Goal: Browse casually: Explore the website without a specific task or goal

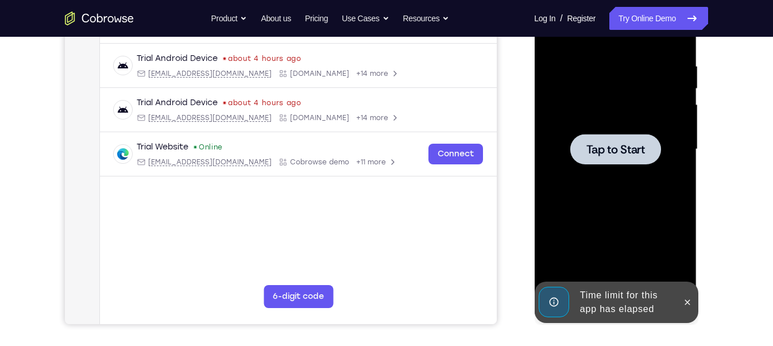
click at [650, 252] on div at bounding box center [614, 149] width 145 height 321
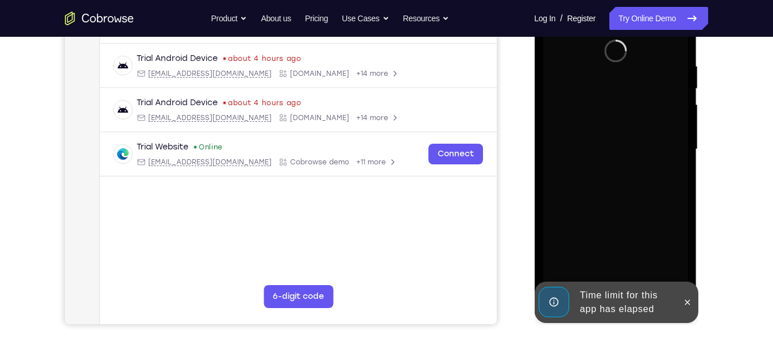
click at [624, 296] on div "Time limit for this app has elapsed" at bounding box center [625, 302] width 100 height 37
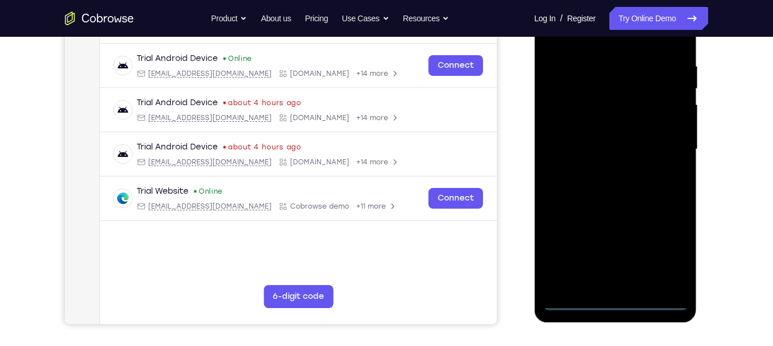
scroll to position [209, 0]
click at [610, 301] on div at bounding box center [614, 149] width 145 height 321
click at [667, 250] on div at bounding box center [614, 149] width 145 height 321
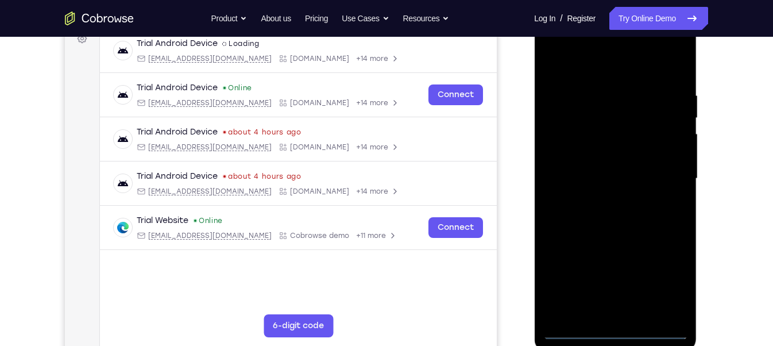
scroll to position [179, 0]
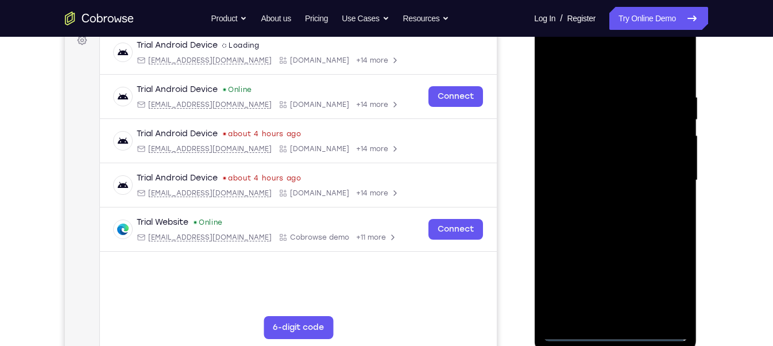
click at [596, 70] on div at bounding box center [614, 180] width 145 height 321
click at [668, 177] on div at bounding box center [614, 180] width 145 height 321
click at [606, 200] on div at bounding box center [614, 180] width 145 height 321
click at [605, 158] on div at bounding box center [614, 180] width 145 height 321
click at [591, 173] on div at bounding box center [614, 180] width 145 height 321
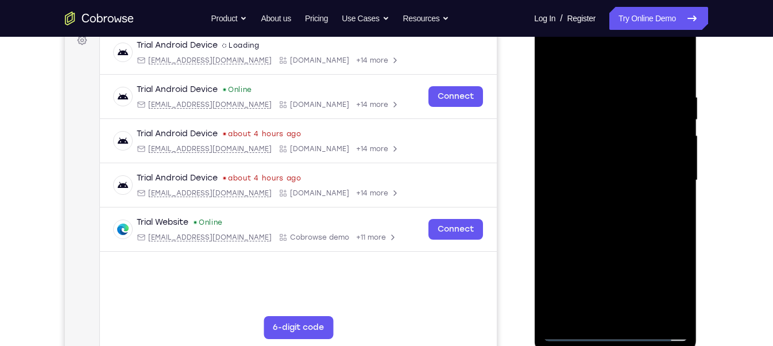
click at [614, 157] on div at bounding box center [614, 180] width 145 height 321
click at [679, 63] on div at bounding box center [614, 180] width 145 height 321
click at [642, 312] on div at bounding box center [614, 180] width 145 height 321
click at [608, 242] on div at bounding box center [614, 180] width 145 height 321
click at [575, 332] on div at bounding box center [614, 180] width 145 height 321
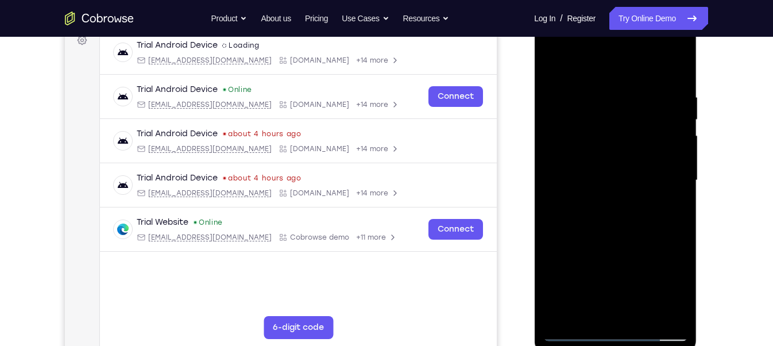
click at [580, 281] on div at bounding box center [614, 180] width 145 height 321
click at [559, 176] on div at bounding box center [614, 180] width 145 height 321
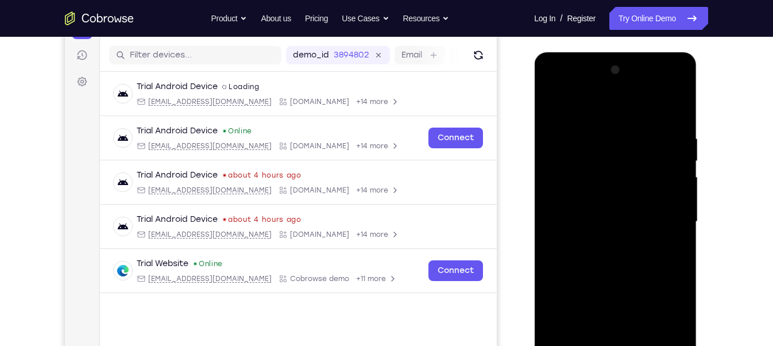
scroll to position [138, 0]
click at [690, 138] on div at bounding box center [615, 223] width 162 height 342
click at [674, 162] on div at bounding box center [614, 220] width 145 height 321
click at [670, 166] on div at bounding box center [614, 220] width 145 height 321
click at [666, 161] on div at bounding box center [614, 220] width 145 height 321
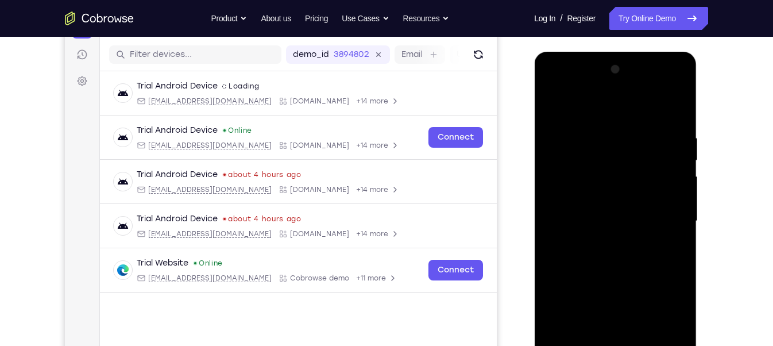
click at [665, 158] on div at bounding box center [614, 220] width 145 height 321
click at [665, 156] on div at bounding box center [614, 220] width 145 height 321
click at [654, 154] on div at bounding box center [614, 220] width 145 height 321
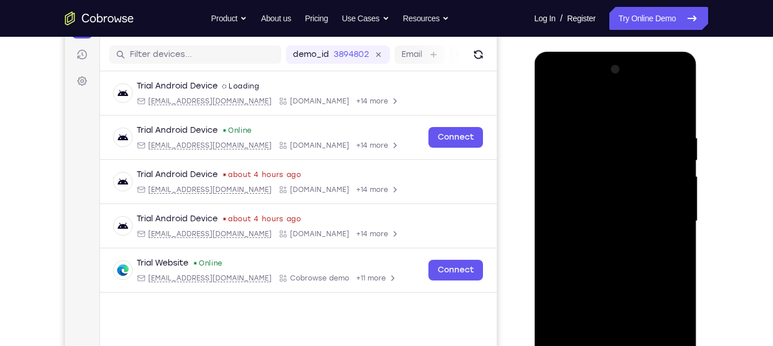
click at [654, 154] on div at bounding box center [614, 220] width 145 height 321
click at [546, 178] on div at bounding box center [614, 220] width 145 height 321
click at [660, 158] on div at bounding box center [614, 220] width 145 height 321
click at [664, 150] on div at bounding box center [614, 220] width 145 height 321
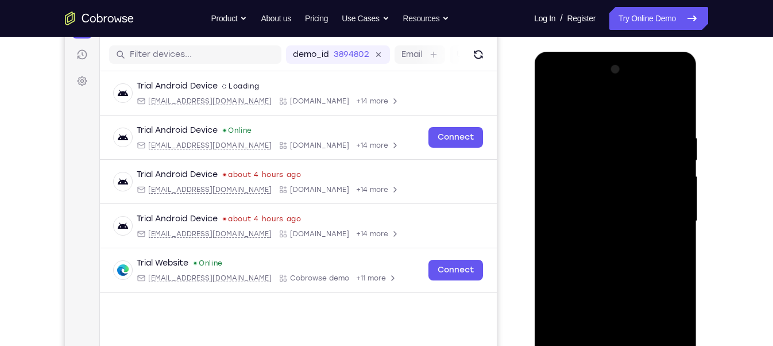
click at [664, 150] on div at bounding box center [614, 220] width 145 height 321
click at [676, 74] on div at bounding box center [614, 220] width 145 height 321
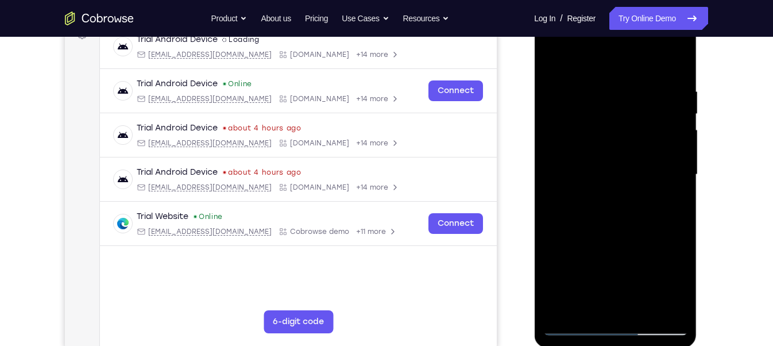
scroll to position [185, 0]
click at [647, 307] on div at bounding box center [614, 173] width 145 height 321
click at [575, 328] on div at bounding box center [614, 173] width 145 height 321
click at [665, 310] on div at bounding box center [614, 173] width 145 height 321
click at [562, 309] on div at bounding box center [614, 173] width 145 height 321
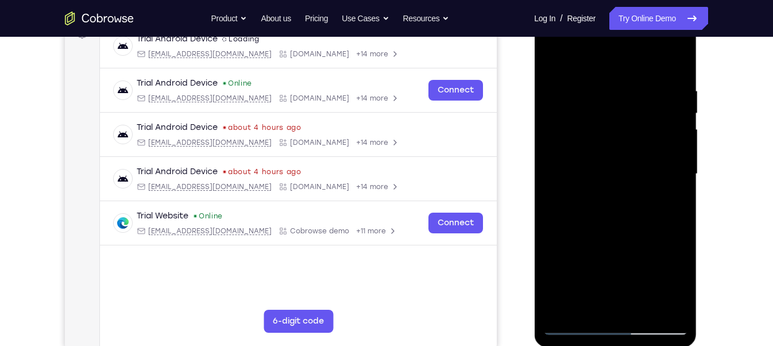
click at [593, 309] on div at bounding box center [614, 173] width 145 height 321
click at [617, 58] on div at bounding box center [614, 173] width 145 height 321
click at [593, 92] on div at bounding box center [614, 173] width 145 height 321
click at [620, 100] on div at bounding box center [614, 173] width 145 height 321
click at [629, 218] on div at bounding box center [614, 173] width 145 height 321
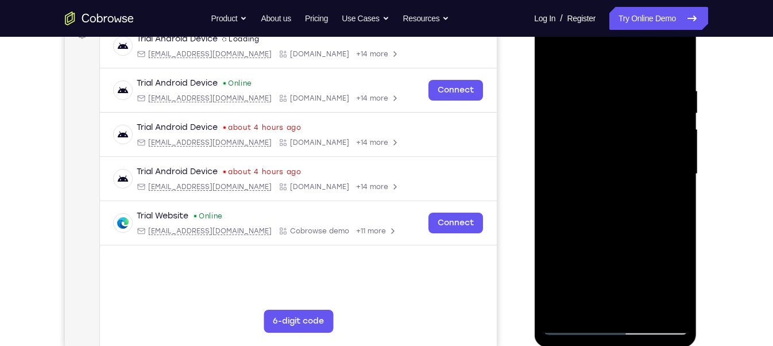
drag, startPoint x: 618, startPoint y: 236, endPoint x: 620, endPoint y: 139, distance: 97.0
click at [620, 139] on div at bounding box center [614, 173] width 145 height 321
click at [589, 304] on div at bounding box center [614, 173] width 145 height 321
click at [639, 56] on div at bounding box center [614, 173] width 145 height 321
drag, startPoint x: 673, startPoint y: 79, endPoint x: 683, endPoint y: 139, distance: 61.0
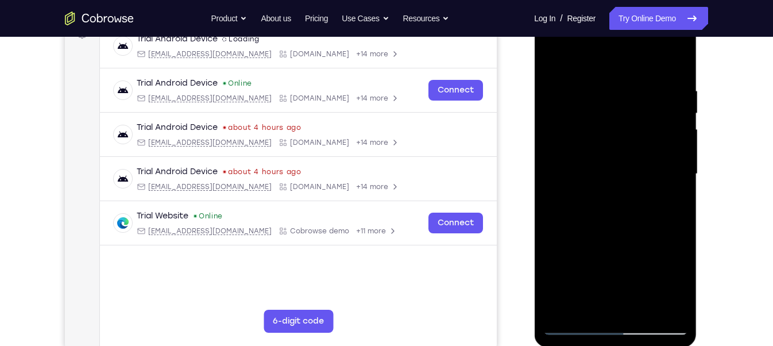
click at [683, 139] on div at bounding box center [614, 173] width 145 height 321
click at [677, 93] on div at bounding box center [614, 173] width 145 height 321
click at [642, 308] on div at bounding box center [614, 173] width 145 height 321
drag, startPoint x: 621, startPoint y: 294, endPoint x: 626, endPoint y: 256, distance: 38.2
click at [626, 256] on div at bounding box center [614, 173] width 145 height 321
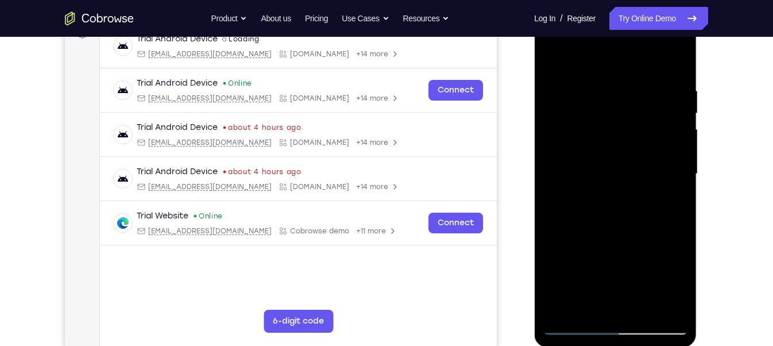
click at [573, 324] on div at bounding box center [614, 173] width 145 height 321
click at [675, 304] on div at bounding box center [614, 173] width 145 height 321
drag, startPoint x: 606, startPoint y: 265, endPoint x: 615, endPoint y: 191, distance: 74.5
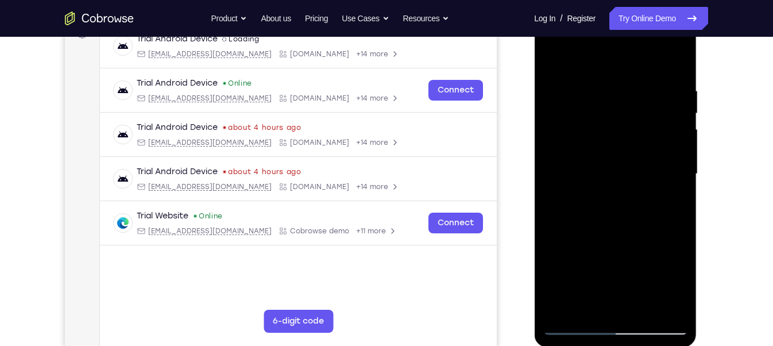
click at [615, 191] on div at bounding box center [614, 173] width 145 height 321
click at [643, 307] on div at bounding box center [614, 173] width 145 height 321
click at [556, 57] on div at bounding box center [614, 173] width 145 height 321
click at [682, 60] on div at bounding box center [614, 173] width 145 height 321
drag, startPoint x: 610, startPoint y: 249, endPoint x: 618, endPoint y: 169, distance: 80.7
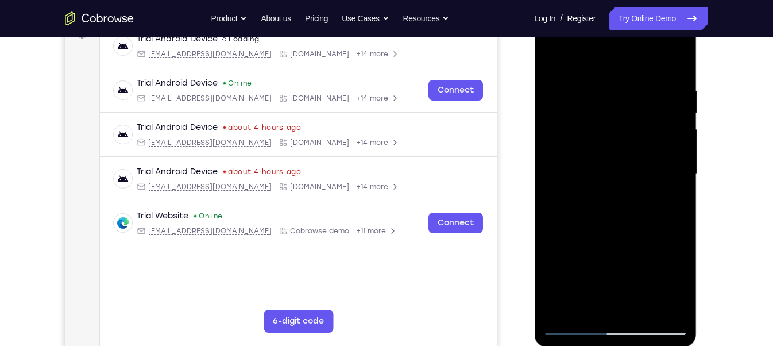
click at [618, 169] on div at bounding box center [614, 173] width 145 height 321
click at [618, 163] on div at bounding box center [614, 173] width 145 height 321
drag, startPoint x: 620, startPoint y: 141, endPoint x: 616, endPoint y: 255, distance: 113.7
click at [616, 255] on div at bounding box center [614, 173] width 145 height 321
drag, startPoint x: 635, startPoint y: 100, endPoint x: 639, endPoint y: 227, distance: 127.5
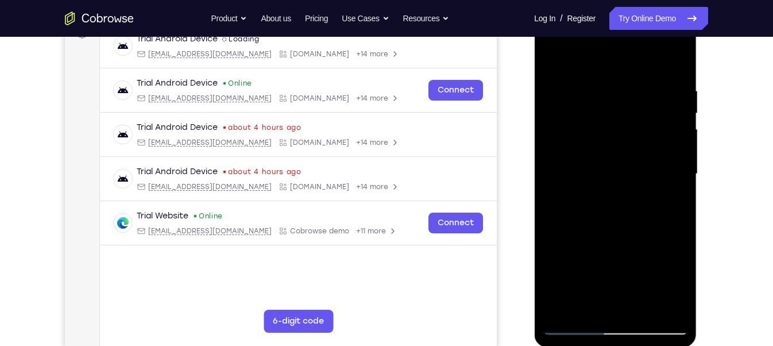
click at [639, 227] on div at bounding box center [614, 173] width 145 height 321
click at [653, 230] on div at bounding box center [614, 173] width 145 height 321
click at [653, 220] on div at bounding box center [614, 173] width 145 height 321
drag, startPoint x: 661, startPoint y: 146, endPoint x: 655, endPoint y: 220, distance: 73.7
click at [655, 220] on div at bounding box center [614, 173] width 145 height 321
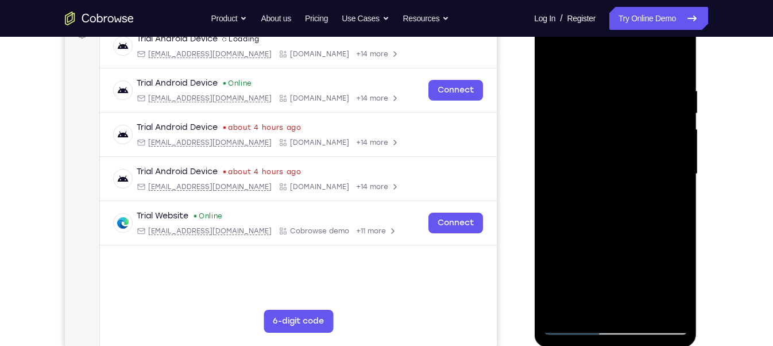
click at [637, 89] on div at bounding box center [614, 173] width 145 height 321
click at [636, 112] on div at bounding box center [614, 173] width 145 height 321
click at [649, 135] on div at bounding box center [614, 173] width 145 height 321
click at [660, 204] on div at bounding box center [614, 173] width 145 height 321
click at [653, 219] on div at bounding box center [614, 173] width 145 height 321
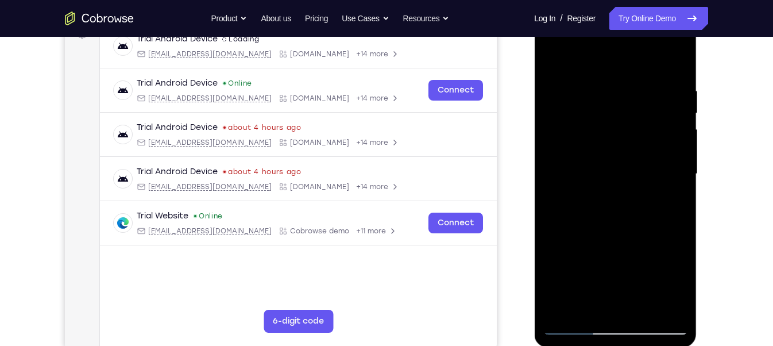
click at [667, 240] on div at bounding box center [614, 173] width 145 height 321
click at [588, 239] on div at bounding box center [614, 173] width 145 height 321
click at [624, 80] on div at bounding box center [614, 173] width 145 height 321
click at [616, 184] on div at bounding box center [614, 173] width 145 height 321
click at [598, 248] on div at bounding box center [614, 173] width 145 height 321
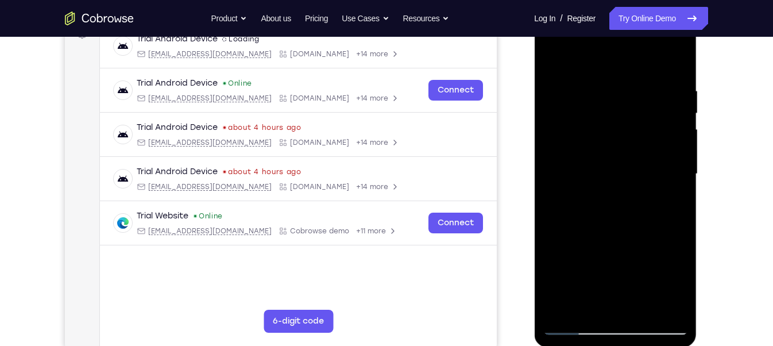
click at [561, 169] on div at bounding box center [614, 173] width 145 height 321
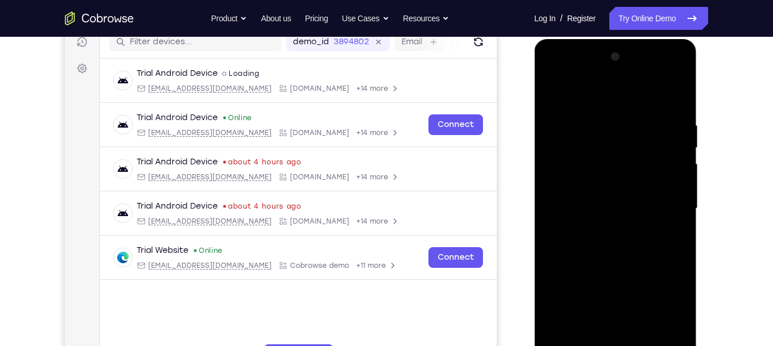
scroll to position [152, 0]
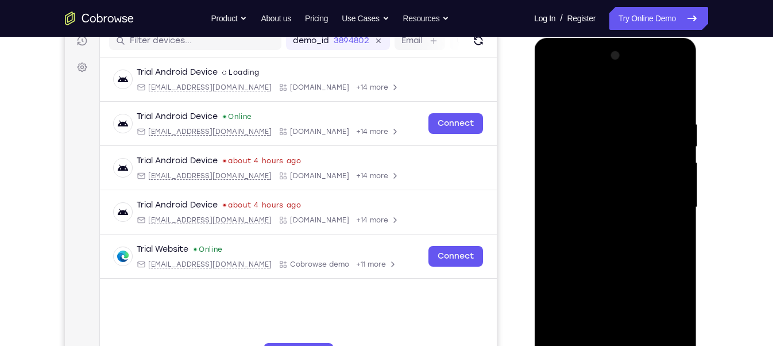
click at [663, 148] on div at bounding box center [614, 206] width 145 height 321
click at [676, 156] on div at bounding box center [614, 206] width 145 height 321
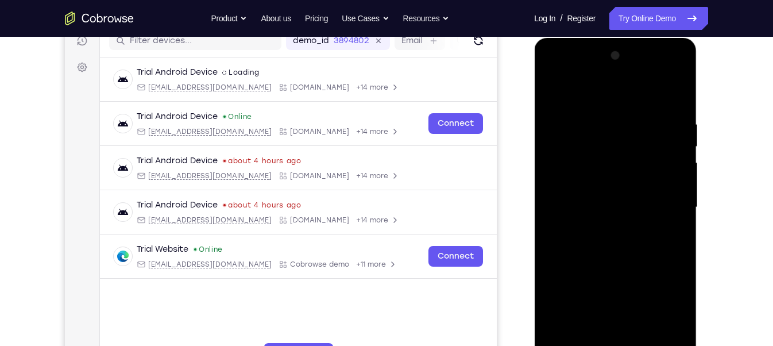
click at [676, 156] on div at bounding box center [614, 206] width 145 height 321
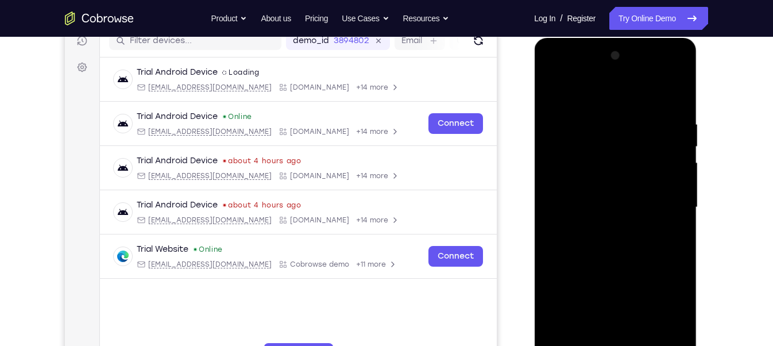
click at [676, 156] on div at bounding box center [614, 206] width 145 height 321
click at [663, 165] on div at bounding box center [614, 206] width 145 height 321
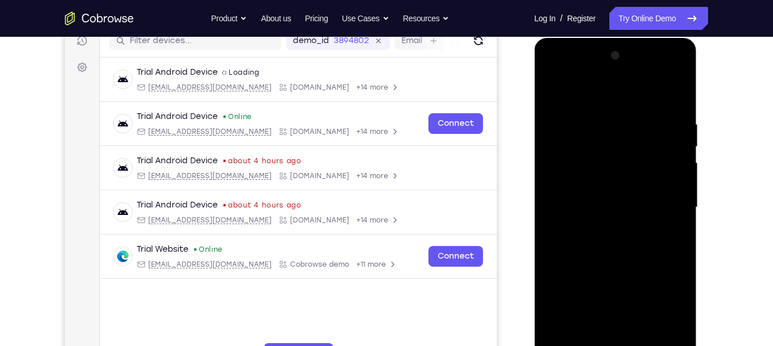
click at [663, 165] on div at bounding box center [614, 206] width 145 height 321
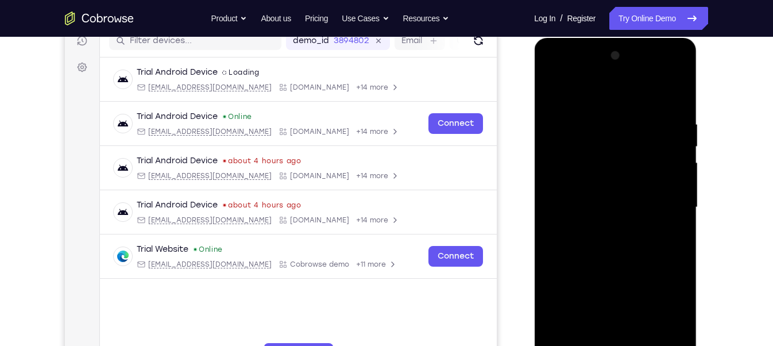
click at [663, 165] on div at bounding box center [614, 206] width 145 height 321
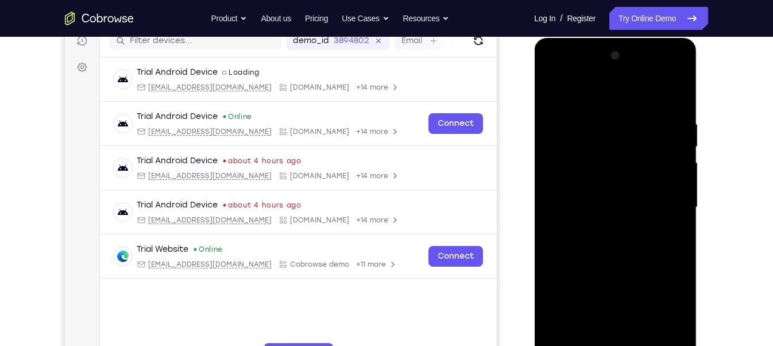
click at [678, 58] on div at bounding box center [614, 206] width 145 height 321
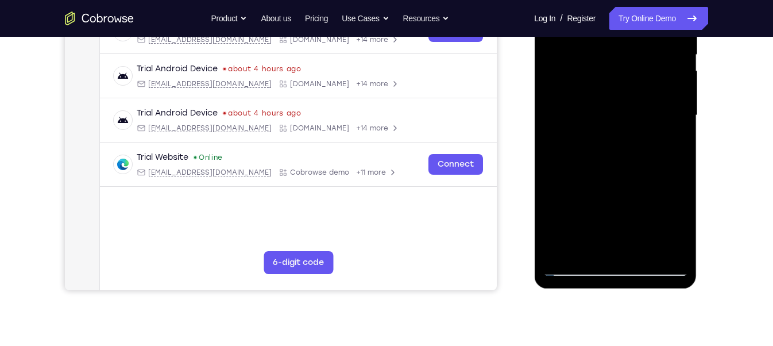
scroll to position [247, 0]
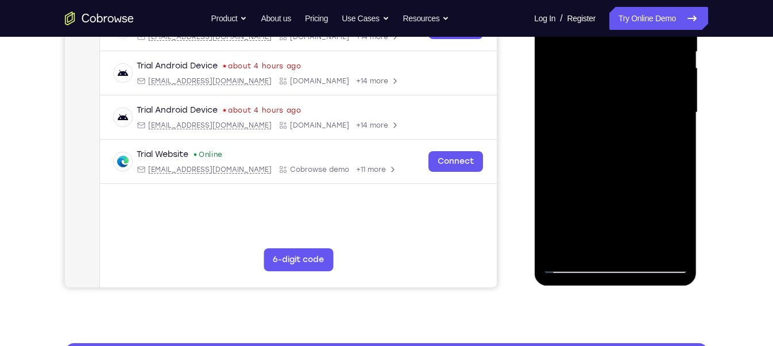
click at [638, 249] on div at bounding box center [614, 112] width 145 height 321
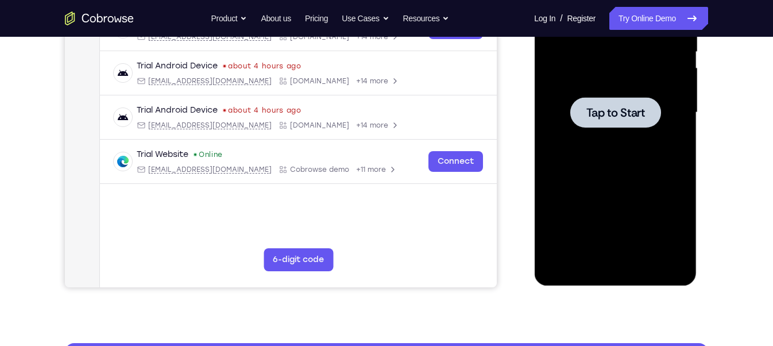
click at [617, 239] on div at bounding box center [614, 112] width 145 height 321
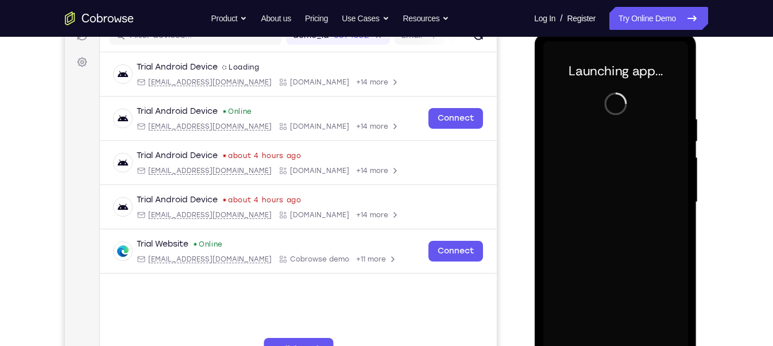
scroll to position [166, 0]
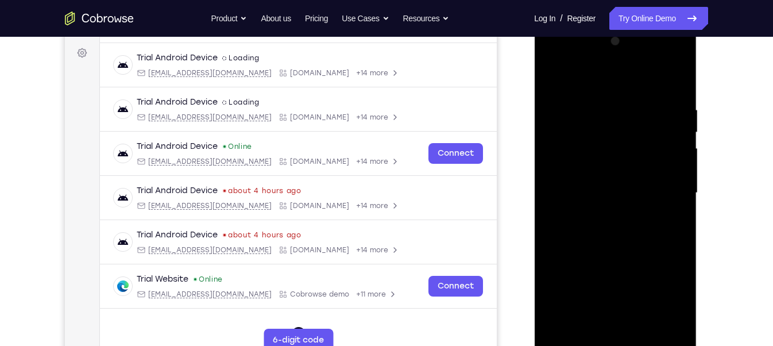
click at [614, 344] on div at bounding box center [614, 192] width 145 height 321
click at [670, 290] on div at bounding box center [614, 192] width 145 height 321
click at [572, 81] on div at bounding box center [614, 192] width 145 height 321
click at [668, 198] on div at bounding box center [614, 192] width 145 height 321
click at [600, 209] on div at bounding box center [614, 192] width 145 height 321
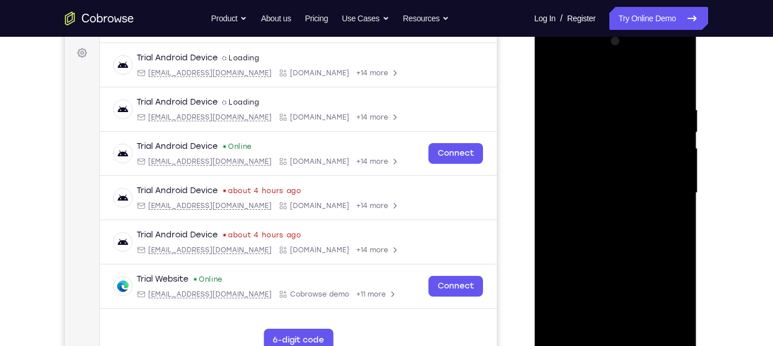
click at [589, 180] on div at bounding box center [614, 192] width 145 height 321
click at [595, 168] on div at bounding box center [614, 192] width 145 height 321
click at [594, 192] on div at bounding box center [614, 192] width 145 height 321
click at [611, 236] on div at bounding box center [614, 192] width 145 height 321
drag, startPoint x: 606, startPoint y: 76, endPoint x: 607, endPoint y: 21, distance: 55.1
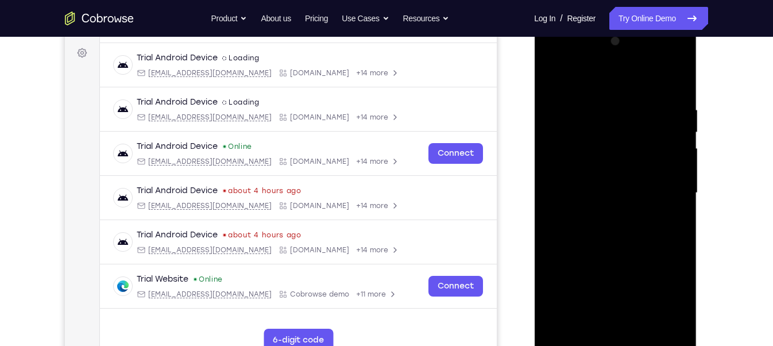
click at [607, 24] on html "Online web based iOS Simulators and Android Emulators. Run iPhone, iPad, Mobile…" at bounding box center [616, 196] width 164 height 344
click at [642, 327] on div at bounding box center [614, 192] width 145 height 321
click at [637, 257] on div at bounding box center [614, 192] width 145 height 321
click at [641, 174] on div at bounding box center [614, 192] width 145 height 321
drag, startPoint x: 631, startPoint y: 141, endPoint x: 632, endPoint y: 207, distance: 66.0
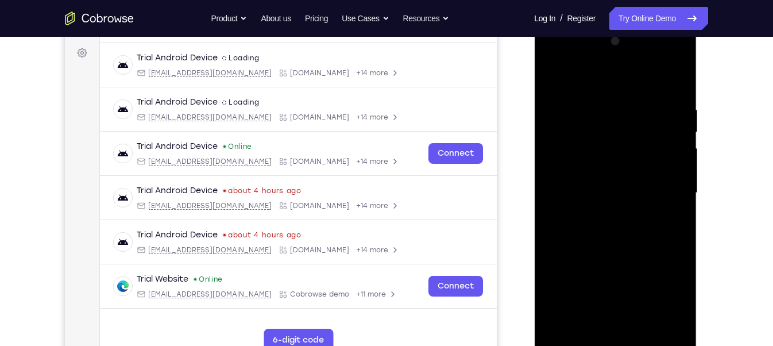
click at [632, 207] on div at bounding box center [614, 192] width 145 height 321
drag, startPoint x: 619, startPoint y: 162, endPoint x: 620, endPoint y: 189, distance: 27.0
click at [620, 189] on div at bounding box center [614, 192] width 145 height 321
drag, startPoint x: 616, startPoint y: 173, endPoint x: 617, endPoint y: 203, distance: 30.4
click at [617, 203] on div at bounding box center [614, 192] width 145 height 321
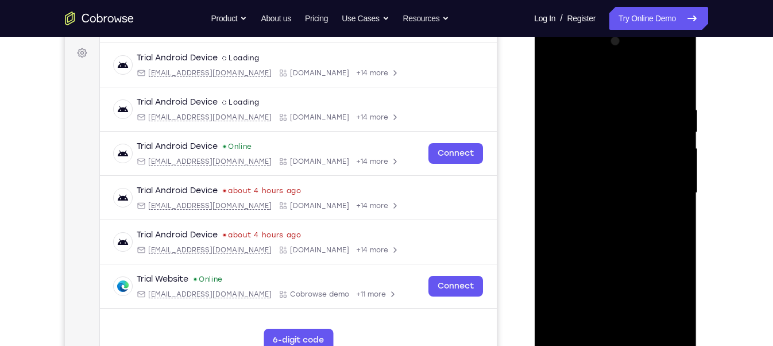
drag, startPoint x: 604, startPoint y: 121, endPoint x: 614, endPoint y: 183, distance: 62.2
click at [614, 183] on div at bounding box center [614, 192] width 145 height 321
drag, startPoint x: 623, startPoint y: 178, endPoint x: 638, endPoint y: 228, distance: 52.1
click at [638, 228] on div at bounding box center [614, 192] width 145 height 321
drag, startPoint x: 623, startPoint y: 170, endPoint x: 632, endPoint y: 225, distance: 55.2
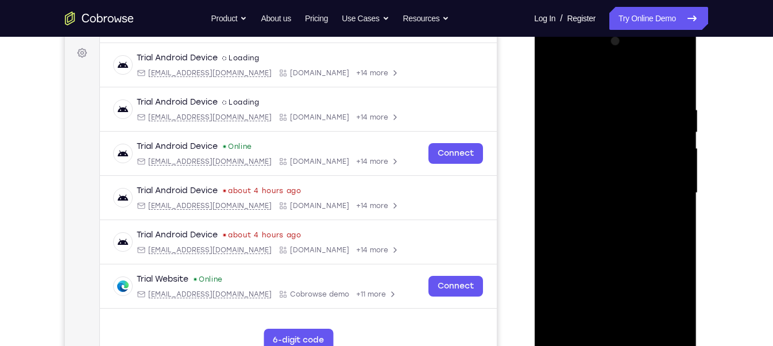
click at [632, 225] on div at bounding box center [614, 192] width 145 height 321
drag, startPoint x: 606, startPoint y: 152, endPoint x: 604, endPoint y: 161, distance: 9.3
click at [604, 161] on div at bounding box center [614, 192] width 145 height 321
drag, startPoint x: 624, startPoint y: 121, endPoint x: 625, endPoint y: 178, distance: 57.4
click at [625, 178] on div at bounding box center [614, 192] width 145 height 321
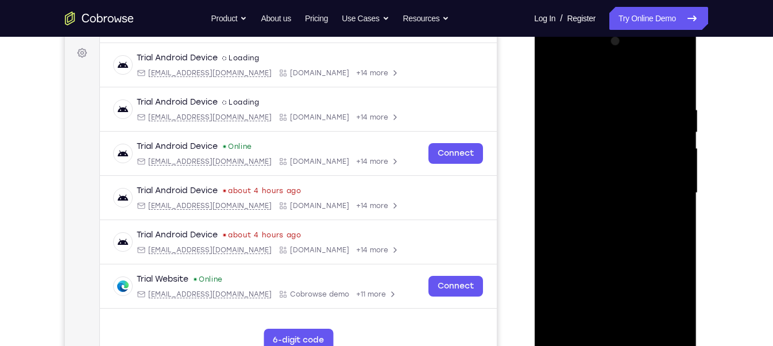
drag, startPoint x: 623, startPoint y: 122, endPoint x: 625, endPoint y: 184, distance: 62.6
click at [625, 184] on div at bounding box center [614, 192] width 145 height 321
drag, startPoint x: 594, startPoint y: 137, endPoint x: 603, endPoint y: 188, distance: 52.5
click at [603, 188] on div at bounding box center [614, 192] width 145 height 321
drag, startPoint x: 599, startPoint y: 125, endPoint x: 602, endPoint y: 166, distance: 42.0
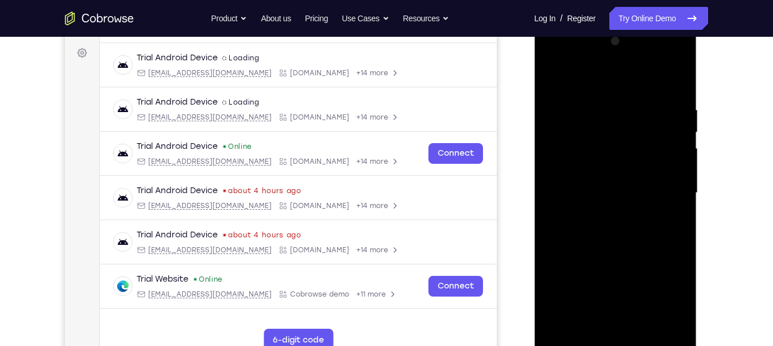
click at [602, 166] on div at bounding box center [614, 192] width 145 height 321
drag, startPoint x: 616, startPoint y: 119, endPoint x: 623, endPoint y: 183, distance: 63.5
click at [623, 183] on div at bounding box center [614, 192] width 145 height 321
drag, startPoint x: 612, startPoint y: 112, endPoint x: 613, endPoint y: 168, distance: 55.7
click at [613, 168] on div at bounding box center [614, 192] width 145 height 321
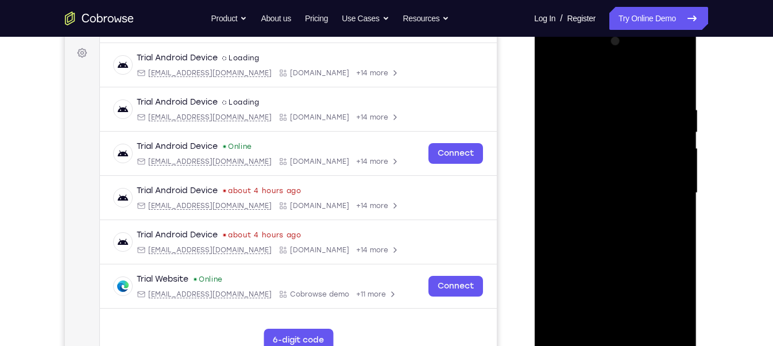
drag, startPoint x: 609, startPoint y: 127, endPoint x: 610, endPoint y: 170, distance: 43.1
click at [610, 170] on div at bounding box center [614, 192] width 145 height 321
drag, startPoint x: 616, startPoint y: 133, endPoint x: 615, endPoint y: 196, distance: 63.1
click at [615, 196] on div at bounding box center [614, 192] width 145 height 321
drag, startPoint x: 621, startPoint y: 110, endPoint x: 620, endPoint y: 175, distance: 64.9
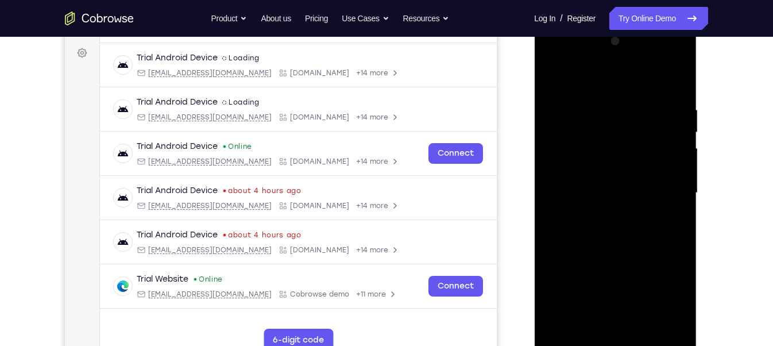
click at [620, 175] on div at bounding box center [614, 192] width 145 height 321
drag, startPoint x: 606, startPoint y: 137, endPoint x: 608, endPoint y: 200, distance: 63.2
click at [608, 200] on div at bounding box center [614, 192] width 145 height 321
drag, startPoint x: 600, startPoint y: 107, endPoint x: 604, endPoint y: 174, distance: 67.3
click at [604, 174] on div at bounding box center [614, 192] width 145 height 321
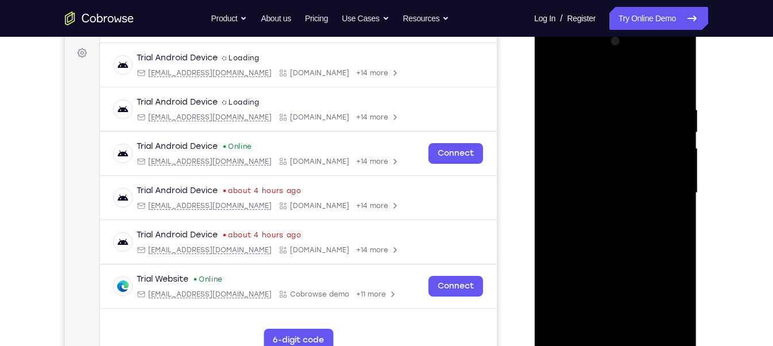
drag, startPoint x: 603, startPoint y: 130, endPoint x: 601, endPoint y: 172, distance: 41.3
click at [601, 172] on div at bounding box center [614, 192] width 145 height 321
drag, startPoint x: 594, startPoint y: 119, endPoint x: 596, endPoint y: 200, distance: 80.4
click at [596, 200] on div at bounding box center [614, 192] width 145 height 321
drag, startPoint x: 606, startPoint y: 149, endPoint x: 604, endPoint y: 181, distance: 31.6
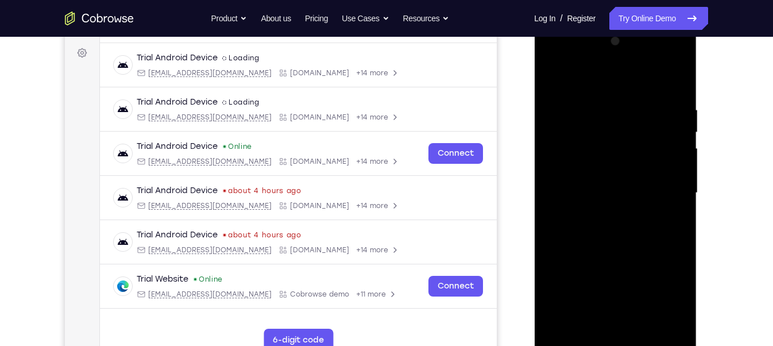
click at [604, 181] on div at bounding box center [614, 192] width 145 height 321
drag, startPoint x: 614, startPoint y: 147, endPoint x: 608, endPoint y: 195, distance: 48.5
click at [608, 195] on div at bounding box center [614, 192] width 145 height 321
drag, startPoint x: 609, startPoint y: 151, endPoint x: 606, endPoint y: 194, distance: 43.1
click at [606, 194] on div at bounding box center [614, 192] width 145 height 321
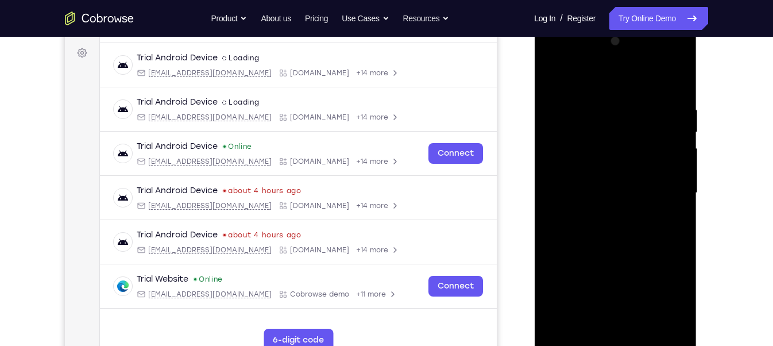
drag, startPoint x: 614, startPoint y: 167, endPoint x: 615, endPoint y: 229, distance: 62.0
click at [615, 229] on div at bounding box center [614, 192] width 145 height 321
drag, startPoint x: 599, startPoint y: 117, endPoint x: 601, endPoint y: 184, distance: 67.2
click at [601, 184] on div at bounding box center [614, 192] width 145 height 321
drag, startPoint x: 619, startPoint y: 115, endPoint x: 612, endPoint y: 184, distance: 69.2
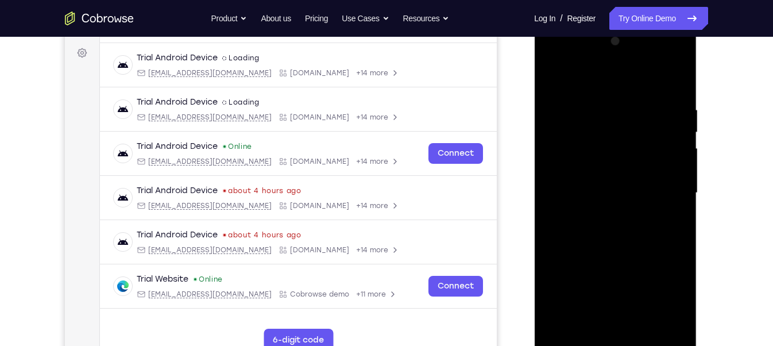
click at [612, 184] on div at bounding box center [614, 192] width 145 height 321
drag, startPoint x: 601, startPoint y: 111, endPoint x: 604, endPoint y: 174, distance: 62.6
click at [604, 174] on div at bounding box center [614, 192] width 145 height 321
drag, startPoint x: 603, startPoint y: 115, endPoint x: 611, endPoint y: 185, distance: 70.5
click at [611, 185] on div at bounding box center [614, 192] width 145 height 321
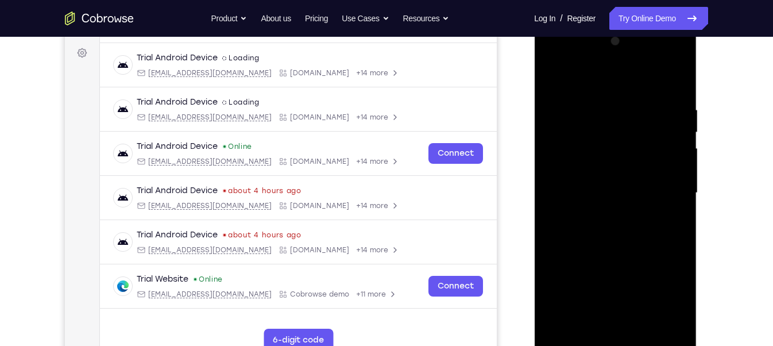
drag, startPoint x: 604, startPoint y: 119, endPoint x: 609, endPoint y: 193, distance: 73.6
click at [609, 193] on div at bounding box center [614, 192] width 145 height 321
drag, startPoint x: 611, startPoint y: 130, endPoint x: 613, endPoint y: 169, distance: 39.1
click at [613, 169] on div at bounding box center [614, 192] width 145 height 321
drag, startPoint x: 592, startPoint y: 100, endPoint x: 593, endPoint y: 146, distance: 45.9
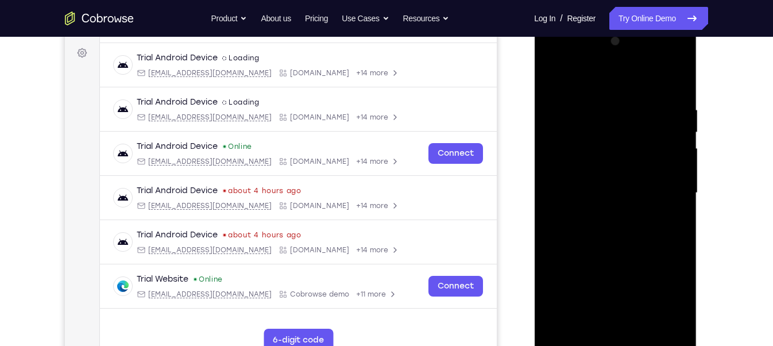
click at [593, 146] on div at bounding box center [614, 192] width 145 height 321
drag, startPoint x: 604, startPoint y: 137, endPoint x: 612, endPoint y: 181, distance: 44.9
click at [612, 181] on div at bounding box center [614, 192] width 145 height 321
drag, startPoint x: 600, startPoint y: 106, endPoint x: 602, endPoint y: 171, distance: 65.5
click at [602, 171] on div at bounding box center [614, 192] width 145 height 321
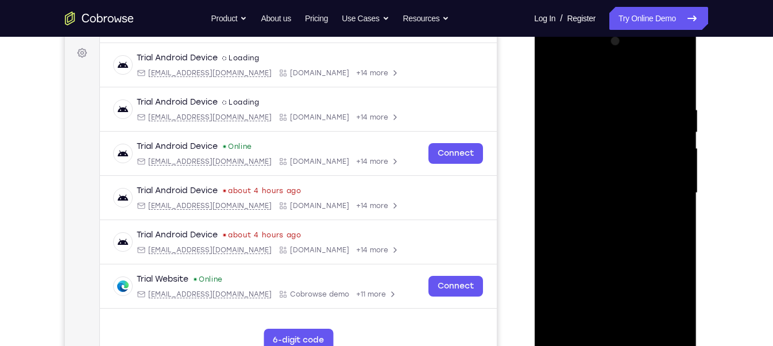
drag, startPoint x: 602, startPoint y: 121, endPoint x: 604, endPoint y: 171, distance: 50.0
click at [604, 171] on div at bounding box center [614, 192] width 145 height 321
drag, startPoint x: 606, startPoint y: 143, endPoint x: 609, endPoint y: 209, distance: 66.1
click at [609, 209] on div at bounding box center [614, 192] width 145 height 321
drag, startPoint x: 599, startPoint y: 110, endPoint x: 599, endPoint y: 202, distance: 91.8
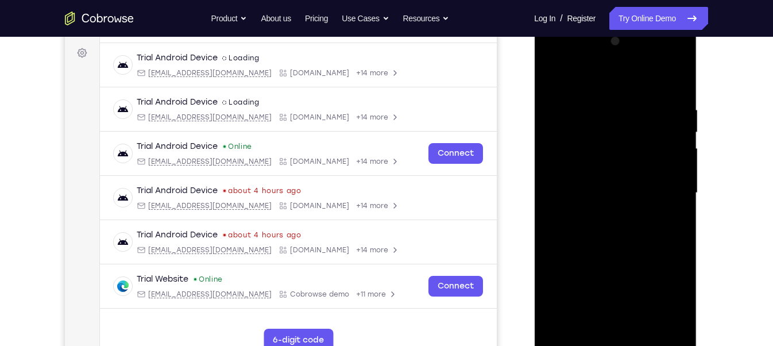
click at [599, 202] on div at bounding box center [614, 192] width 145 height 321
drag, startPoint x: 597, startPoint y: 148, endPoint x: 600, endPoint y: 236, distance: 88.4
click at [600, 236] on div at bounding box center [614, 192] width 145 height 321
drag, startPoint x: 590, startPoint y: 169, endPoint x: 595, endPoint y: 275, distance: 106.3
click at [595, 275] on div at bounding box center [614, 192] width 145 height 321
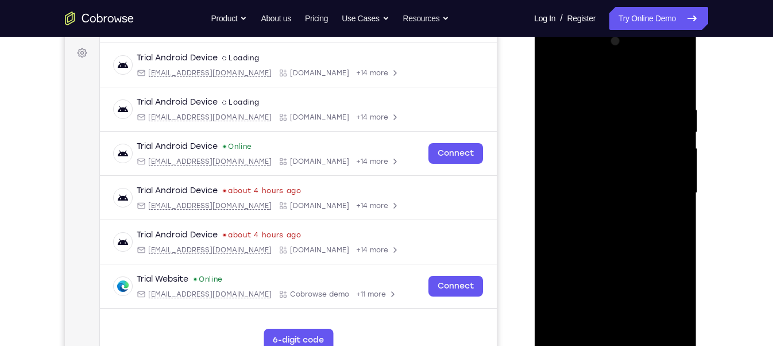
click at [552, 79] on div at bounding box center [614, 192] width 145 height 321
click at [600, 204] on div at bounding box center [614, 192] width 145 height 321
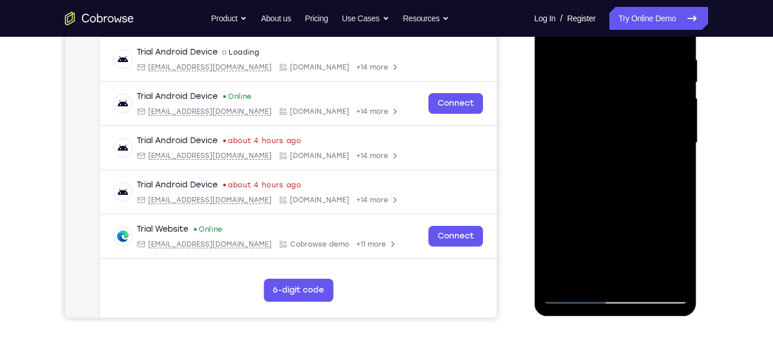
scroll to position [217, 0]
drag, startPoint x: 630, startPoint y: 76, endPoint x: 644, endPoint y: 170, distance: 95.8
click at [644, 170] on div at bounding box center [614, 142] width 145 height 321
drag, startPoint x: 635, startPoint y: 200, endPoint x: 635, endPoint y: 184, distance: 16.6
click at [635, 184] on div at bounding box center [614, 142] width 145 height 321
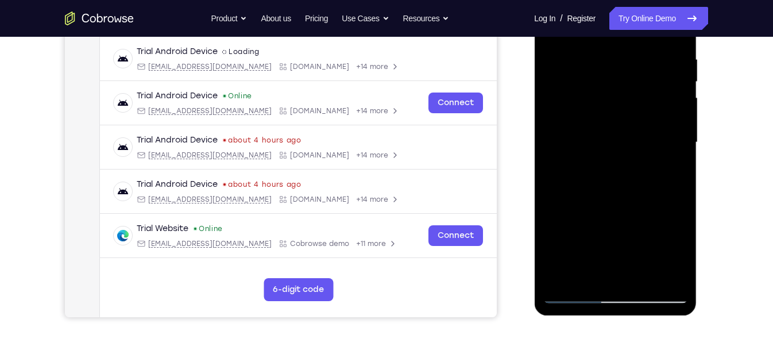
drag, startPoint x: 625, startPoint y: 113, endPoint x: 625, endPoint y: 184, distance: 71.2
click at [625, 184] on div at bounding box center [614, 142] width 145 height 321
drag, startPoint x: 604, startPoint y: 112, endPoint x: 609, endPoint y: 215, distance: 103.4
click at [609, 215] on div at bounding box center [614, 142] width 145 height 321
drag, startPoint x: 603, startPoint y: 110, endPoint x: 606, endPoint y: 227, distance: 117.7
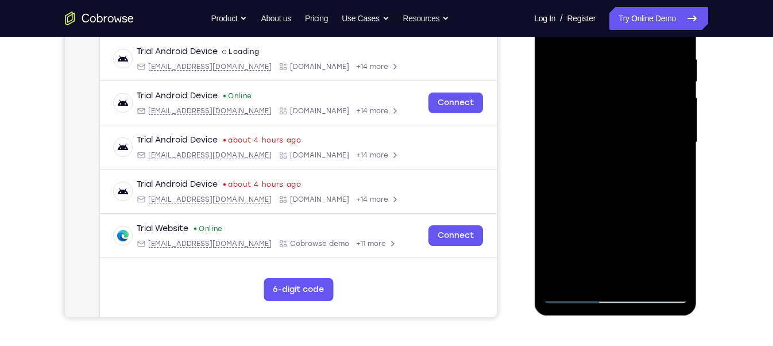
click at [606, 227] on div at bounding box center [614, 142] width 145 height 321
drag, startPoint x: 616, startPoint y: 138, endPoint x: 617, endPoint y: 202, distance: 63.7
click at [617, 202] on div at bounding box center [614, 142] width 145 height 321
drag, startPoint x: 608, startPoint y: 152, endPoint x: 610, endPoint y: 183, distance: 30.5
click at [610, 183] on div at bounding box center [614, 142] width 145 height 321
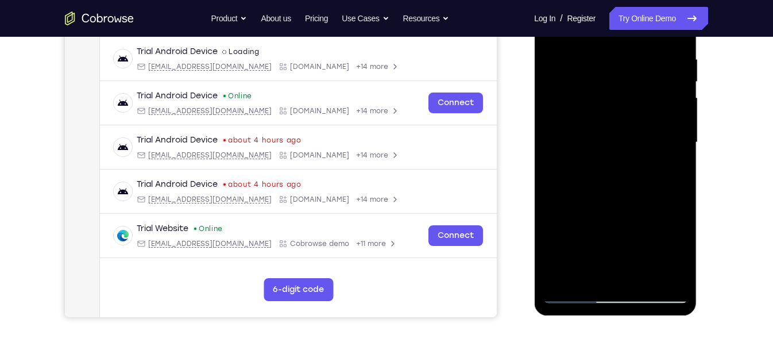
drag, startPoint x: 601, startPoint y: 119, endPoint x: 610, endPoint y: 267, distance: 147.8
click at [610, 267] on div at bounding box center [614, 142] width 145 height 321
drag, startPoint x: 599, startPoint y: 104, endPoint x: 604, endPoint y: 248, distance: 144.2
click at [604, 248] on div at bounding box center [614, 142] width 145 height 321
drag, startPoint x: 588, startPoint y: 117, endPoint x: 591, endPoint y: 238, distance: 121.1
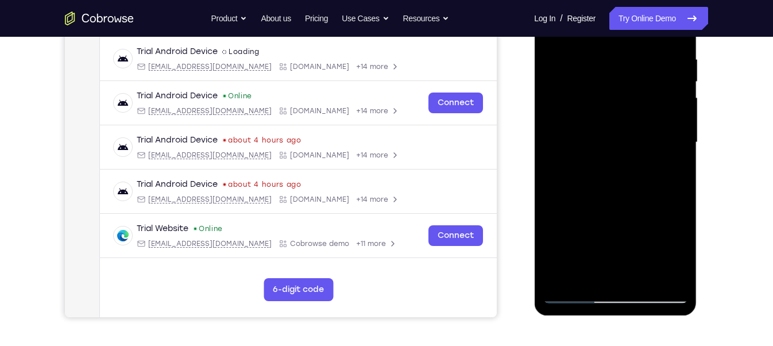
click at [591, 238] on div at bounding box center [614, 142] width 145 height 321
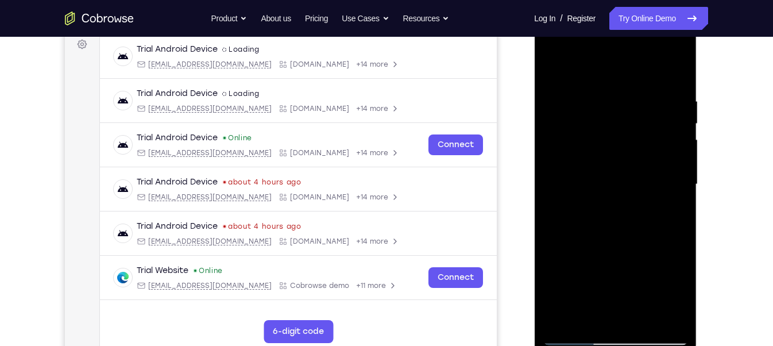
scroll to position [172, 0]
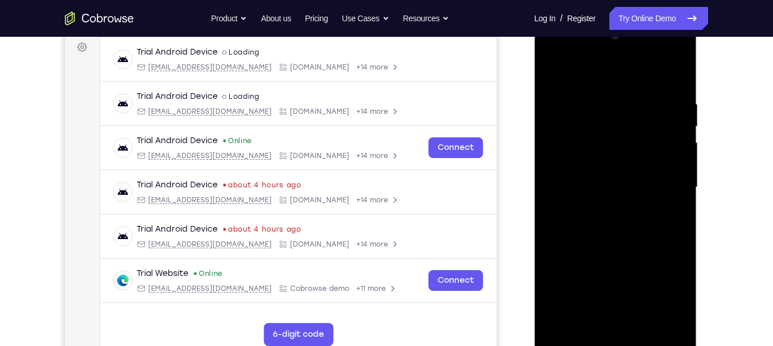
click at [556, 75] on div at bounding box center [614, 186] width 145 height 321
click at [604, 223] on div at bounding box center [614, 186] width 145 height 321
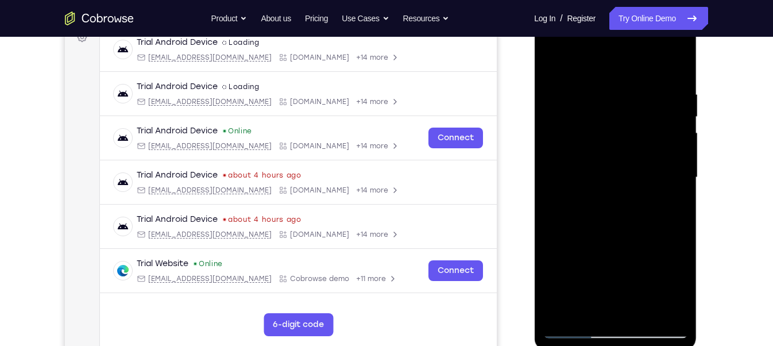
scroll to position [183, 0]
drag, startPoint x: 591, startPoint y: 117, endPoint x: 592, endPoint y: 219, distance: 102.2
click at [592, 219] on div at bounding box center [614, 176] width 145 height 321
drag, startPoint x: 588, startPoint y: 110, endPoint x: 603, endPoint y: 49, distance: 62.5
click at [603, 49] on div at bounding box center [614, 176] width 145 height 321
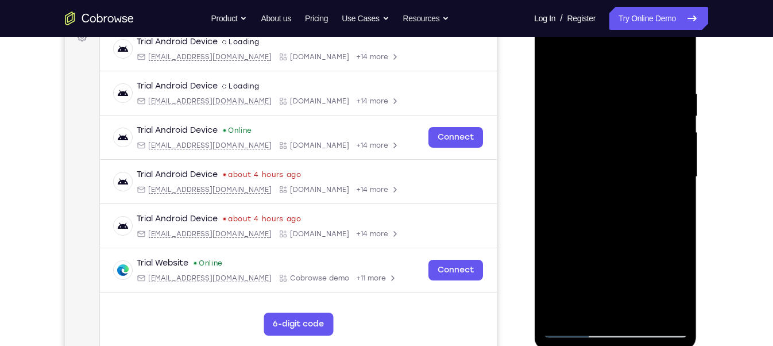
drag, startPoint x: 587, startPoint y: 199, endPoint x: 587, endPoint y: 73, distance: 126.3
click at [587, 73] on div at bounding box center [614, 176] width 145 height 321
click at [552, 64] on div at bounding box center [614, 176] width 145 height 321
click at [604, 239] on div at bounding box center [614, 176] width 145 height 321
drag, startPoint x: 611, startPoint y: 82, endPoint x: 625, endPoint y: 180, distance: 99.2
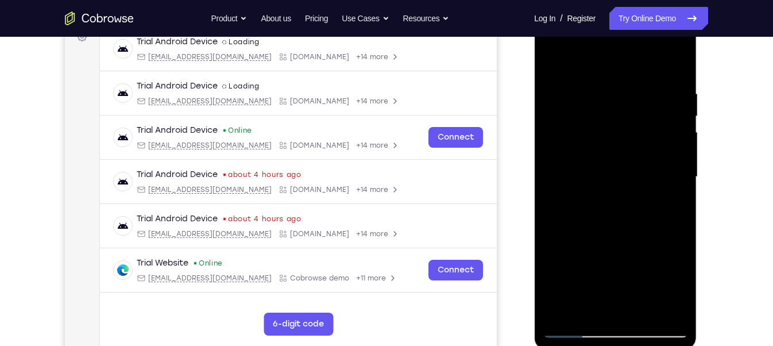
click at [625, 180] on div at bounding box center [614, 176] width 145 height 321
drag, startPoint x: 619, startPoint y: 99, endPoint x: 619, endPoint y: 140, distance: 40.8
click at [619, 140] on div at bounding box center [614, 176] width 145 height 321
drag, startPoint x: 623, startPoint y: 117, endPoint x: 628, endPoint y: 163, distance: 46.2
click at [628, 163] on div at bounding box center [614, 176] width 145 height 321
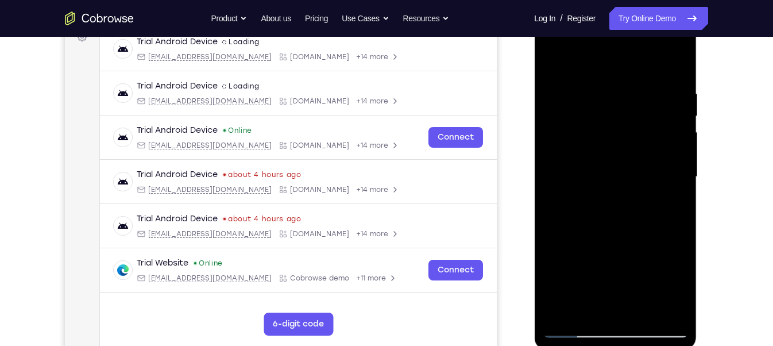
drag, startPoint x: 612, startPoint y: 142, endPoint x: 619, endPoint y: 216, distance: 75.0
click at [619, 216] on div at bounding box center [614, 176] width 145 height 321
drag, startPoint x: 611, startPoint y: 115, endPoint x: 615, endPoint y: 178, distance: 63.3
click at [615, 178] on div at bounding box center [614, 176] width 145 height 321
click at [550, 65] on div at bounding box center [614, 176] width 145 height 321
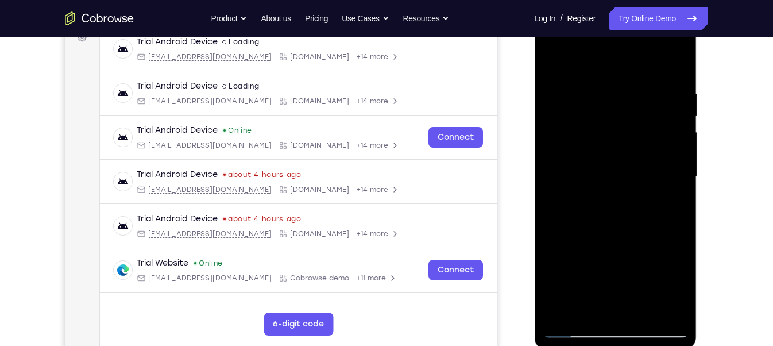
click at [606, 60] on div at bounding box center [614, 176] width 145 height 321
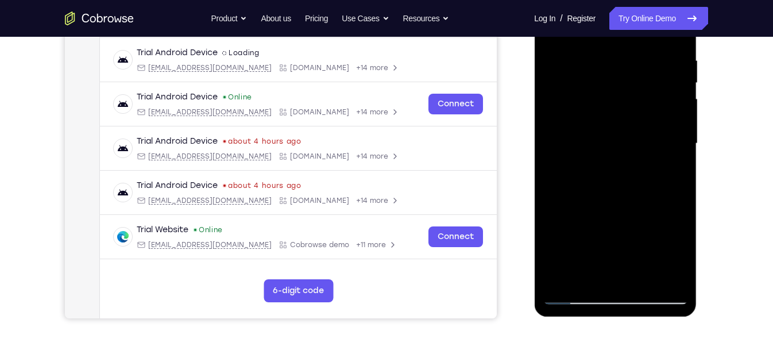
scroll to position [217, 0]
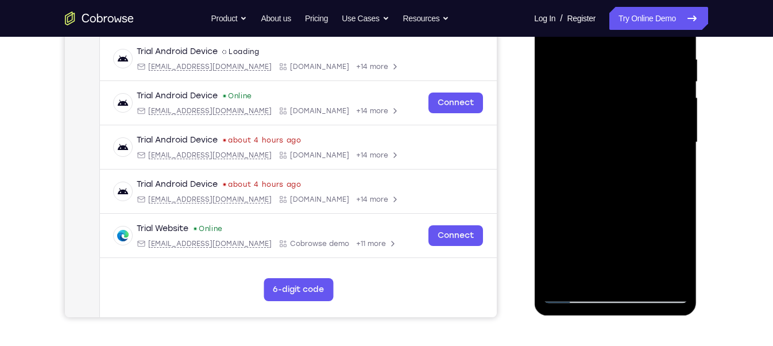
click at [585, 126] on div at bounding box center [614, 142] width 145 height 321
click at [611, 93] on div at bounding box center [614, 142] width 145 height 321
click at [610, 121] on div at bounding box center [614, 142] width 145 height 321
click at [615, 114] on div at bounding box center [614, 142] width 145 height 321
click at [572, 294] on div at bounding box center [614, 142] width 145 height 321
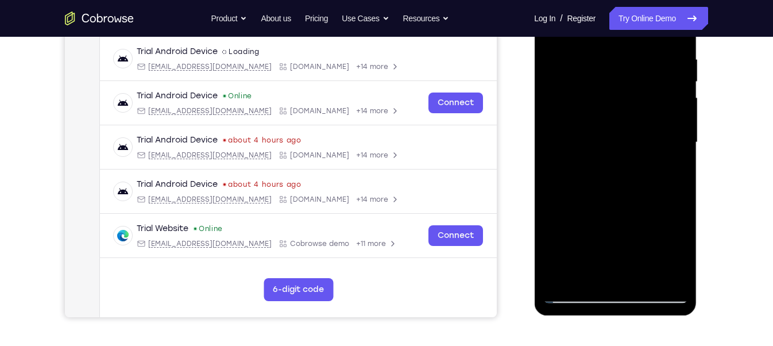
click at [616, 118] on div at bounding box center [614, 142] width 145 height 321
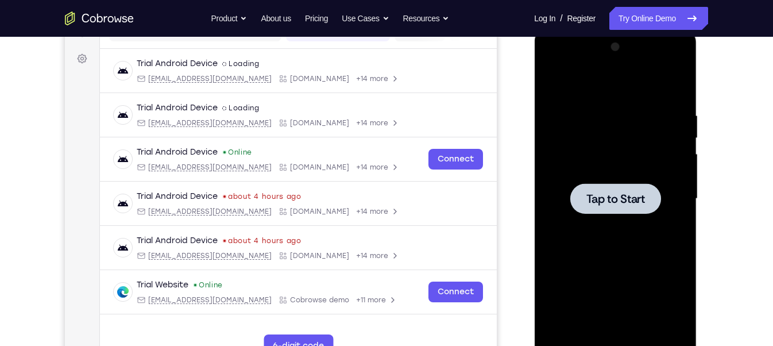
click at [635, 215] on div at bounding box center [614, 198] width 145 height 321
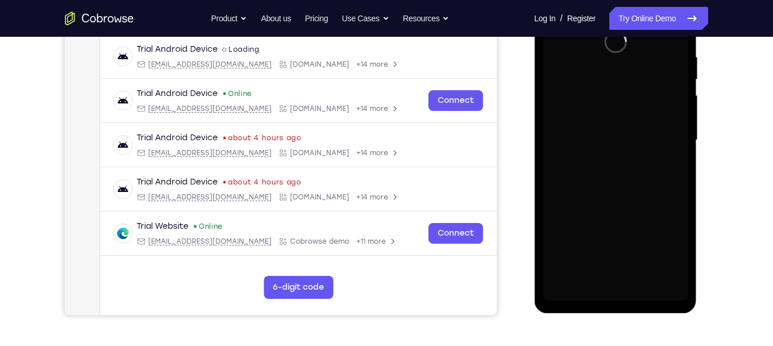
scroll to position [192, 0]
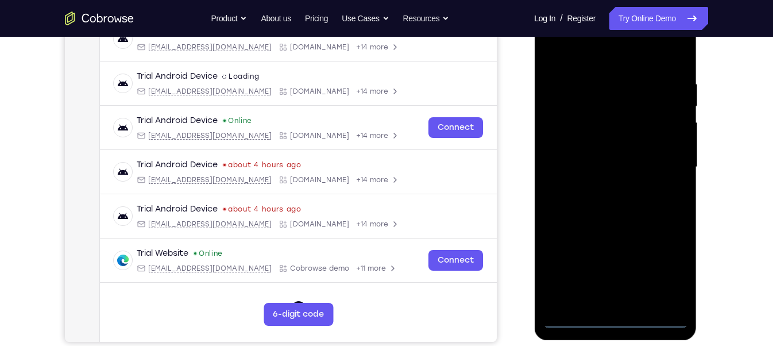
click at [615, 320] on div at bounding box center [614, 166] width 145 height 321
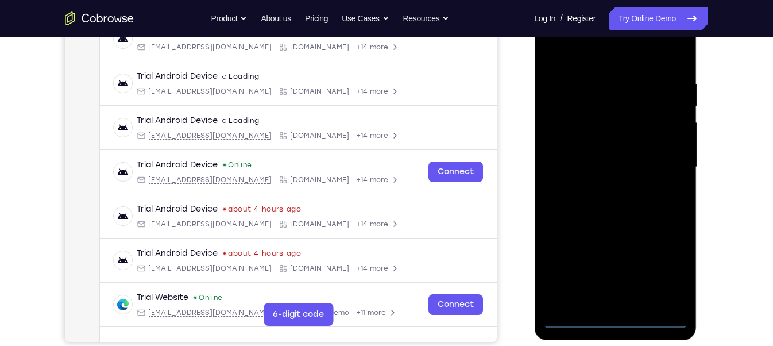
click at [668, 260] on div at bounding box center [614, 166] width 145 height 321
click at [591, 54] on div at bounding box center [614, 166] width 145 height 321
click at [663, 161] on div at bounding box center [614, 166] width 145 height 321
click at [604, 184] on div at bounding box center [614, 166] width 145 height 321
click at [605, 160] on div at bounding box center [614, 166] width 145 height 321
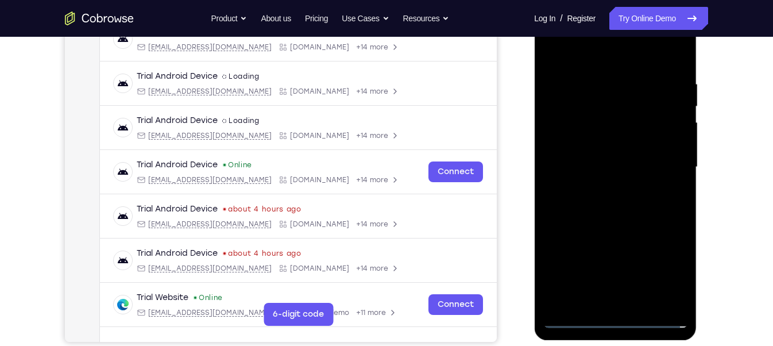
click at [588, 146] on div at bounding box center [614, 166] width 145 height 321
click at [588, 165] on div at bounding box center [614, 166] width 145 height 321
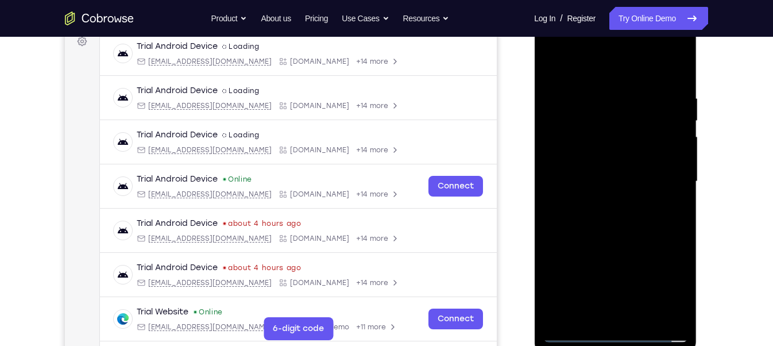
scroll to position [177, 0]
click at [614, 231] on div at bounding box center [614, 182] width 145 height 321
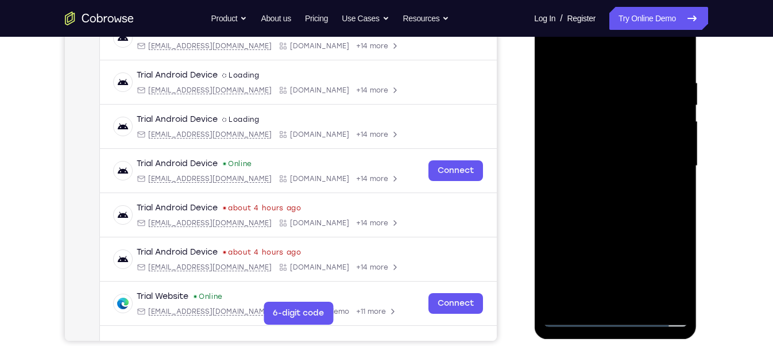
scroll to position [196, 0]
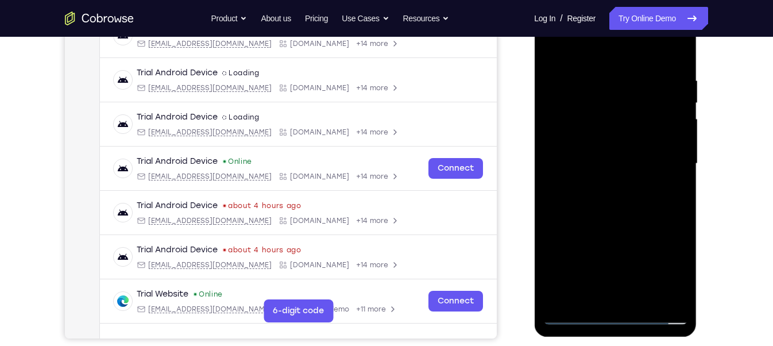
click at [643, 298] on div at bounding box center [614, 163] width 145 height 321
drag, startPoint x: 607, startPoint y: 56, endPoint x: 601, endPoint y: 23, distance: 33.8
click at [601, 23] on div at bounding box center [614, 163] width 145 height 321
click at [614, 227] on div at bounding box center [614, 163] width 145 height 321
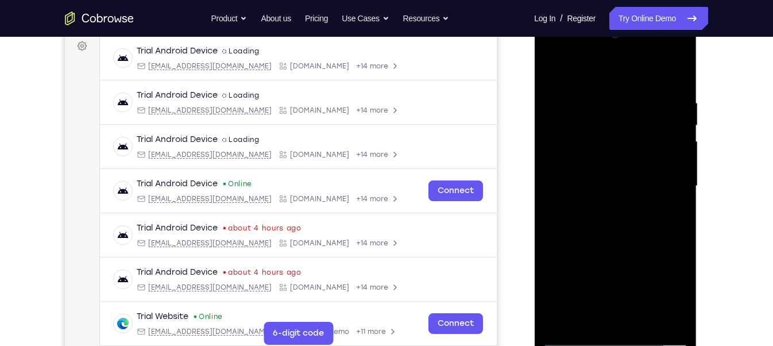
scroll to position [173, 0]
click at [681, 123] on div at bounding box center [614, 185] width 145 height 321
click at [681, 121] on div at bounding box center [614, 185] width 145 height 321
drag, startPoint x: 620, startPoint y: 233, endPoint x: 624, endPoint y: 281, distance: 48.4
click at [624, 281] on div at bounding box center [614, 185] width 145 height 321
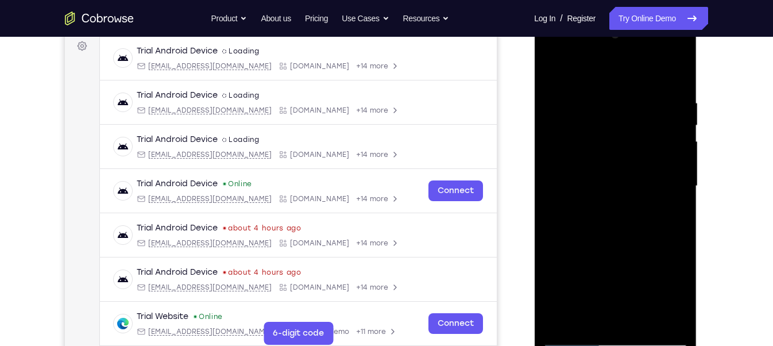
drag, startPoint x: 595, startPoint y: 211, endPoint x: 616, endPoint y: 282, distance: 74.8
click at [616, 282] on div at bounding box center [614, 185] width 145 height 321
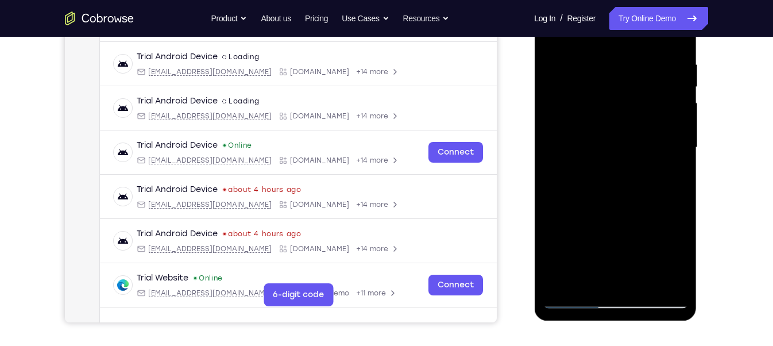
scroll to position [213, 0]
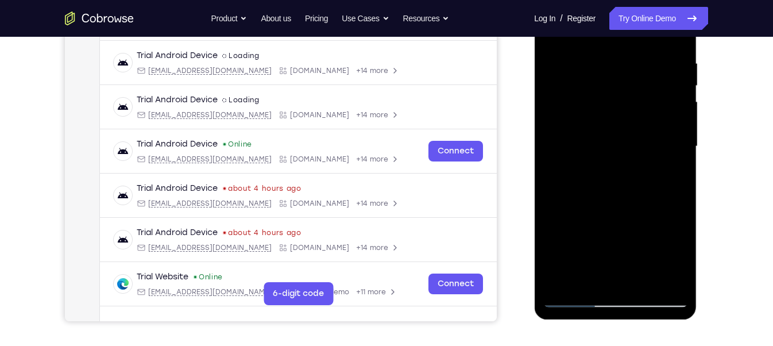
click at [680, 77] on div at bounding box center [614, 146] width 145 height 321
click at [680, 82] on div at bounding box center [614, 146] width 145 height 321
click at [680, 84] on div at bounding box center [614, 146] width 145 height 321
click at [549, 83] on div at bounding box center [614, 146] width 145 height 321
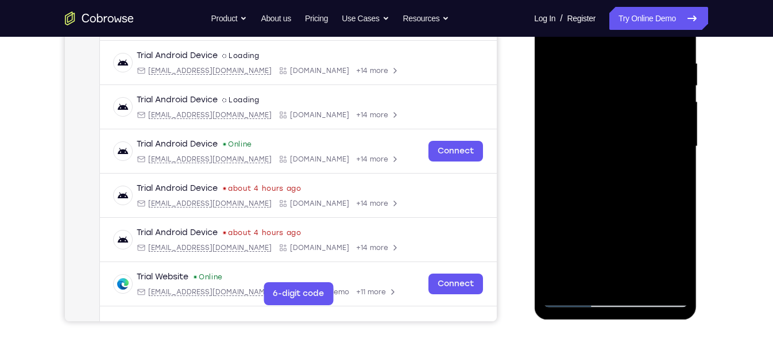
click at [549, 83] on div at bounding box center [614, 146] width 145 height 321
click at [647, 168] on div at bounding box center [614, 146] width 145 height 321
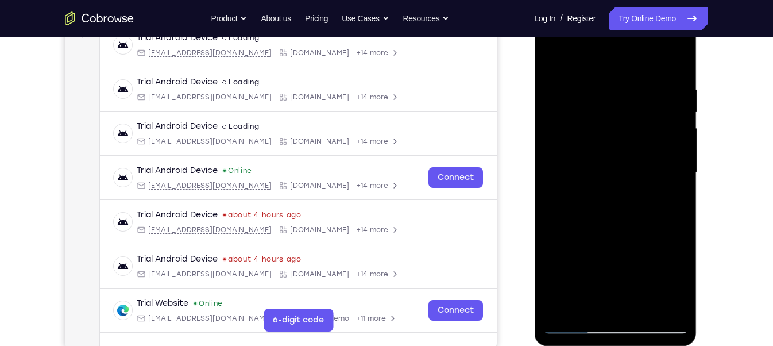
scroll to position [188, 0]
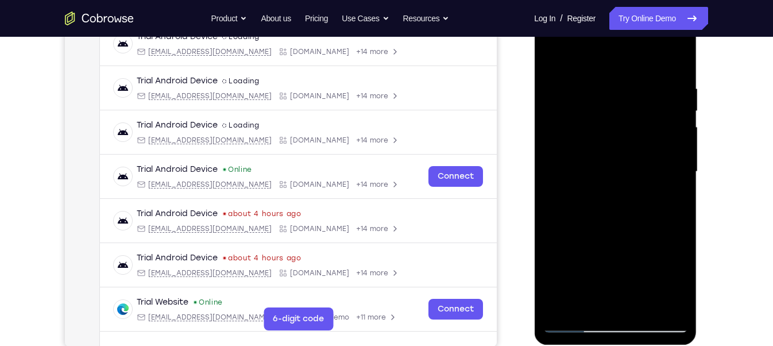
click at [553, 53] on div at bounding box center [614, 171] width 145 height 321
drag, startPoint x: 657, startPoint y: 81, endPoint x: 532, endPoint y: 87, distance: 125.2
click at [534, 87] on html "Online web based iOS Simulators and Android Emulators. Run iPhone, iPad, Mobile…" at bounding box center [616, 174] width 164 height 344
drag, startPoint x: 670, startPoint y: 80, endPoint x: 487, endPoint y: 101, distance: 183.7
click at [534, 101] on html "Online web based iOS Simulators and Android Emulators. Run iPhone, iPad, Mobile…" at bounding box center [616, 174] width 164 height 344
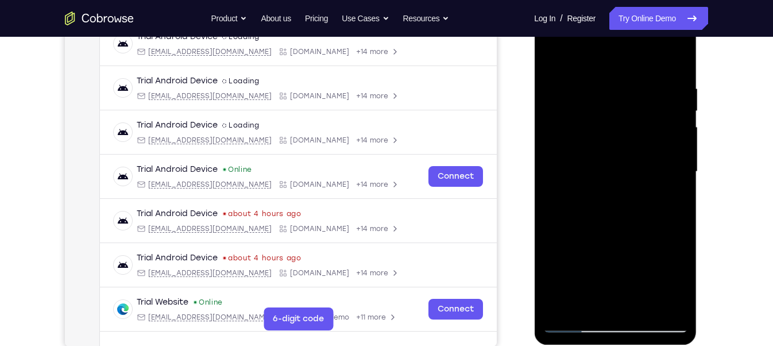
drag, startPoint x: 678, startPoint y: 77, endPoint x: 449, endPoint y: 97, distance: 229.8
click at [534, 97] on html "Online web based iOS Simulators and Android Emulators. Run iPhone, iPad, Mobile…" at bounding box center [616, 174] width 164 height 344
drag, startPoint x: 672, startPoint y: 84, endPoint x: 492, endPoint y: 64, distance: 180.7
click at [534, 64] on html "Online web based iOS Simulators and Android Emulators. Run iPhone, iPad, Mobile…" at bounding box center [616, 174] width 164 height 344
drag, startPoint x: 675, startPoint y: 90, endPoint x: 471, endPoint y: 69, distance: 205.4
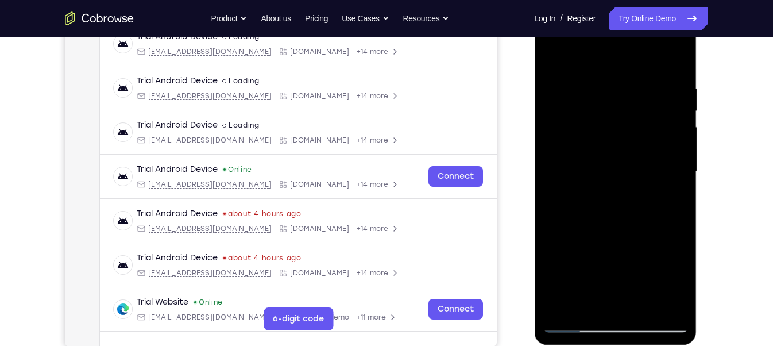
click at [534, 69] on html "Online web based iOS Simulators and Android Emulators. Run iPhone, iPad, Mobile…" at bounding box center [616, 174] width 164 height 344
drag, startPoint x: 672, startPoint y: 91, endPoint x: 425, endPoint y: 65, distance: 248.1
click at [534, 65] on html "Online web based iOS Simulators and Android Emulators. Run iPhone, iPad, Mobile…" at bounding box center [616, 174] width 164 height 344
drag, startPoint x: 585, startPoint y: 72, endPoint x: 724, endPoint y: 67, distance: 139.6
click at [697, 67] on html "Online web based iOS Simulators and Android Emulators. Run iPhone, iPad, Mobile…" at bounding box center [616, 174] width 164 height 344
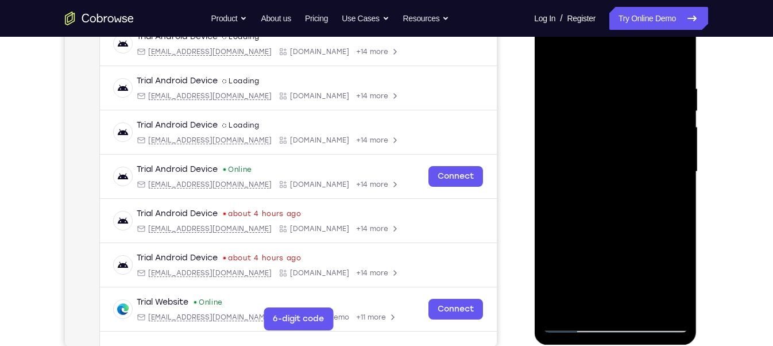
drag, startPoint x: 576, startPoint y: 73, endPoint x: 687, endPoint y: 80, distance: 111.0
click at [687, 80] on div at bounding box center [615, 173] width 162 height 342
drag, startPoint x: 603, startPoint y: 72, endPoint x: 687, endPoint y: 71, distance: 83.8
click at [687, 71] on div at bounding box center [615, 173] width 162 height 342
drag, startPoint x: 586, startPoint y: 72, endPoint x: 663, endPoint y: 71, distance: 77.5
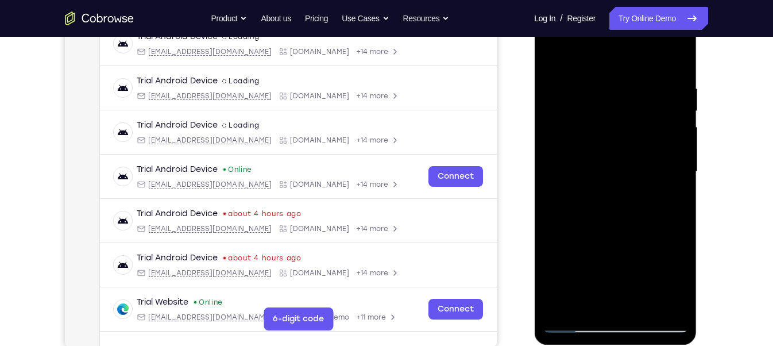
click at [663, 71] on div at bounding box center [614, 171] width 145 height 321
drag, startPoint x: 562, startPoint y: 81, endPoint x: 674, endPoint y: 86, distance: 112.6
click at [674, 86] on div at bounding box center [614, 171] width 145 height 321
drag, startPoint x: 581, startPoint y: 77, endPoint x: 682, endPoint y: 81, distance: 101.1
click at [682, 81] on div at bounding box center [614, 171] width 145 height 321
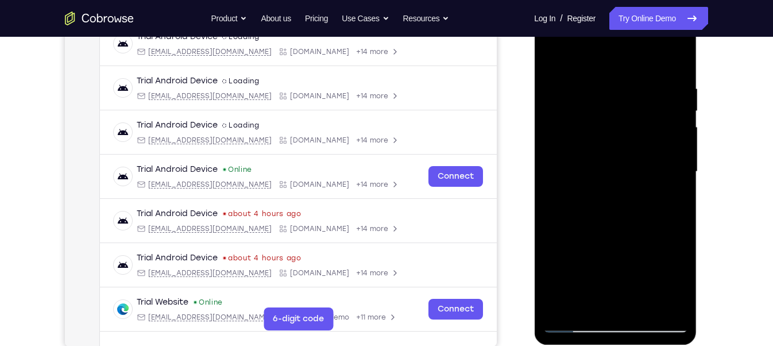
click at [649, 78] on div at bounding box center [614, 171] width 145 height 321
drag, startPoint x: 669, startPoint y: 153, endPoint x: 560, endPoint y: 156, distance: 109.7
click at [560, 156] on div at bounding box center [614, 171] width 145 height 321
click at [672, 143] on div at bounding box center [614, 171] width 145 height 321
click at [676, 158] on div at bounding box center [614, 171] width 145 height 321
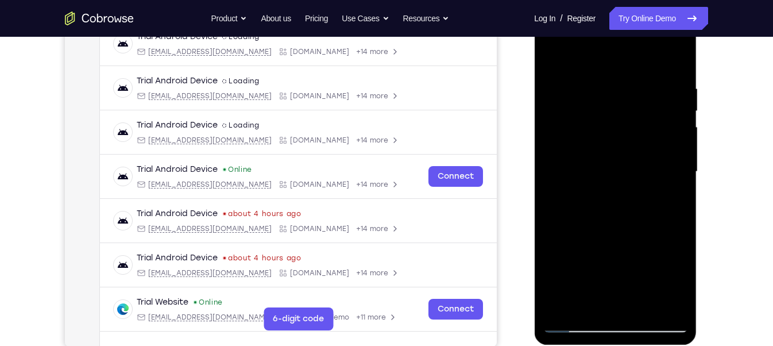
click at [672, 166] on div at bounding box center [614, 171] width 145 height 321
click at [674, 166] on div at bounding box center [614, 171] width 145 height 321
click at [549, 203] on div at bounding box center [614, 171] width 145 height 321
click at [573, 61] on div at bounding box center [614, 171] width 145 height 321
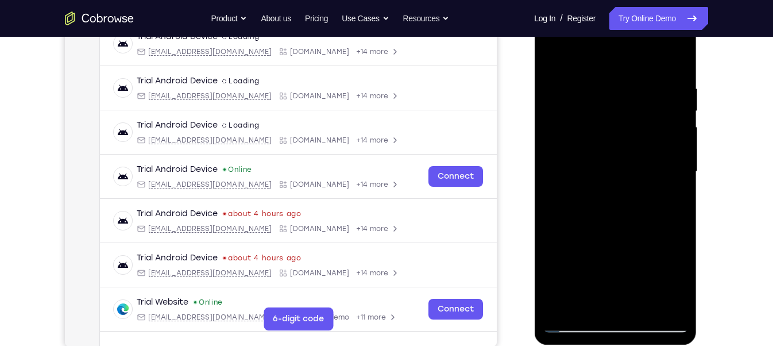
drag, startPoint x: 607, startPoint y: 209, endPoint x: 605, endPoint y: 130, distance: 79.2
click at [605, 130] on div at bounding box center [614, 171] width 145 height 321
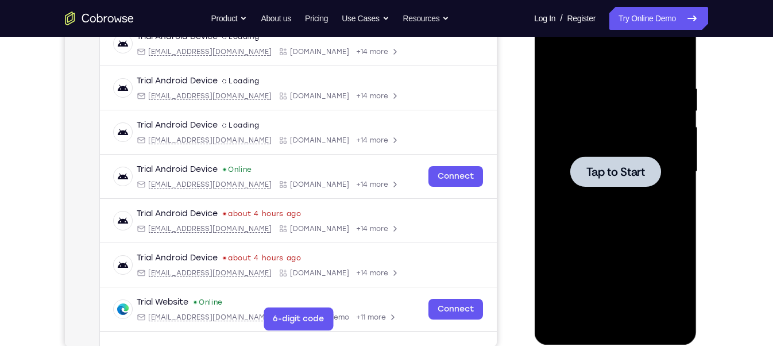
click at [649, 223] on div at bounding box center [614, 171] width 145 height 321
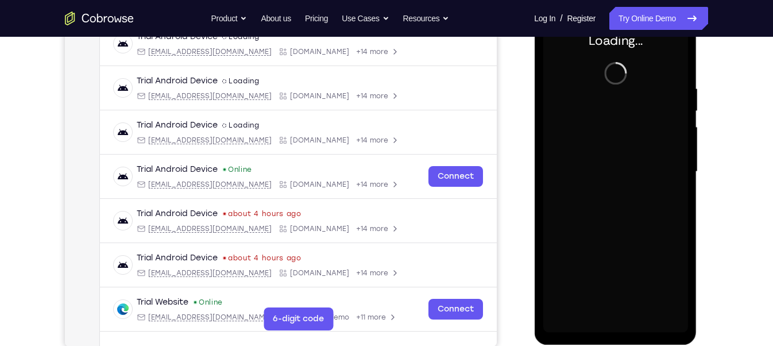
scroll to position [185, 0]
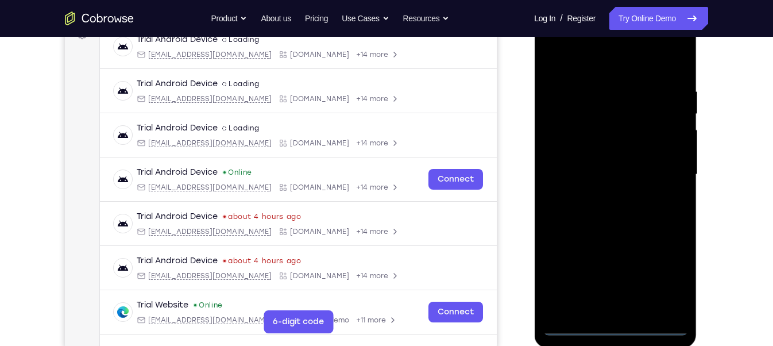
click at [616, 323] on div at bounding box center [614, 174] width 145 height 321
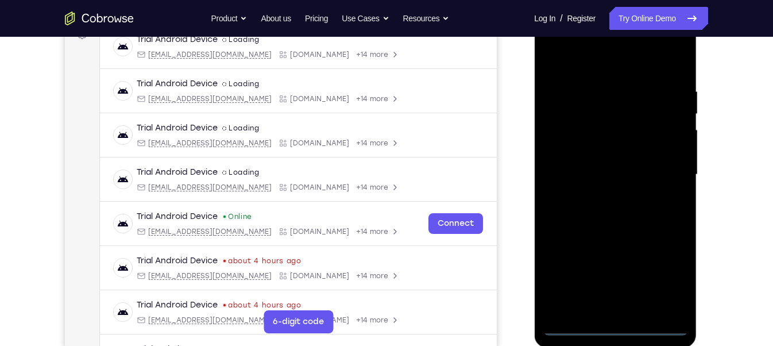
click at [614, 326] on div at bounding box center [614, 174] width 145 height 321
click at [665, 278] on div at bounding box center [614, 174] width 145 height 321
click at [580, 60] on div at bounding box center [614, 174] width 145 height 321
click at [666, 170] on div at bounding box center [614, 174] width 145 height 321
click at [601, 195] on div at bounding box center [614, 174] width 145 height 321
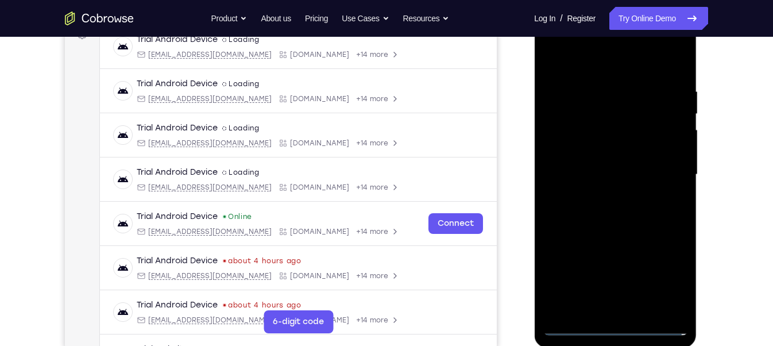
click at [592, 164] on div at bounding box center [614, 174] width 145 height 321
click at [577, 152] on div at bounding box center [614, 174] width 145 height 321
click at [597, 173] on div at bounding box center [614, 174] width 145 height 321
click at [616, 219] on div at bounding box center [614, 174] width 145 height 321
click at [641, 315] on div at bounding box center [614, 174] width 145 height 321
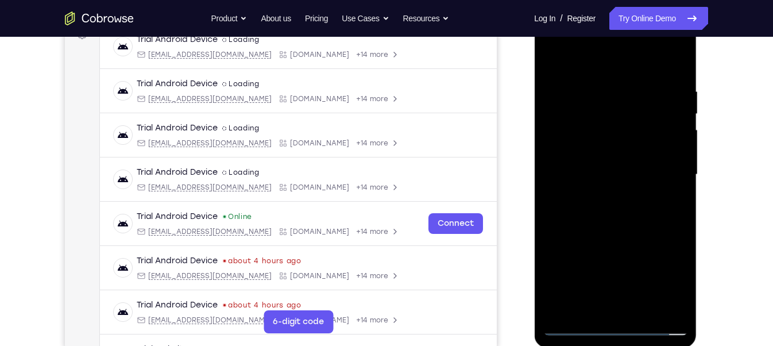
drag, startPoint x: 588, startPoint y: 59, endPoint x: 585, endPoint y: 10, distance: 48.9
click at [585, 10] on div at bounding box center [615, 176] width 162 height 342
click at [617, 234] on div at bounding box center [614, 174] width 145 height 321
click at [576, 327] on div at bounding box center [614, 174] width 145 height 321
drag, startPoint x: 663, startPoint y: 91, endPoint x: 339, endPoint y: 103, distance: 325.1
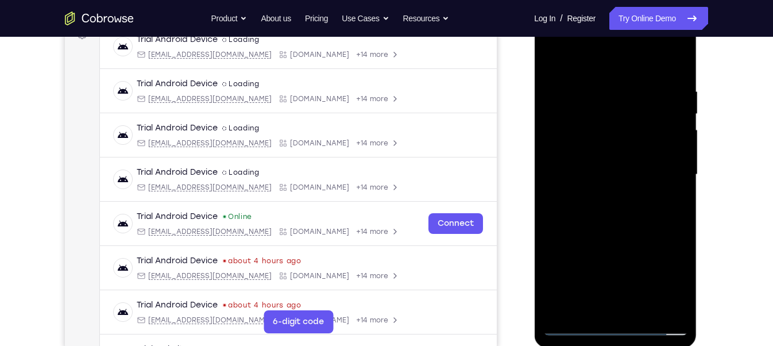
click at [534, 103] on html "Online web based iOS Simulators and Android Emulators. Run iPhone, iPad, Mobile…" at bounding box center [616, 177] width 164 height 344
drag, startPoint x: 661, startPoint y: 84, endPoint x: 282, endPoint y: 70, distance: 379.6
click at [534, 70] on html "Online web based iOS Simulators and Android Emulators. Run iPhone, iPad, Mobile…" at bounding box center [616, 177] width 164 height 344
drag, startPoint x: 675, startPoint y: 88, endPoint x: 415, endPoint y: 83, distance: 260.0
click at [534, 83] on html "Online web based iOS Simulators and Android Emulators. Run iPhone, iPad, Mobile…" at bounding box center [616, 177] width 164 height 344
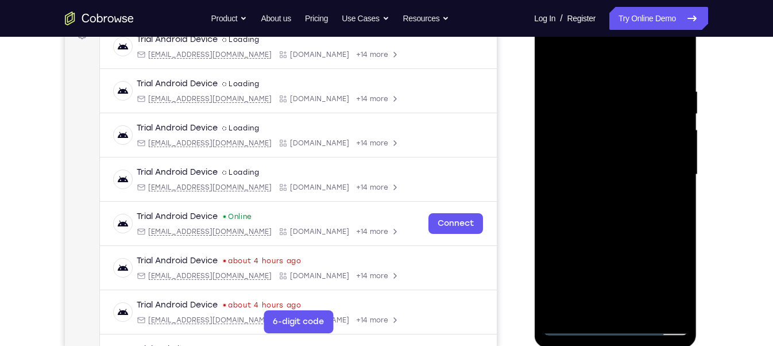
drag, startPoint x: 671, startPoint y: 86, endPoint x: 368, endPoint y: 110, distance: 303.4
click at [534, 110] on html "Online web based iOS Simulators and Android Emulators. Run iPhone, iPad, Mobile…" at bounding box center [616, 177] width 164 height 344
drag, startPoint x: 669, startPoint y: 88, endPoint x: 407, endPoint y: 78, distance: 261.9
click at [534, 78] on html "Online web based iOS Simulators and Android Emulators. Run iPhone, iPad, Mobile…" at bounding box center [616, 177] width 164 height 344
drag, startPoint x: 669, startPoint y: 80, endPoint x: 337, endPoint y: 126, distance: 335.4
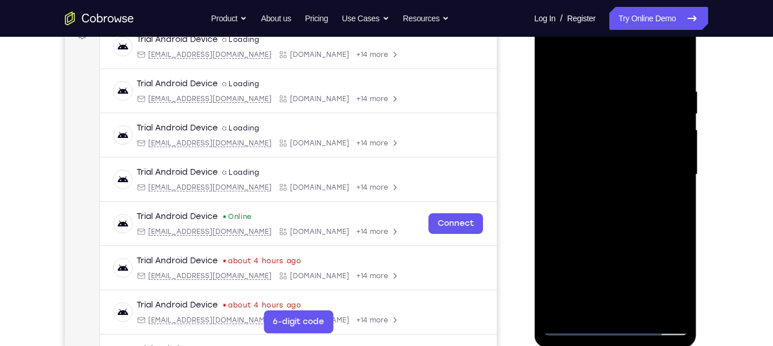
click at [534, 126] on html "Online web based iOS Simulators and Android Emulators. Run iPhone, iPad, Mobile…" at bounding box center [616, 177] width 164 height 344
drag, startPoint x: 672, startPoint y: 82, endPoint x: 314, endPoint y: 131, distance: 360.9
click at [534, 131] on html "Online web based iOS Simulators and Android Emulators. Run iPhone, iPad, Mobile…" at bounding box center [616, 177] width 164 height 344
drag, startPoint x: 615, startPoint y: 98, endPoint x: 752, endPoint y: 95, distance: 136.6
click at [697, 95] on html "Online web based iOS Simulators and Android Emulators. Run iPhone, iPad, Mobile…" at bounding box center [616, 177] width 164 height 344
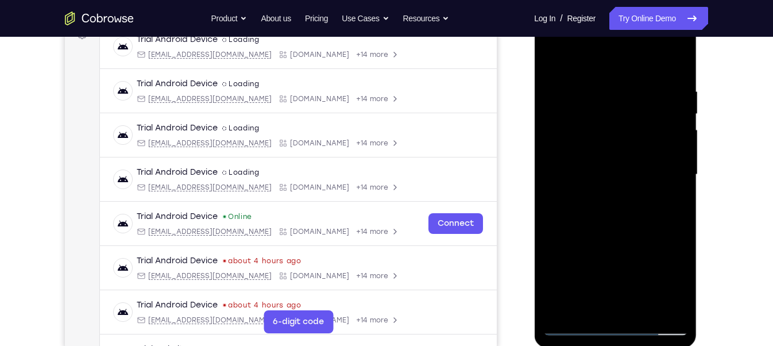
drag, startPoint x: 572, startPoint y: 87, endPoint x: 752, endPoint y: 87, distance: 180.8
click at [697, 87] on html "Online web based iOS Simulators and Android Emulators. Run iPhone, iPad, Mobile…" at bounding box center [616, 177] width 164 height 344
drag, startPoint x: 571, startPoint y: 93, endPoint x: 673, endPoint y: 99, distance: 102.4
click at [673, 99] on div at bounding box center [614, 174] width 145 height 321
drag, startPoint x: 573, startPoint y: 80, endPoint x: 683, endPoint y: 84, distance: 109.7
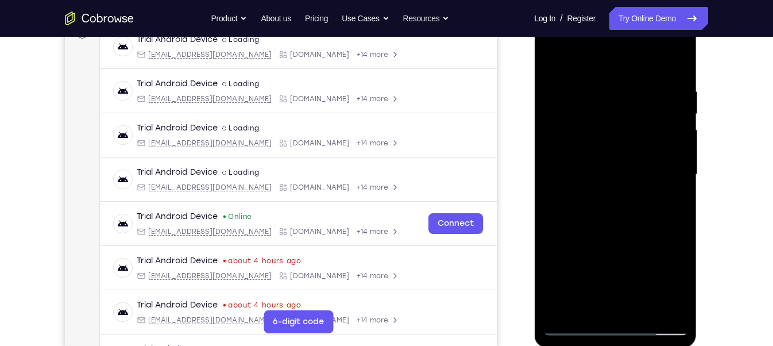
click at [683, 84] on div at bounding box center [614, 174] width 145 height 321
click at [647, 83] on div at bounding box center [614, 174] width 145 height 321
click at [666, 178] on div at bounding box center [614, 174] width 145 height 321
click at [673, 173] on div at bounding box center [614, 174] width 145 height 321
click at [669, 177] on div at bounding box center [614, 174] width 145 height 321
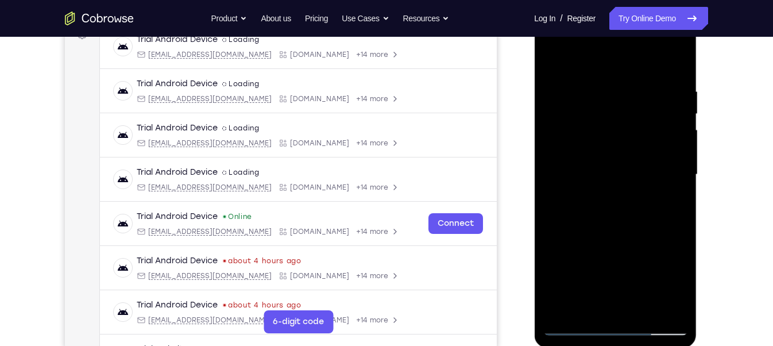
click at [668, 180] on div at bounding box center [614, 174] width 145 height 321
click at [673, 201] on div at bounding box center [614, 174] width 145 height 321
click at [668, 207] on div at bounding box center [614, 174] width 145 height 321
click at [672, 201] on div at bounding box center [614, 174] width 145 height 321
click at [670, 205] on div at bounding box center [614, 174] width 145 height 321
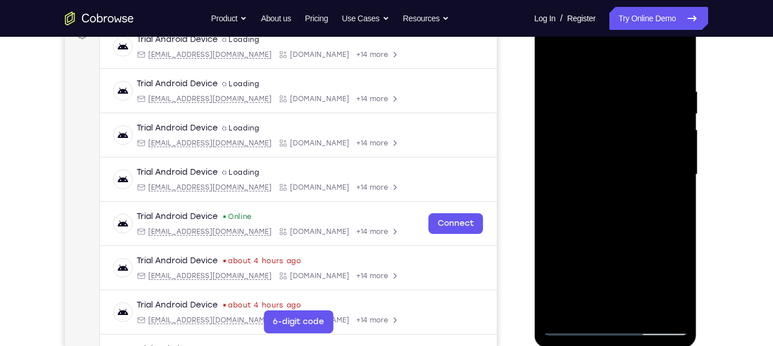
click at [670, 203] on div at bounding box center [614, 174] width 145 height 321
click at [670, 192] on div at bounding box center [614, 174] width 145 height 321
click at [673, 204] on div at bounding box center [614, 174] width 145 height 321
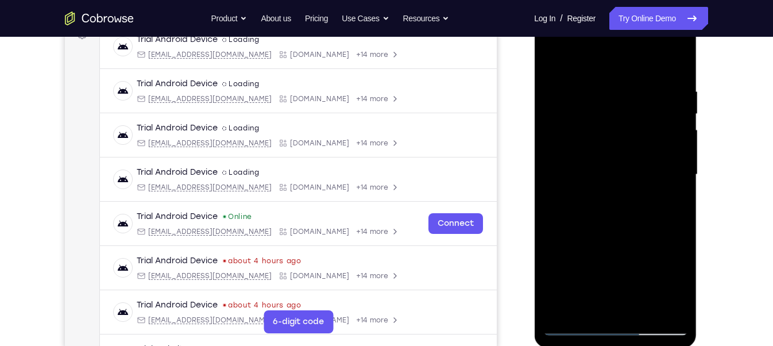
click at [670, 201] on div at bounding box center [614, 174] width 145 height 321
click at [670, 195] on div at bounding box center [614, 174] width 145 height 321
click at [667, 173] on div at bounding box center [614, 174] width 145 height 321
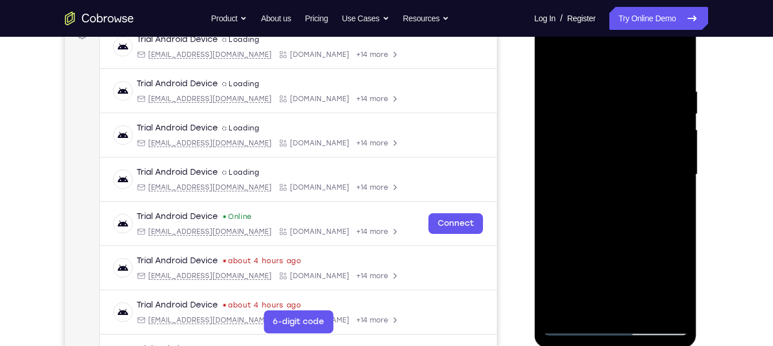
click at [667, 173] on div at bounding box center [614, 174] width 145 height 321
click at [670, 175] on div at bounding box center [614, 174] width 145 height 321
click at [668, 175] on div at bounding box center [614, 174] width 145 height 321
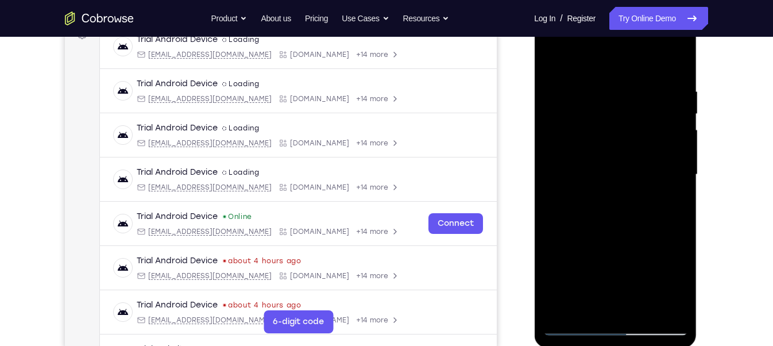
click at [666, 169] on div at bounding box center [614, 174] width 145 height 321
click at [674, 172] on div at bounding box center [614, 174] width 145 height 321
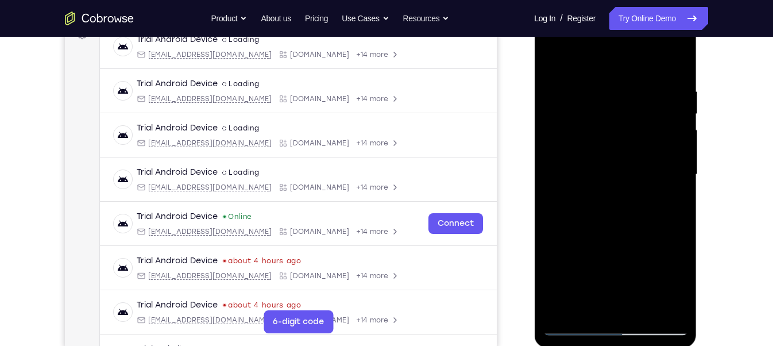
click at [674, 172] on div at bounding box center [614, 174] width 145 height 321
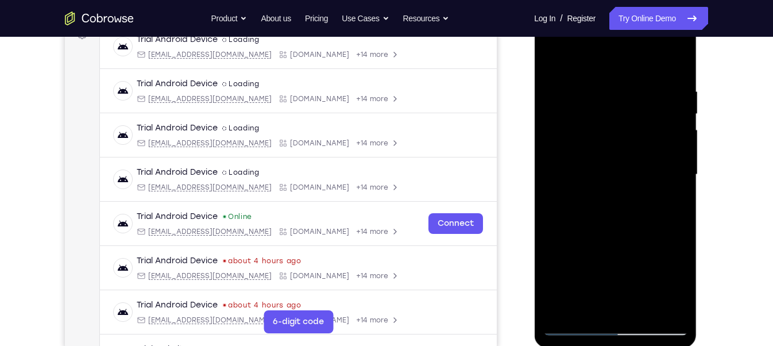
click at [674, 172] on div at bounding box center [614, 174] width 145 height 321
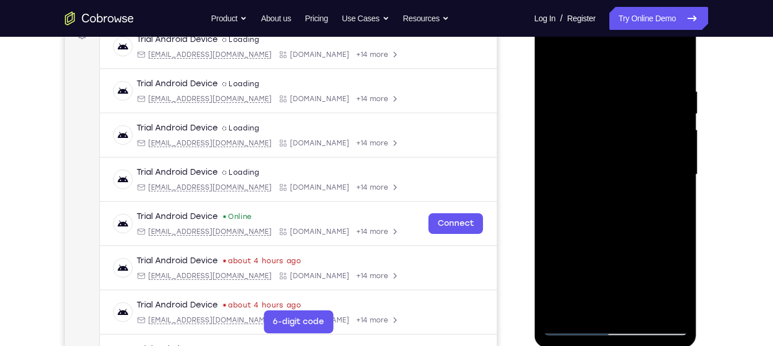
click at [678, 175] on div at bounding box center [614, 174] width 145 height 321
drag, startPoint x: 665, startPoint y: 181, endPoint x: 543, endPoint y: 184, distance: 122.3
click at [543, 184] on div at bounding box center [614, 174] width 145 height 321
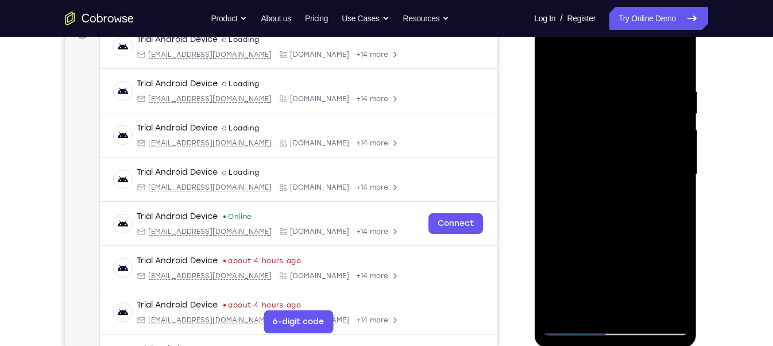
click at [675, 154] on div at bounding box center [614, 174] width 145 height 321
drag, startPoint x: 584, startPoint y: 172, endPoint x: 751, endPoint y: 189, distance: 167.4
click at [697, 189] on html "Online web based iOS Simulators and Android Emulators. Run iPhone, iPad, Mobile…" at bounding box center [616, 177] width 164 height 344
click at [665, 143] on div at bounding box center [614, 174] width 145 height 321
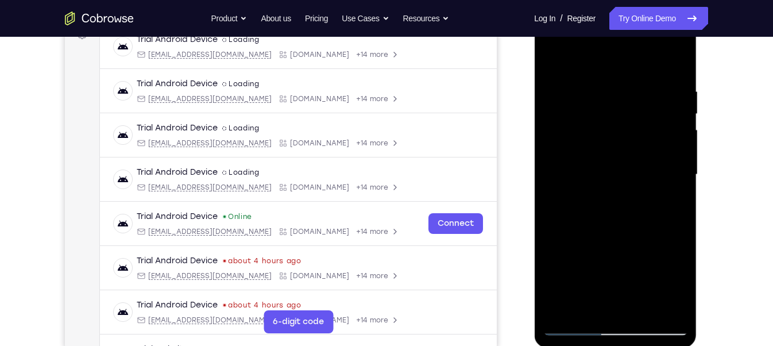
click at [667, 152] on div at bounding box center [614, 174] width 145 height 321
click at [667, 160] on div at bounding box center [614, 174] width 145 height 321
click at [665, 166] on div at bounding box center [614, 174] width 145 height 321
click at [673, 174] on div at bounding box center [614, 174] width 145 height 321
click at [680, 155] on div at bounding box center [614, 174] width 145 height 321
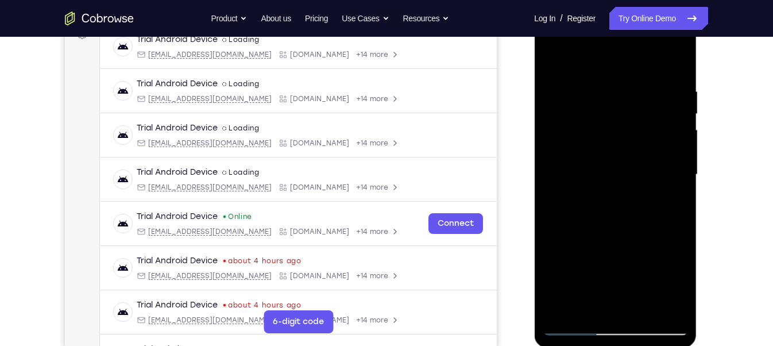
click at [680, 154] on div at bounding box center [614, 174] width 145 height 321
click at [673, 161] on div at bounding box center [614, 174] width 145 height 321
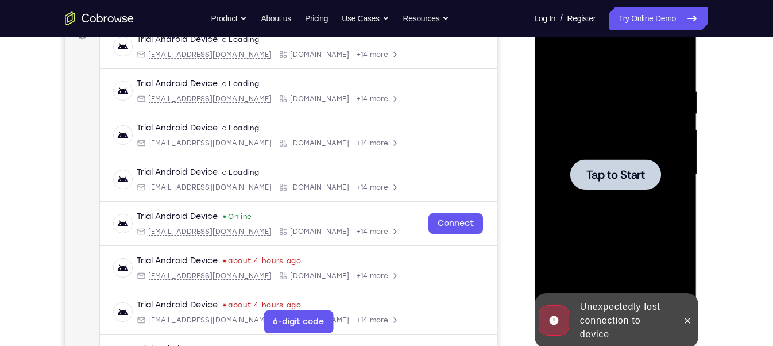
click at [653, 182] on div at bounding box center [614, 174] width 91 height 30
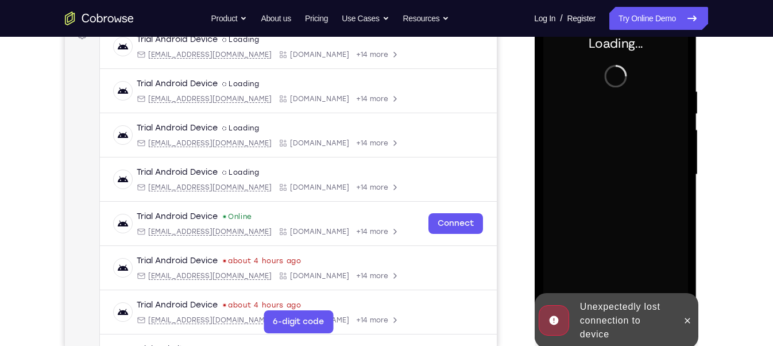
click at [641, 315] on div "Unexpectedly lost connection to device" at bounding box center [625, 320] width 100 height 51
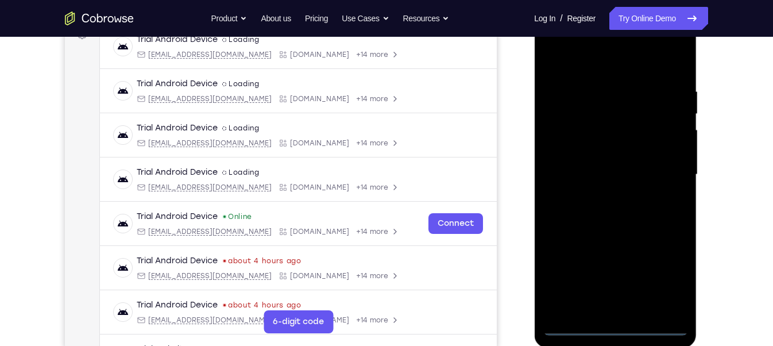
click at [611, 331] on div at bounding box center [614, 174] width 145 height 321
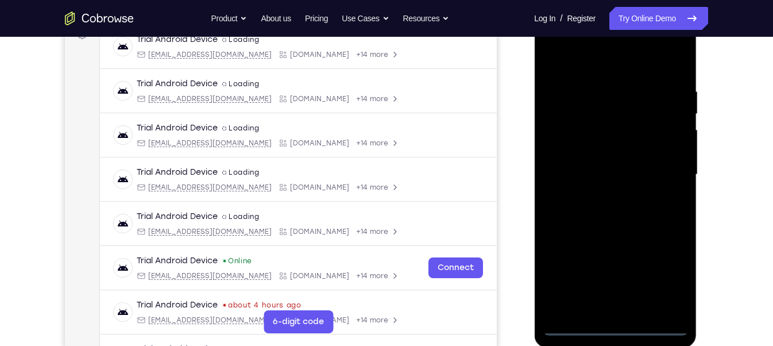
click at [666, 281] on div at bounding box center [614, 174] width 145 height 321
click at [590, 57] on div at bounding box center [614, 174] width 145 height 321
click at [664, 169] on div at bounding box center [614, 174] width 145 height 321
click at [603, 196] on div at bounding box center [614, 174] width 145 height 321
click at [602, 152] on div at bounding box center [614, 174] width 145 height 321
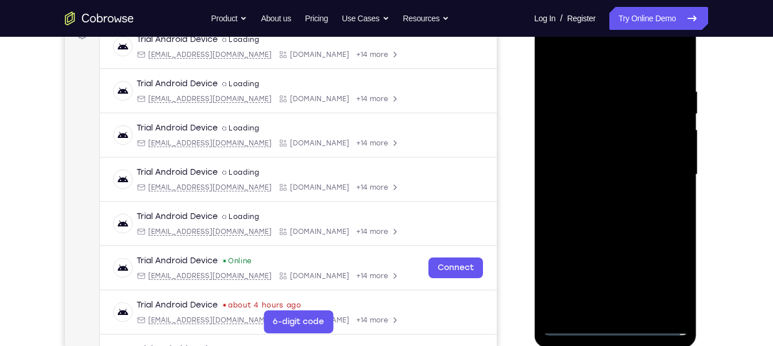
click at [590, 169] on div at bounding box center [614, 174] width 145 height 321
click at [604, 196] on div at bounding box center [614, 174] width 145 height 321
click at [614, 149] on div at bounding box center [614, 174] width 145 height 321
drag, startPoint x: 610, startPoint y: 68, endPoint x: 591, endPoint y: -55, distance: 124.3
click at [591, 5] on html "Online web based iOS Simulators and Android Emulators. Run iPhone, iPad, Mobile…" at bounding box center [616, 177] width 164 height 344
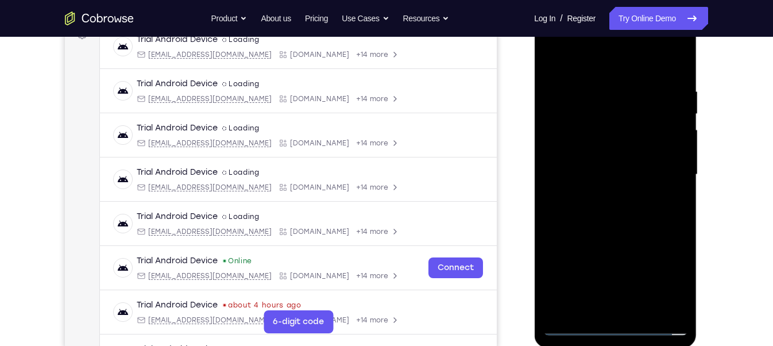
click at [645, 310] on div at bounding box center [614, 174] width 145 height 321
click at [632, 239] on div at bounding box center [614, 174] width 145 height 321
drag, startPoint x: 642, startPoint y: 220, endPoint x: 640, endPoint y: 283, distance: 63.2
click at [640, 283] on div at bounding box center [614, 174] width 145 height 321
drag, startPoint x: 611, startPoint y: 242, endPoint x: 635, endPoint y: 272, distance: 38.0
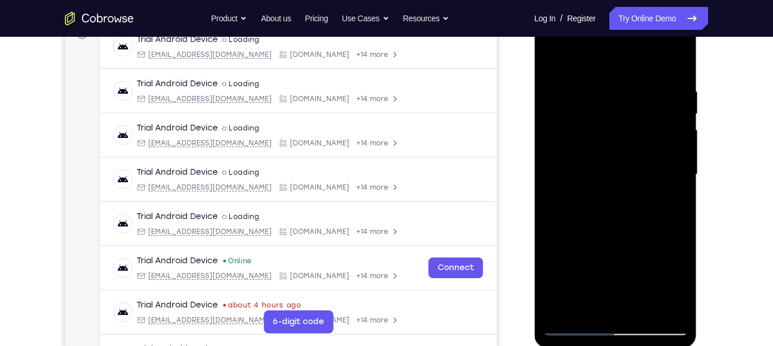
click at [635, 272] on div at bounding box center [614, 174] width 145 height 321
click at [680, 111] on div at bounding box center [614, 174] width 145 height 321
click at [679, 112] on div at bounding box center [614, 174] width 145 height 321
click at [552, 111] on div at bounding box center [614, 174] width 145 height 321
click at [554, 111] on div at bounding box center [614, 174] width 145 height 321
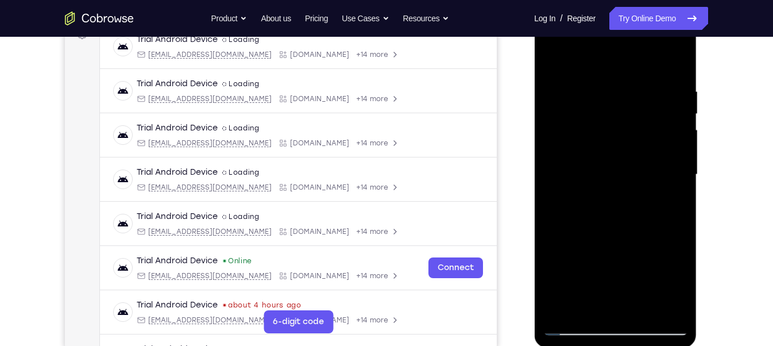
drag, startPoint x: 649, startPoint y: 167, endPoint x: 649, endPoint y: 290, distance: 123.4
click at [649, 290] on div at bounding box center [614, 174] width 145 height 321
click at [608, 158] on div at bounding box center [614, 174] width 145 height 321
click at [567, 322] on div at bounding box center [614, 174] width 145 height 321
click at [573, 327] on div at bounding box center [614, 174] width 145 height 321
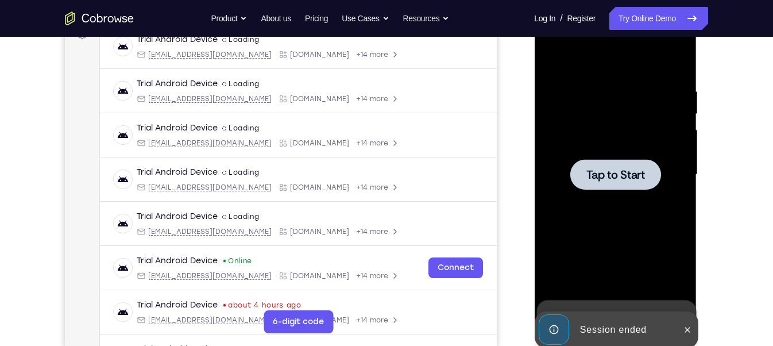
click at [613, 266] on div at bounding box center [614, 174] width 145 height 321
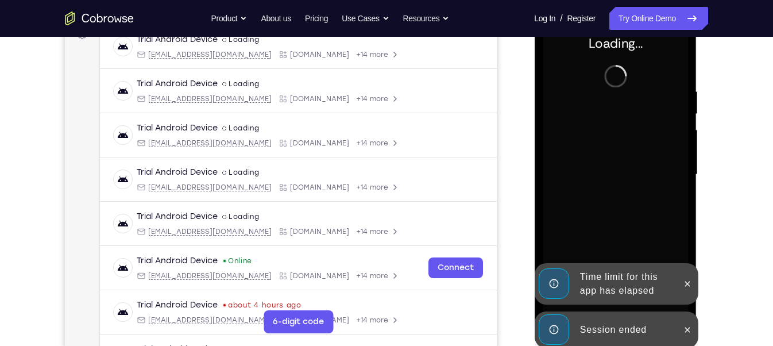
click at [627, 327] on div "Session ended" at bounding box center [625, 329] width 100 height 23
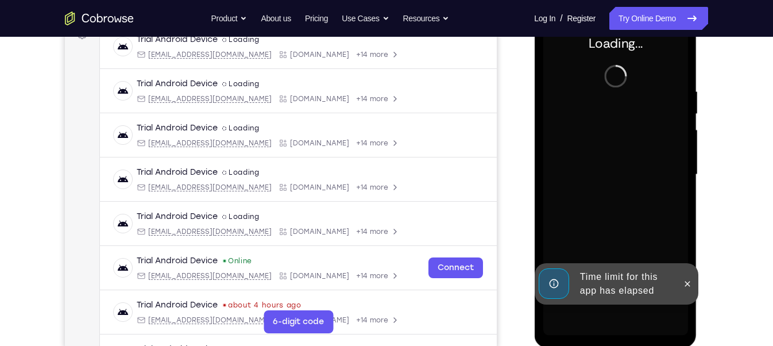
click at [627, 284] on div "Time limit for this app has elapsed" at bounding box center [625, 283] width 100 height 37
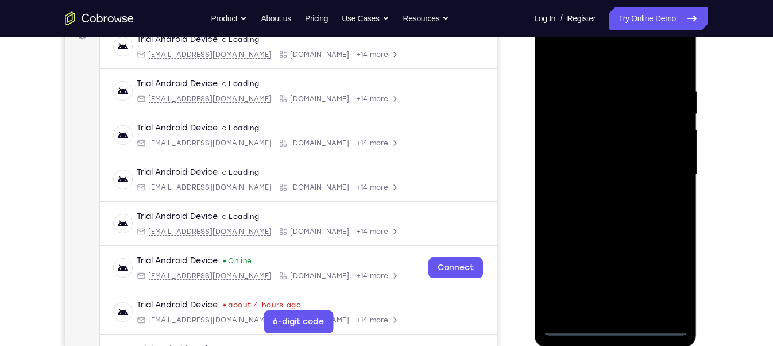
click at [614, 324] on div at bounding box center [614, 174] width 145 height 321
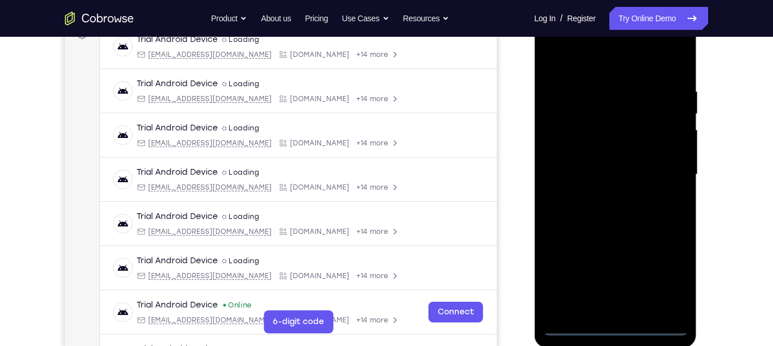
click at [663, 275] on div at bounding box center [614, 174] width 145 height 321
click at [600, 65] on div at bounding box center [614, 174] width 145 height 321
click at [667, 178] on div at bounding box center [614, 174] width 145 height 321
click at [608, 194] on div at bounding box center [614, 174] width 145 height 321
click at [593, 167] on div at bounding box center [614, 174] width 145 height 321
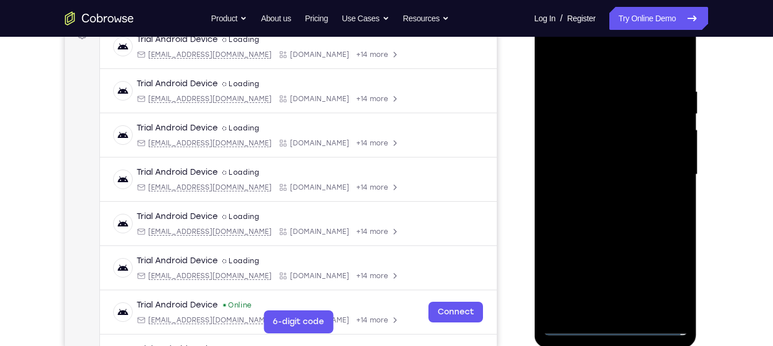
click at [579, 153] on div at bounding box center [614, 174] width 145 height 321
click at [582, 169] on div at bounding box center [614, 174] width 145 height 321
click at [612, 221] on div at bounding box center [614, 174] width 145 height 321
click at [647, 308] on div at bounding box center [614, 174] width 145 height 321
drag, startPoint x: 588, startPoint y: 57, endPoint x: 590, endPoint y: 28, distance: 29.9
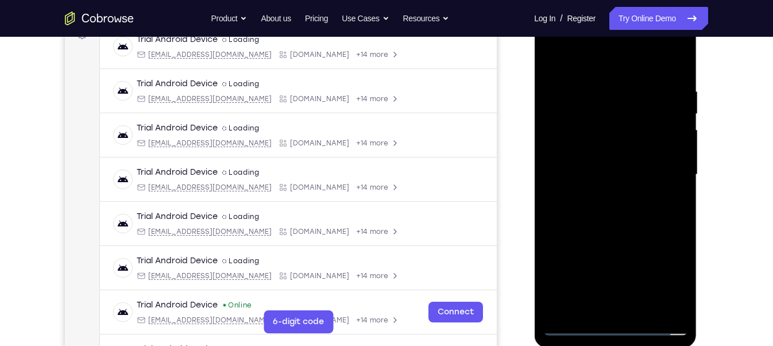
click at [590, 28] on div at bounding box center [614, 174] width 145 height 321
click at [591, 236] on div at bounding box center [614, 174] width 145 height 321
click at [554, 53] on div at bounding box center [614, 174] width 145 height 321
click at [646, 311] on div at bounding box center [614, 174] width 145 height 321
click at [677, 111] on div at bounding box center [614, 174] width 145 height 321
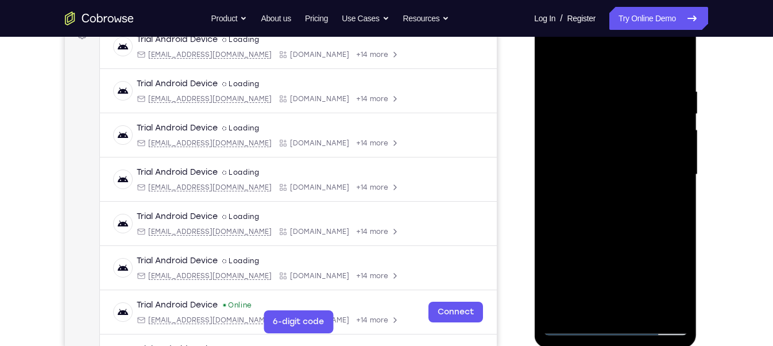
click at [680, 114] on div at bounding box center [614, 174] width 145 height 321
click at [556, 58] on div at bounding box center [614, 174] width 145 height 321
drag, startPoint x: 657, startPoint y: 266, endPoint x: 643, endPoint y: 66, distance: 200.8
click at [643, 66] on div at bounding box center [614, 174] width 145 height 321
drag, startPoint x: 628, startPoint y: 272, endPoint x: 606, endPoint y: 59, distance: 214.7
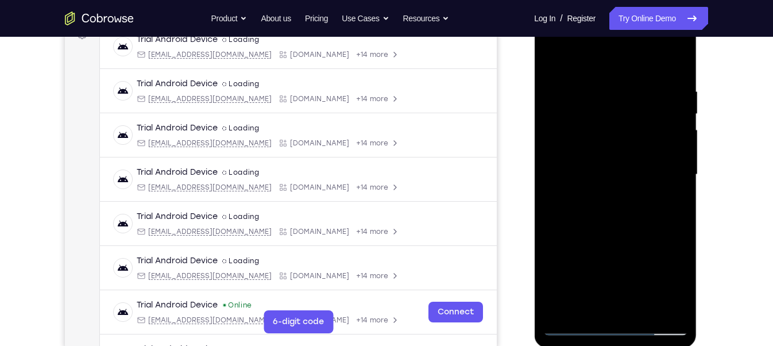
click at [606, 59] on div at bounding box center [614, 174] width 145 height 321
drag, startPoint x: 611, startPoint y: 280, endPoint x: 605, endPoint y: 155, distance: 125.3
click at [605, 155] on div at bounding box center [614, 174] width 145 height 321
drag, startPoint x: 637, startPoint y: 281, endPoint x: 618, endPoint y: 13, distance: 269.3
click at [618, 13] on div at bounding box center [615, 176] width 162 height 342
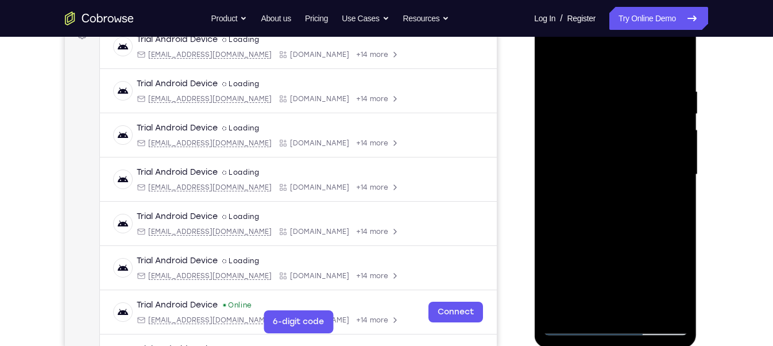
drag, startPoint x: 623, startPoint y: 250, endPoint x: 1130, endPoint y: 33, distance: 550.7
click at [596, 29] on div at bounding box center [614, 174] width 145 height 321
drag, startPoint x: 641, startPoint y: 134, endPoint x: 640, endPoint y: 183, distance: 48.8
click at [640, 183] on div at bounding box center [614, 174] width 145 height 321
click at [682, 166] on div at bounding box center [614, 174] width 145 height 321
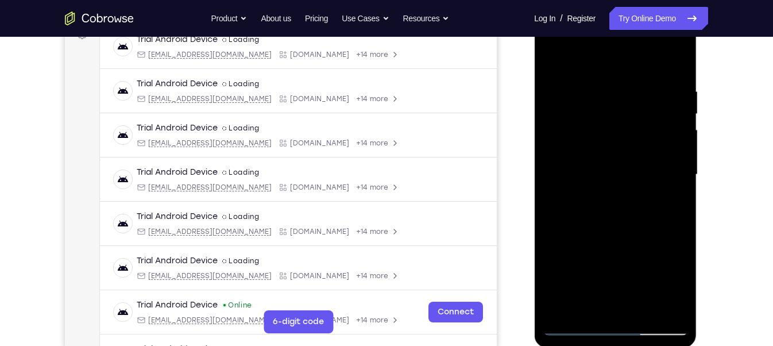
drag, startPoint x: 612, startPoint y: 224, endPoint x: 646, endPoint y: 37, distance: 189.5
click at [646, 37] on div at bounding box center [614, 174] width 145 height 321
drag, startPoint x: 606, startPoint y: 253, endPoint x: 608, endPoint y: 207, distance: 46.5
click at [608, 207] on div at bounding box center [614, 174] width 145 height 321
drag, startPoint x: 639, startPoint y: 232, endPoint x: 639, endPoint y: 204, distance: 28.7
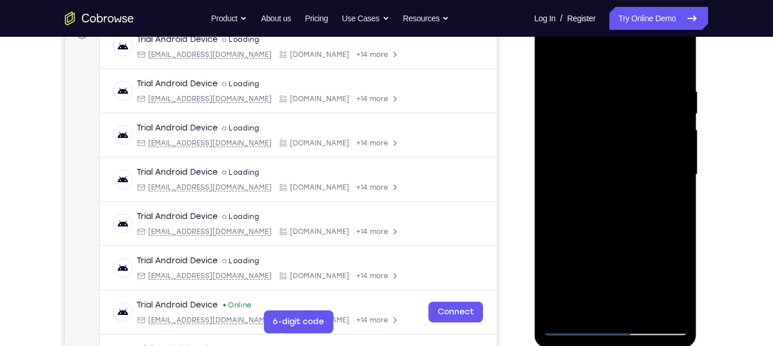
click at [639, 204] on div at bounding box center [614, 174] width 145 height 321
click at [627, 234] on div at bounding box center [614, 174] width 145 height 321
drag, startPoint x: 622, startPoint y: 258, endPoint x: 622, endPoint y: 227, distance: 31.0
click at [622, 227] on div at bounding box center [614, 174] width 145 height 321
click at [608, 240] on div at bounding box center [614, 174] width 145 height 321
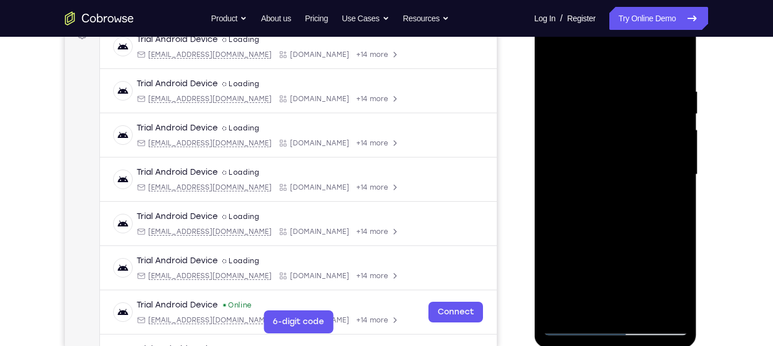
click at [592, 241] on div at bounding box center [614, 174] width 145 height 321
drag, startPoint x: 620, startPoint y: 208, endPoint x: 622, endPoint y: 177, distance: 31.0
click at [622, 177] on div at bounding box center [614, 174] width 145 height 321
click at [590, 126] on div at bounding box center [614, 174] width 145 height 321
drag, startPoint x: 625, startPoint y: 215, endPoint x: 636, endPoint y: 195, distance: 23.6
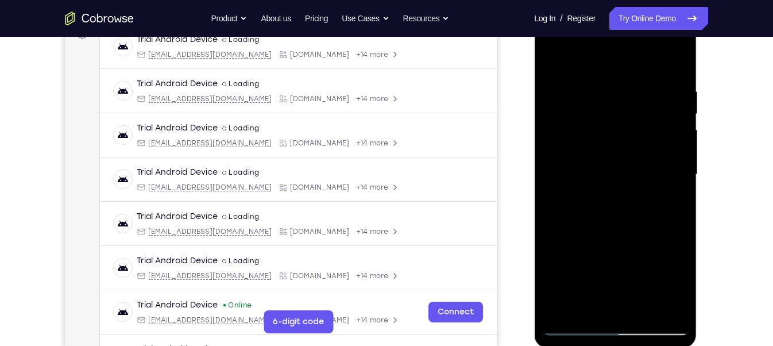
click at [636, 195] on div at bounding box center [614, 174] width 145 height 321
click at [569, 168] on div at bounding box center [614, 174] width 145 height 321
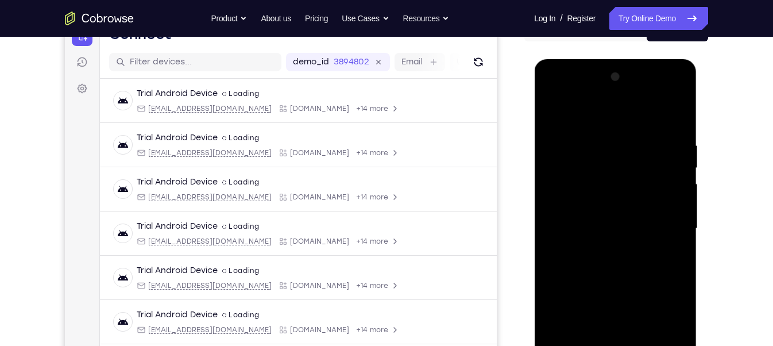
scroll to position [131, 0]
drag, startPoint x: 589, startPoint y: 146, endPoint x: 593, endPoint y: 198, distance: 51.8
click at [593, 198] on div at bounding box center [614, 227] width 145 height 321
click at [551, 108] on div at bounding box center [614, 227] width 145 height 321
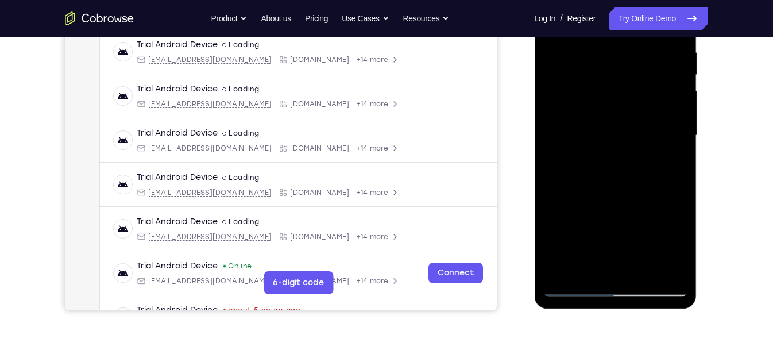
scroll to position [243, 0]
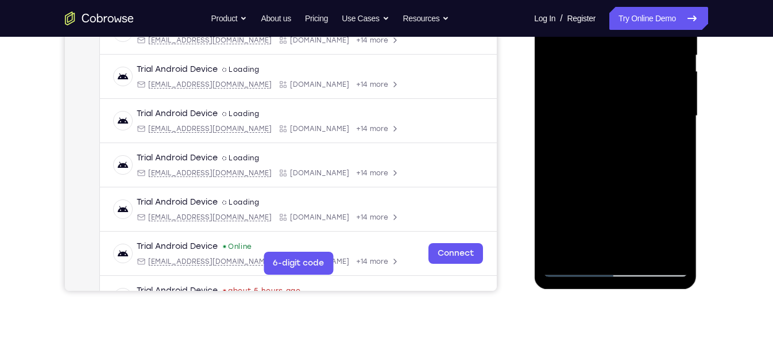
drag, startPoint x: 619, startPoint y: 204, endPoint x: 628, endPoint y: 131, distance: 72.8
click at [628, 131] on div at bounding box center [614, 115] width 145 height 321
drag, startPoint x: 610, startPoint y: 216, endPoint x: 610, endPoint y: 181, distance: 35.0
click at [610, 181] on div at bounding box center [614, 115] width 145 height 321
click at [592, 155] on div at bounding box center [614, 115] width 145 height 321
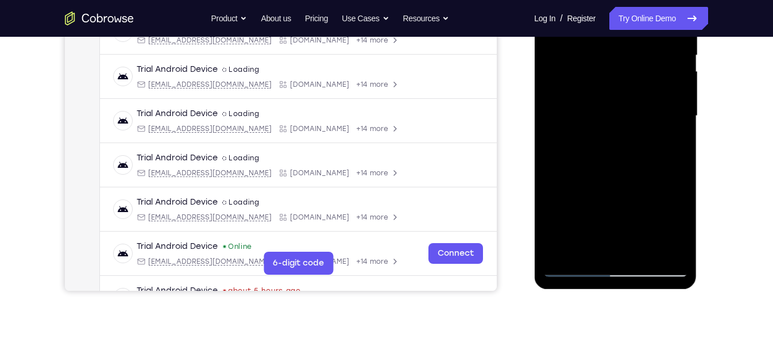
drag, startPoint x: 608, startPoint y: 210, endPoint x: 609, endPoint y: 155, distance: 55.1
click at [609, 155] on div at bounding box center [614, 115] width 145 height 321
click at [595, 159] on div at bounding box center [614, 115] width 145 height 321
drag, startPoint x: 615, startPoint y: 220, endPoint x: 614, endPoint y: 160, distance: 60.3
click at [614, 160] on div at bounding box center [614, 115] width 145 height 321
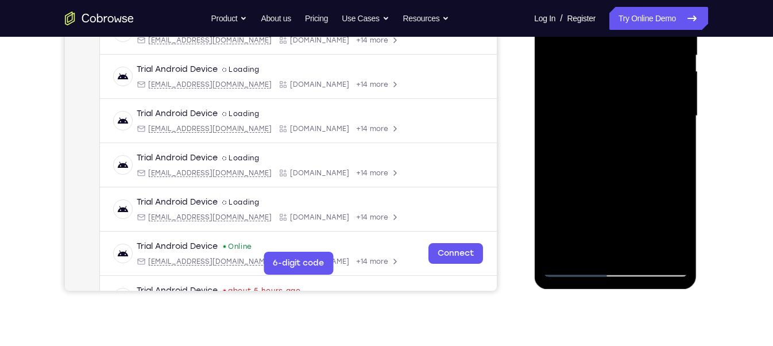
drag, startPoint x: 599, startPoint y: 211, endPoint x: 612, endPoint y: 142, distance: 70.2
click at [612, 142] on div at bounding box center [614, 115] width 145 height 321
click at [606, 167] on div at bounding box center [614, 115] width 145 height 321
drag, startPoint x: 613, startPoint y: 200, endPoint x: 616, endPoint y: 143, distance: 56.3
click at [616, 143] on div at bounding box center [614, 115] width 145 height 321
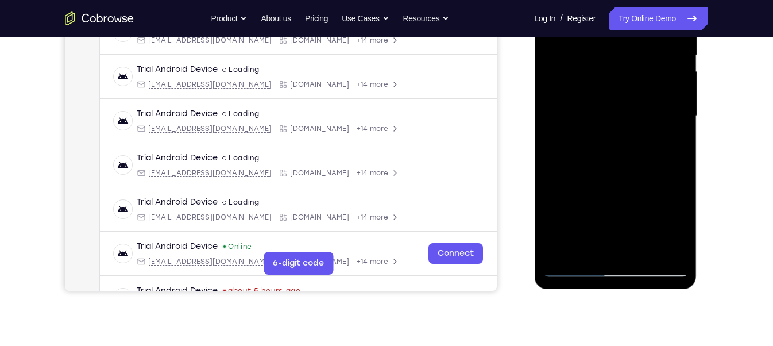
drag, startPoint x: 619, startPoint y: 199, endPoint x: 624, endPoint y: 136, distance: 62.7
click at [624, 136] on div at bounding box center [614, 115] width 145 height 321
drag, startPoint x: 616, startPoint y: 216, endPoint x: 617, endPoint y: 183, distance: 33.9
click at [617, 183] on div at bounding box center [614, 115] width 145 height 321
click at [600, 174] on div at bounding box center [614, 115] width 145 height 321
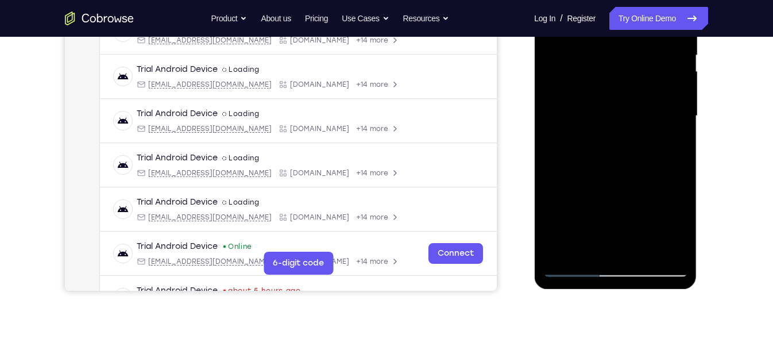
drag, startPoint x: 627, startPoint y: 199, endPoint x: 630, endPoint y: 98, distance: 101.6
click at [630, 98] on div at bounding box center [614, 115] width 145 height 321
drag, startPoint x: 624, startPoint y: 198, endPoint x: 624, endPoint y: 139, distance: 59.1
click at [624, 139] on div at bounding box center [614, 115] width 145 height 321
drag, startPoint x: 615, startPoint y: 205, endPoint x: 625, endPoint y: 142, distance: 64.0
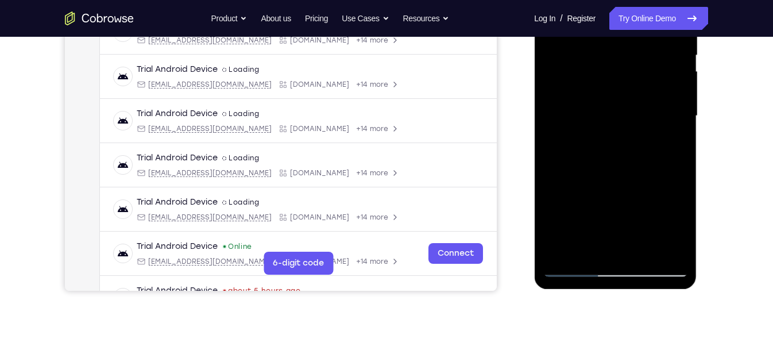
click at [623, 149] on div at bounding box center [614, 115] width 145 height 321
drag, startPoint x: 603, startPoint y: 211, endPoint x: 608, endPoint y: 136, distance: 74.8
click at [608, 136] on div at bounding box center [614, 115] width 145 height 321
click at [599, 181] on div at bounding box center [614, 115] width 145 height 321
drag, startPoint x: 620, startPoint y: 206, endPoint x: 616, endPoint y: 129, distance: 77.6
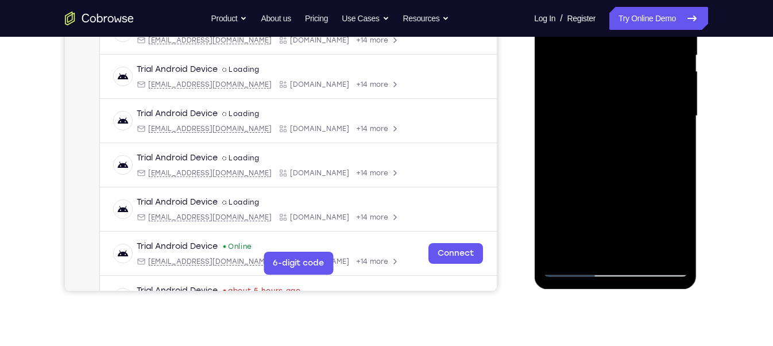
click at [616, 129] on div at bounding box center [614, 115] width 145 height 321
drag, startPoint x: 604, startPoint y: 224, endPoint x: 605, endPoint y: 163, distance: 60.8
click at [605, 163] on div at bounding box center [614, 115] width 145 height 321
drag, startPoint x: 618, startPoint y: 199, endPoint x: 617, endPoint y: 160, distance: 39.0
click at [617, 160] on div at bounding box center [614, 115] width 145 height 321
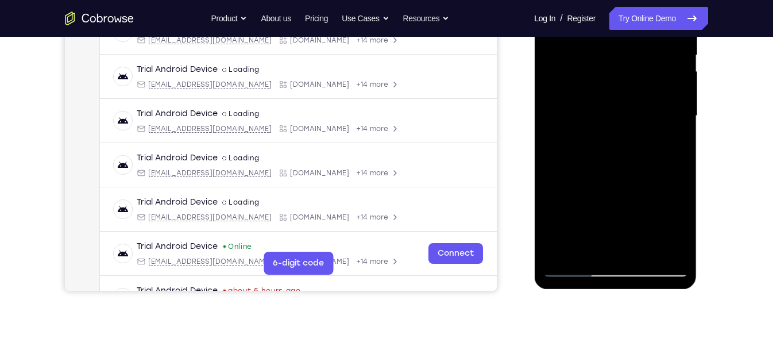
drag, startPoint x: 618, startPoint y: 214, endPoint x: 619, endPoint y: 150, distance: 63.7
click at [619, 150] on div at bounding box center [614, 115] width 145 height 321
drag, startPoint x: 601, startPoint y: 216, endPoint x: 604, endPoint y: 185, distance: 31.2
click at [604, 185] on div at bounding box center [614, 115] width 145 height 321
drag, startPoint x: 618, startPoint y: 200, endPoint x: 619, endPoint y: 180, distance: 19.6
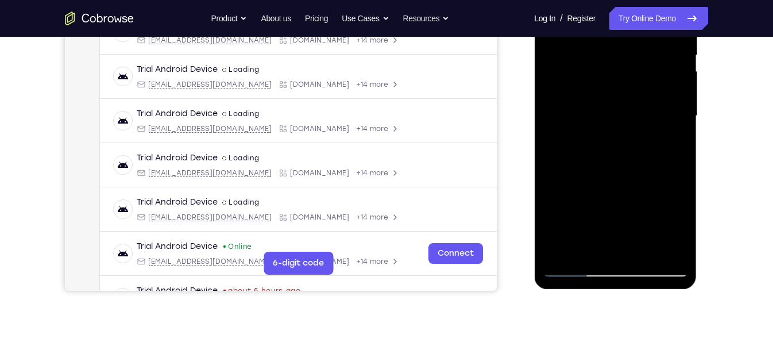
click at [619, 180] on div at bounding box center [614, 115] width 145 height 321
drag, startPoint x: 607, startPoint y: 203, endPoint x: 608, endPoint y: 92, distance: 110.8
click at [608, 92] on div at bounding box center [614, 115] width 145 height 321
click at [588, 208] on div at bounding box center [614, 115] width 145 height 321
drag, startPoint x: 585, startPoint y: 187, endPoint x: 592, endPoint y: 138, distance: 49.3
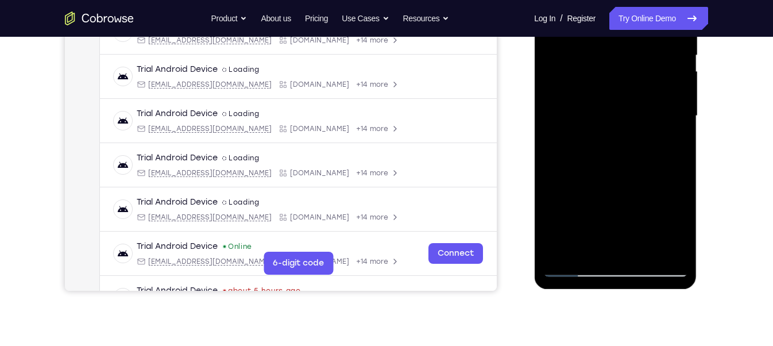
click at [592, 138] on div at bounding box center [614, 115] width 145 height 321
click at [551, 137] on div at bounding box center [614, 115] width 145 height 321
click at [551, 143] on div at bounding box center [614, 115] width 145 height 321
drag, startPoint x: 616, startPoint y: 87, endPoint x: 621, endPoint y: 114, distance: 28.0
click at [621, 114] on div at bounding box center [614, 115] width 145 height 321
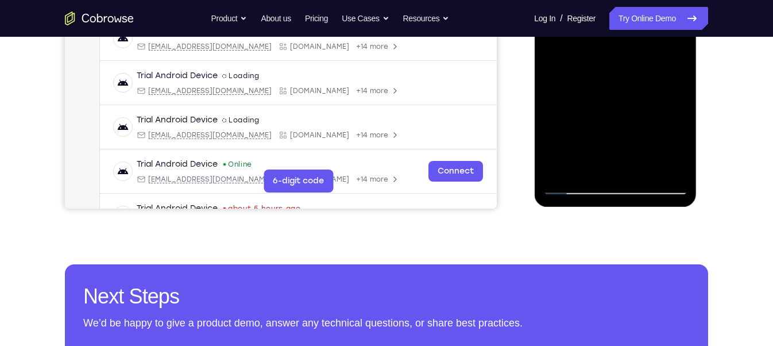
scroll to position [333, 0]
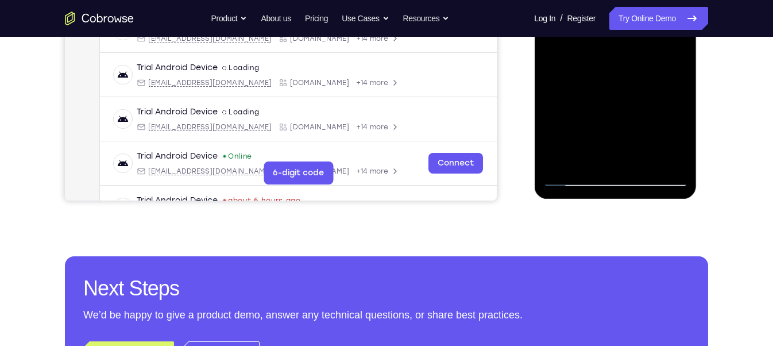
click at [561, 160] on div at bounding box center [614, 25] width 145 height 321
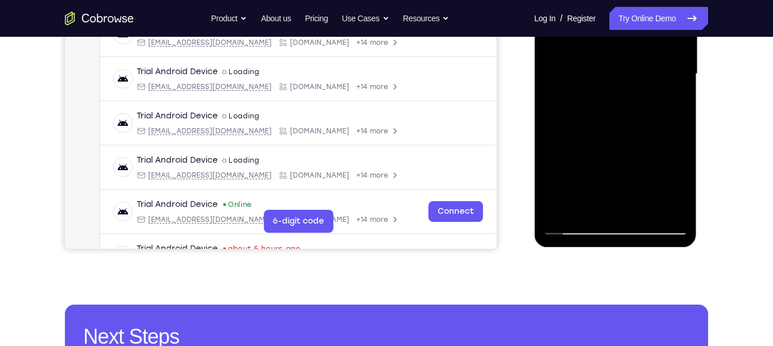
scroll to position [271, 0]
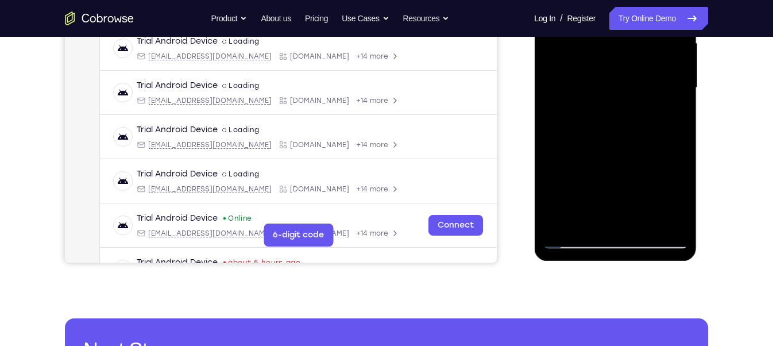
drag, startPoint x: 604, startPoint y: 200, endPoint x: 600, endPoint y: 0, distance: 199.8
click at [600, 0] on div at bounding box center [614, 87] width 145 height 321
drag, startPoint x: 627, startPoint y: 194, endPoint x: 604, endPoint y: -56, distance: 251.3
click at [604, 0] on div at bounding box center [614, 87] width 145 height 321
drag, startPoint x: 634, startPoint y: 122, endPoint x: 630, endPoint y: 204, distance: 82.2
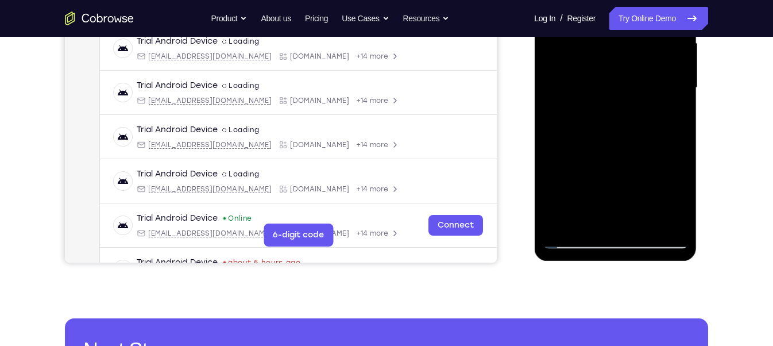
click at [630, 204] on div at bounding box center [614, 87] width 145 height 321
click at [674, 123] on div at bounding box center [614, 87] width 145 height 321
drag, startPoint x: 615, startPoint y: 186, endPoint x: 608, endPoint y: 61, distance: 124.7
click at [608, 61] on div at bounding box center [614, 87] width 145 height 321
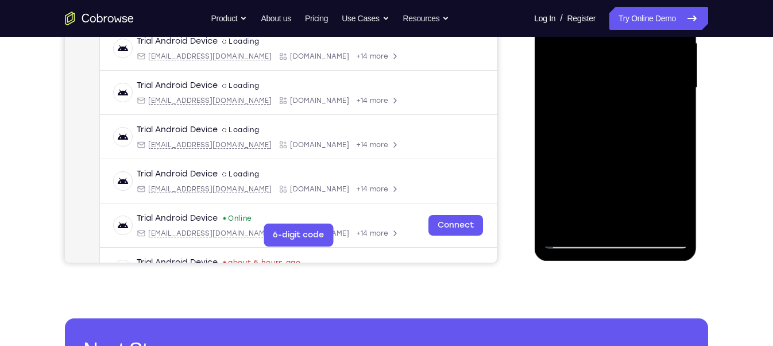
drag, startPoint x: 611, startPoint y: 185, endPoint x: 587, endPoint y: -28, distance: 214.4
click at [587, 0] on div at bounding box center [614, 87] width 145 height 321
drag, startPoint x: 614, startPoint y: 187, endPoint x: 620, endPoint y: 94, distance: 92.6
click at [620, 94] on div at bounding box center [614, 87] width 145 height 321
drag, startPoint x: 600, startPoint y: 187, endPoint x: 590, endPoint y: -49, distance: 236.7
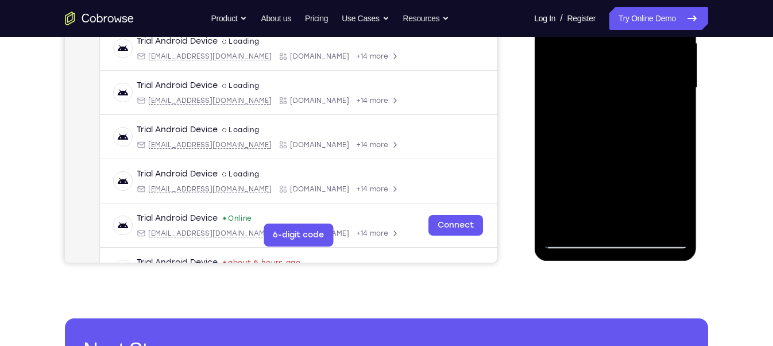
click at [590, 0] on div at bounding box center [614, 87] width 145 height 321
drag, startPoint x: 607, startPoint y: 80, endPoint x: 605, endPoint y: 165, distance: 84.4
click at [604, 172] on div at bounding box center [614, 87] width 145 height 321
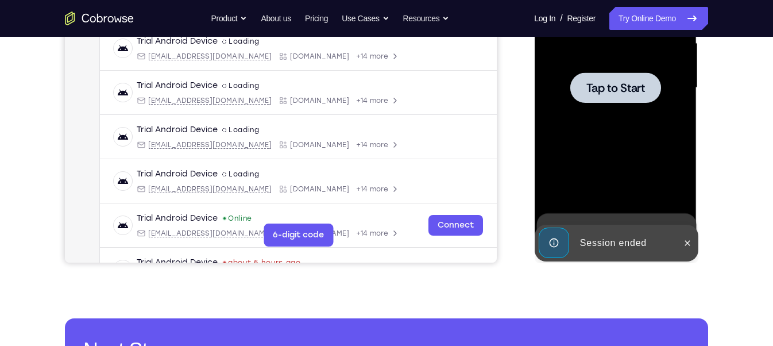
click at [614, 134] on div at bounding box center [614, 87] width 145 height 321
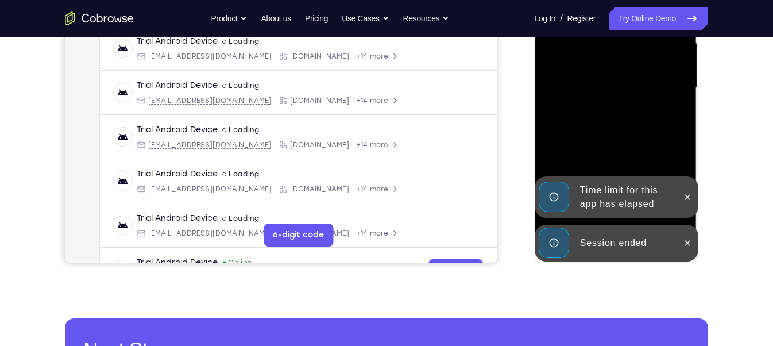
click at [620, 227] on div "Session ended" at bounding box center [606, 242] width 142 height 37
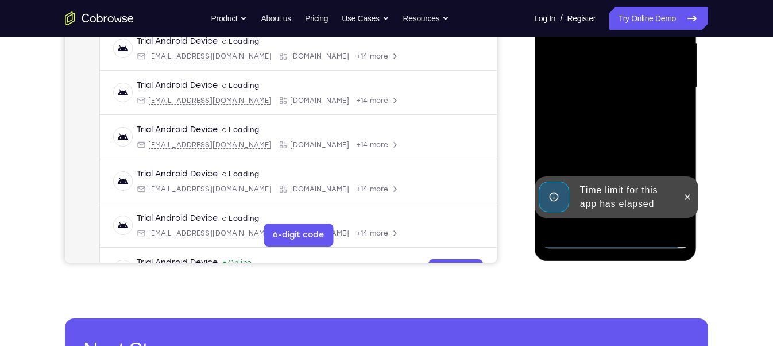
click at [629, 188] on div "Time limit for this app has elapsed" at bounding box center [625, 196] width 100 height 37
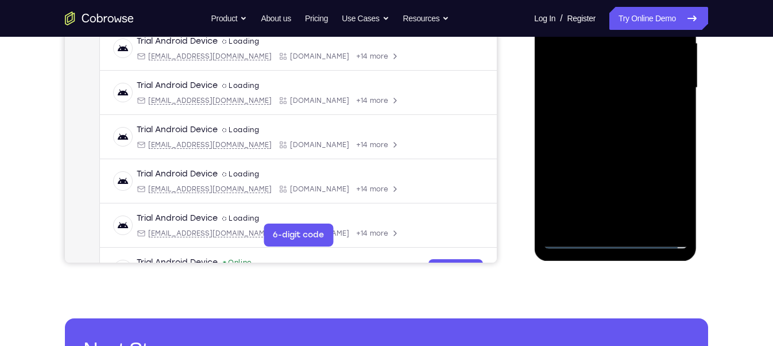
click at [616, 239] on div at bounding box center [614, 87] width 145 height 321
click at [672, 195] on div at bounding box center [614, 87] width 145 height 321
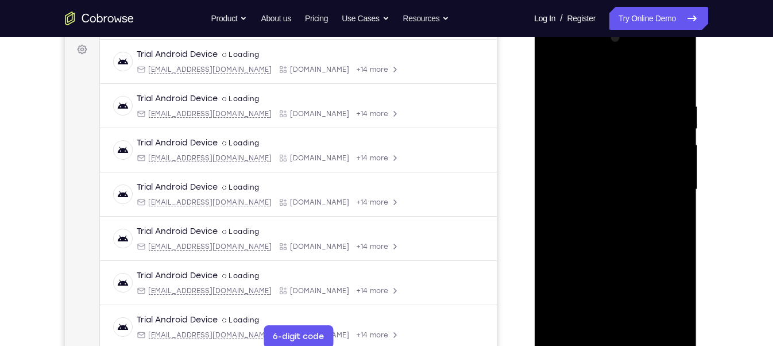
scroll to position [165, 0]
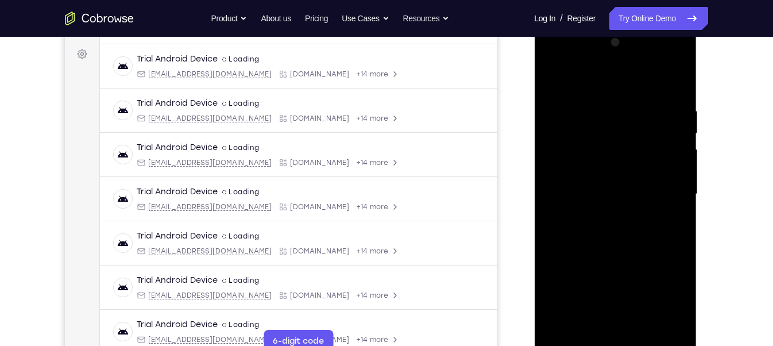
click at [610, 84] on div at bounding box center [614, 193] width 145 height 321
click at [665, 195] on div at bounding box center [614, 193] width 145 height 321
click at [597, 212] on div at bounding box center [614, 193] width 145 height 321
click at [587, 184] on div at bounding box center [614, 193] width 145 height 321
click at [585, 172] on div at bounding box center [614, 193] width 145 height 321
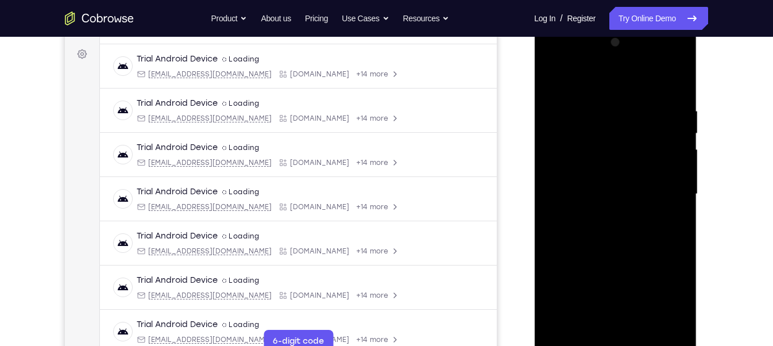
click at [609, 195] on div at bounding box center [614, 193] width 145 height 321
click at [620, 244] on div at bounding box center [614, 193] width 145 height 321
click at [643, 325] on div at bounding box center [614, 193] width 145 height 321
click at [619, 257] on div at bounding box center [614, 193] width 145 height 321
drag, startPoint x: 604, startPoint y: 81, endPoint x: 598, endPoint y: 12, distance: 69.7
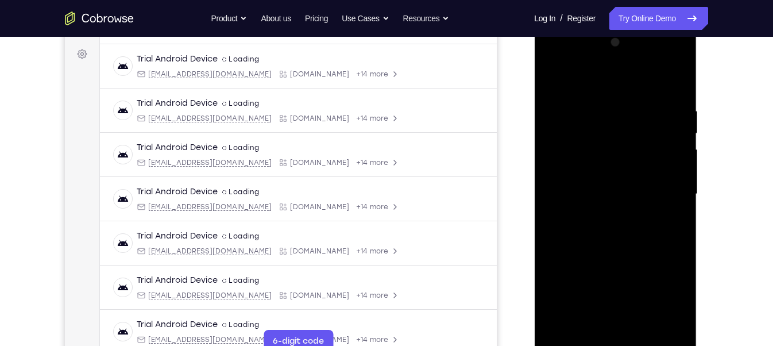
click at [598, 25] on html "Online web based iOS Simulators and Android Emulators. Run iPhone, iPad, Mobile…" at bounding box center [616, 197] width 164 height 344
click at [554, 74] on div at bounding box center [614, 193] width 145 height 321
drag, startPoint x: 655, startPoint y: 270, endPoint x: 659, endPoint y: 42, distance: 227.9
click at [659, 42] on div at bounding box center [614, 193] width 145 height 321
drag, startPoint x: 616, startPoint y: 247, endPoint x: 622, endPoint y: 119, distance: 128.1
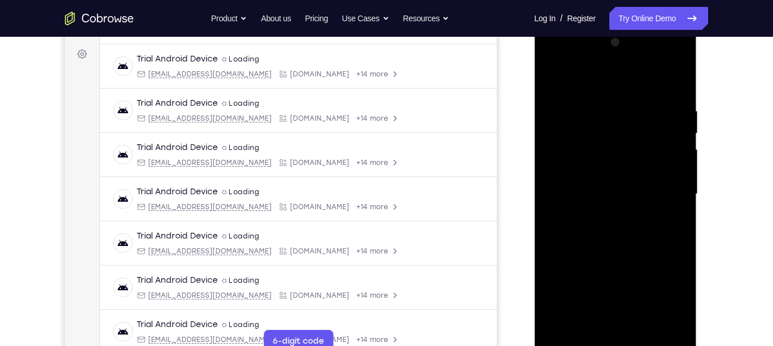
click at [622, 119] on div at bounding box center [614, 193] width 145 height 321
click at [673, 170] on div at bounding box center [614, 193] width 145 height 321
click at [678, 176] on div at bounding box center [614, 193] width 145 height 321
click at [677, 176] on div at bounding box center [614, 193] width 145 height 321
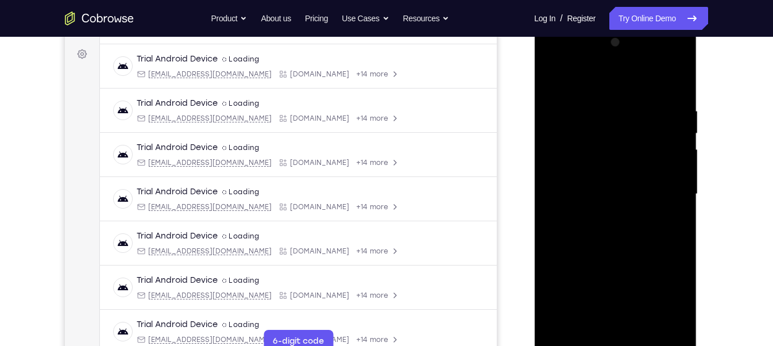
click at [677, 176] on div at bounding box center [614, 193] width 145 height 321
click at [669, 327] on div at bounding box center [614, 193] width 145 height 321
drag, startPoint x: 625, startPoint y: 126, endPoint x: 646, endPoint y: 288, distance: 163.2
click at [646, 288] on div at bounding box center [614, 193] width 145 height 321
drag, startPoint x: 636, startPoint y: 159, endPoint x: 632, endPoint y: 114, distance: 45.5
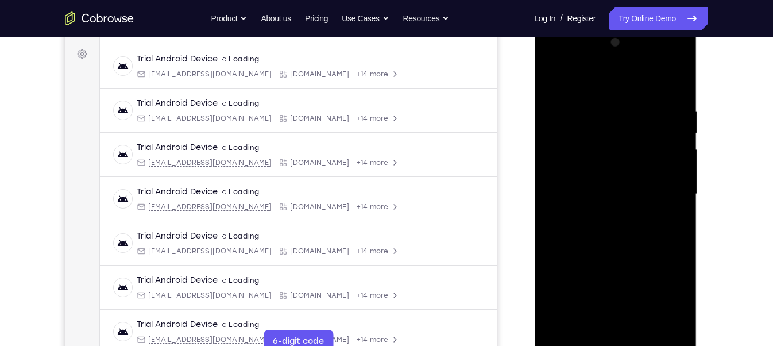
click at [632, 114] on div at bounding box center [614, 193] width 145 height 321
click at [561, 329] on div at bounding box center [614, 193] width 145 height 321
drag, startPoint x: 672, startPoint y: 99, endPoint x: 446, endPoint y: 108, distance: 226.3
click at [534, 108] on html "Online web based iOS Simulators and Android Emulators. Run iPhone, iPad, Mobile…" at bounding box center [616, 197] width 164 height 344
drag, startPoint x: 672, startPoint y: 109, endPoint x: 367, endPoint y: 114, distance: 304.8
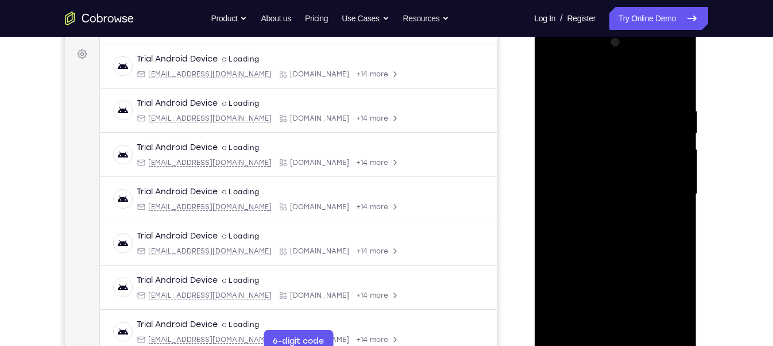
click at [534, 114] on html "Online web based iOS Simulators and Android Emulators. Run iPhone, iPad, Mobile…" at bounding box center [616, 197] width 164 height 344
drag, startPoint x: 658, startPoint y: 111, endPoint x: 433, endPoint y: 104, distance: 224.5
click at [534, 104] on html "Online web based iOS Simulators and Android Emulators. Run iPhone, iPad, Mobile…" at bounding box center [616, 197] width 164 height 344
drag, startPoint x: 646, startPoint y: 107, endPoint x: 504, endPoint y: 110, distance: 141.2
click at [534, 110] on html "Online web based iOS Simulators and Android Emulators. Run iPhone, iPad, Mobile…" at bounding box center [616, 197] width 164 height 344
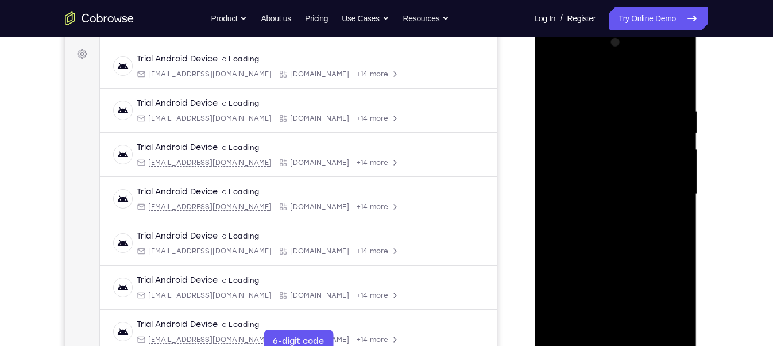
drag, startPoint x: 657, startPoint y: 107, endPoint x: 580, endPoint y: 110, distance: 77.5
click at [580, 110] on div at bounding box center [614, 193] width 145 height 321
drag, startPoint x: 664, startPoint y: 105, endPoint x: 601, endPoint y: 113, distance: 63.1
click at [601, 113] on div at bounding box center [614, 193] width 145 height 321
click at [562, 100] on div at bounding box center [614, 193] width 145 height 321
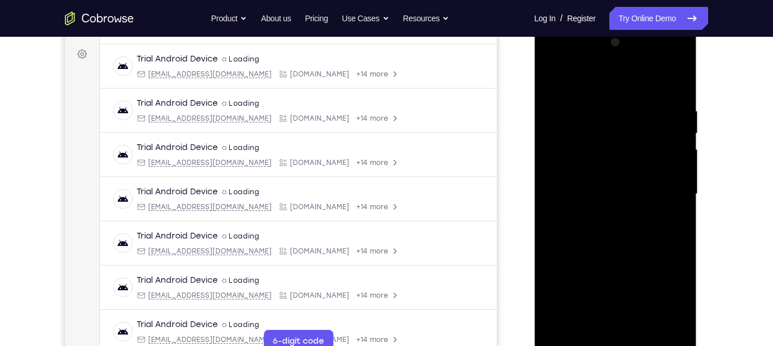
click at [666, 191] on div at bounding box center [614, 193] width 145 height 321
click at [668, 191] on div at bounding box center [614, 193] width 145 height 321
click at [674, 151] on div at bounding box center [614, 193] width 145 height 321
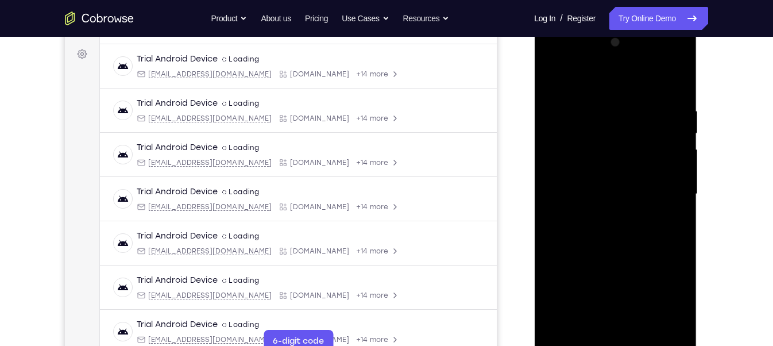
click at [674, 151] on div at bounding box center [614, 193] width 145 height 321
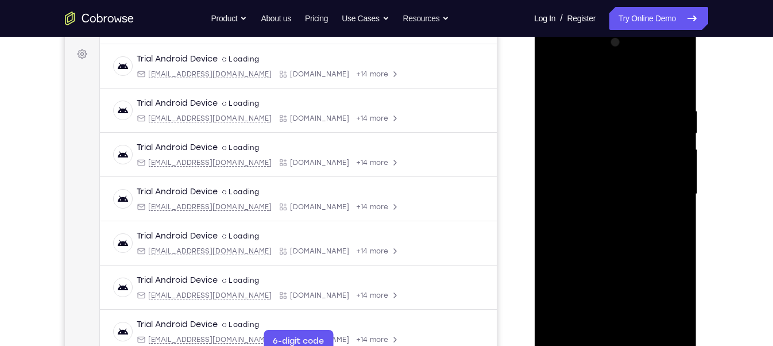
click at [674, 151] on div at bounding box center [614, 193] width 145 height 321
drag, startPoint x: 674, startPoint y: 151, endPoint x: 672, endPoint y: 187, distance: 35.7
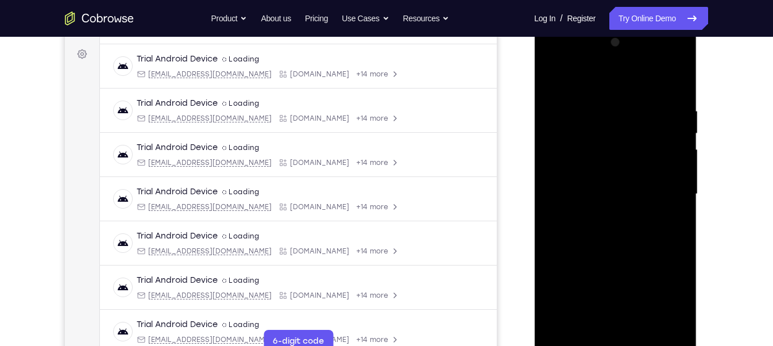
click at [672, 187] on div at bounding box center [614, 193] width 145 height 321
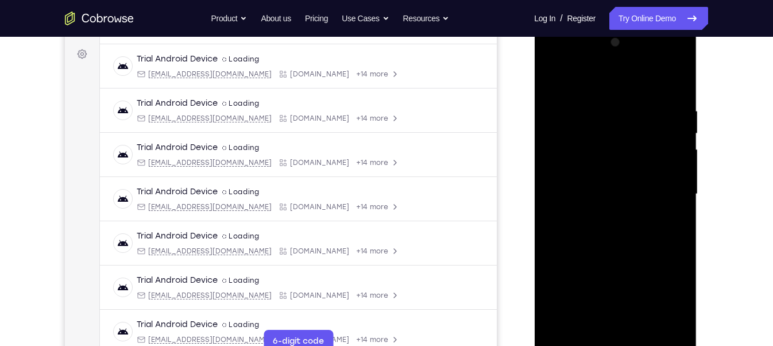
click at [672, 187] on div at bounding box center [614, 193] width 145 height 321
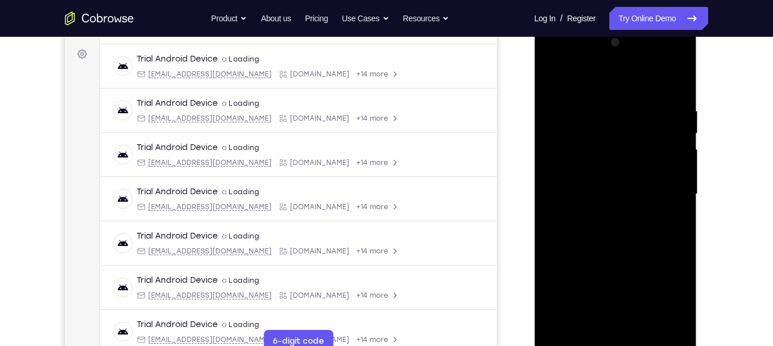
click at [680, 189] on div at bounding box center [614, 193] width 145 height 321
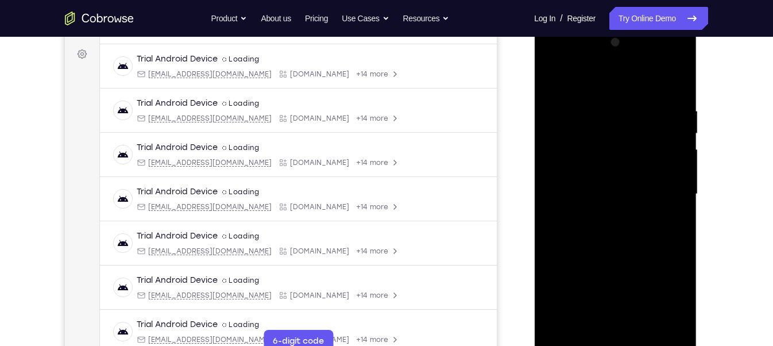
click at [680, 189] on div at bounding box center [614, 193] width 145 height 321
drag, startPoint x: 575, startPoint y: 209, endPoint x: 690, endPoint y: 216, distance: 115.0
click at [690, 216] on div at bounding box center [615, 196] width 162 height 342
click at [666, 215] on div at bounding box center [614, 193] width 145 height 321
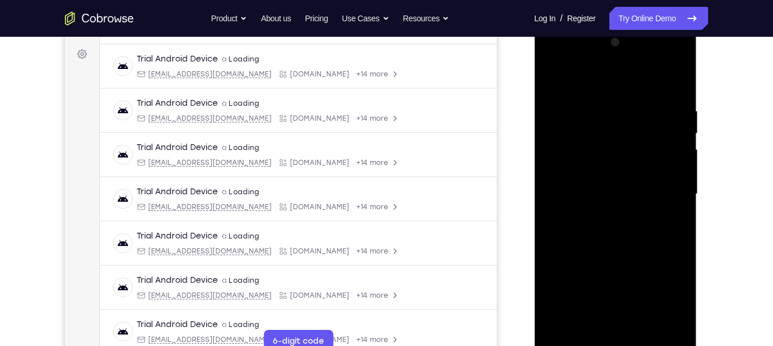
click at [666, 215] on div at bounding box center [614, 193] width 145 height 321
click at [680, 214] on div at bounding box center [614, 193] width 145 height 321
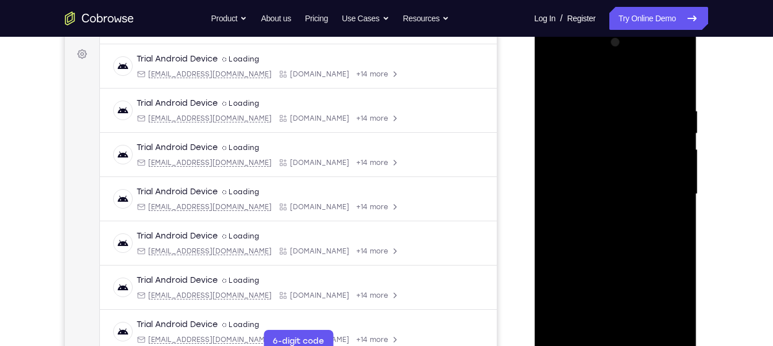
click at [680, 214] on div at bounding box center [614, 193] width 145 height 321
drag, startPoint x: 580, startPoint y: 201, endPoint x: 735, endPoint y: 201, distance: 154.4
click at [697, 201] on html "Online web based iOS Simulators and Android Emulators. Run iPhone, iPad, Mobile…" at bounding box center [616, 197] width 164 height 344
click at [572, 81] on div at bounding box center [614, 193] width 145 height 321
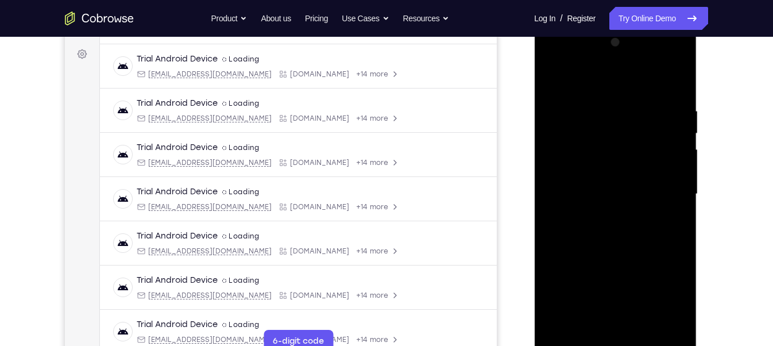
click at [557, 79] on div at bounding box center [614, 193] width 145 height 321
click at [667, 150] on div at bounding box center [614, 193] width 145 height 321
click at [667, 149] on div at bounding box center [614, 193] width 145 height 321
click at [677, 156] on div at bounding box center [614, 193] width 145 height 321
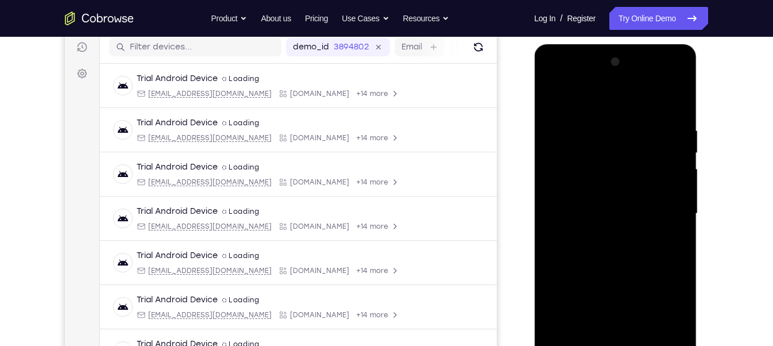
scroll to position [143, 0]
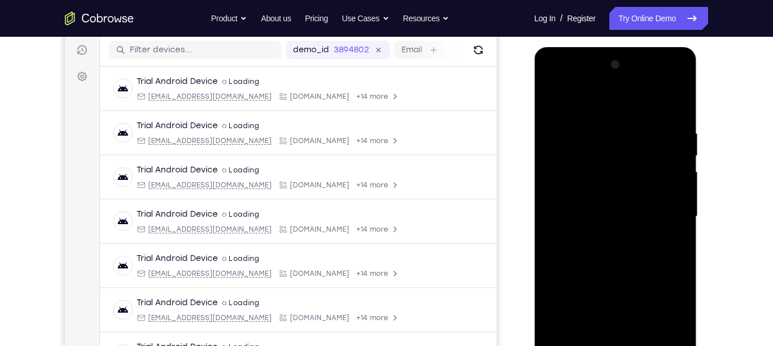
click at [578, 103] on div at bounding box center [614, 216] width 145 height 321
click at [556, 100] on div at bounding box center [614, 216] width 145 height 321
click at [657, 199] on div at bounding box center [614, 216] width 145 height 321
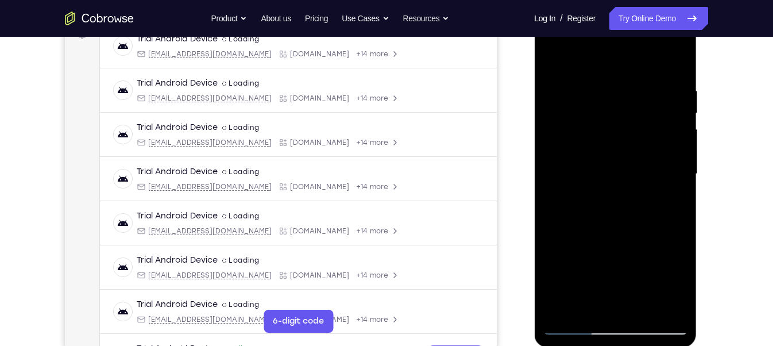
scroll to position [183, 0]
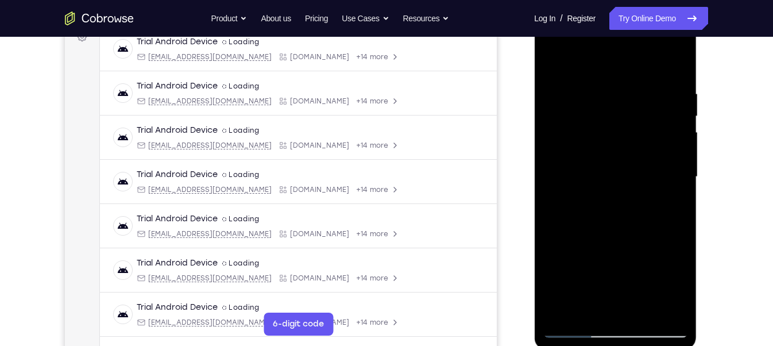
click at [675, 192] on div at bounding box center [614, 176] width 145 height 321
click at [679, 191] on div at bounding box center [614, 176] width 145 height 321
click at [679, 190] on div at bounding box center [614, 176] width 145 height 321
click at [680, 207] on div at bounding box center [614, 176] width 145 height 321
click at [679, 218] on div at bounding box center [614, 176] width 145 height 321
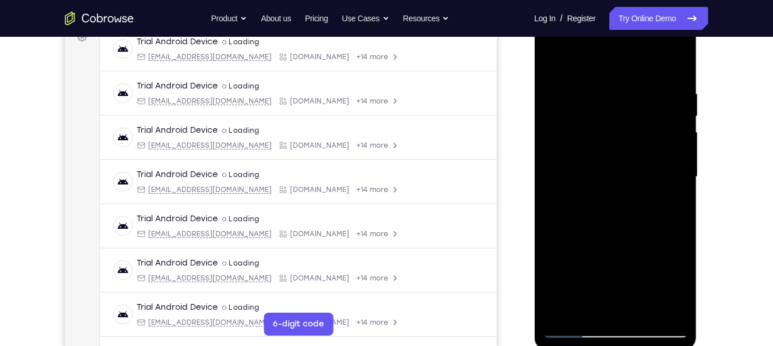
click at [680, 196] on div at bounding box center [614, 176] width 145 height 321
click at [678, 168] on div at bounding box center [614, 176] width 145 height 321
click at [645, 309] on div at bounding box center [614, 176] width 145 height 321
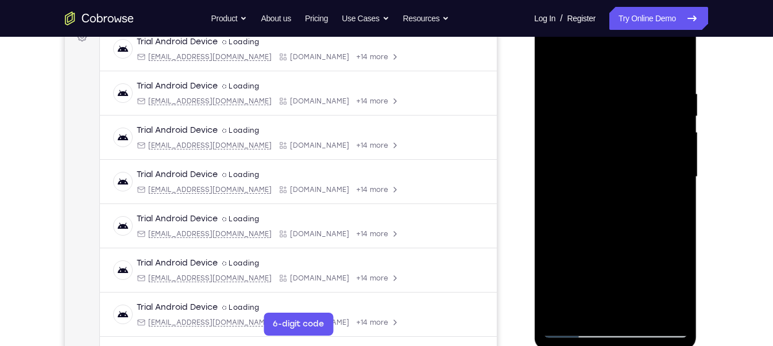
click at [575, 328] on div at bounding box center [614, 176] width 145 height 321
click at [672, 305] on div at bounding box center [614, 176] width 145 height 321
click at [556, 62] on div at bounding box center [614, 176] width 145 height 321
click at [597, 200] on div at bounding box center [614, 176] width 145 height 321
click at [623, 138] on div at bounding box center [614, 176] width 145 height 321
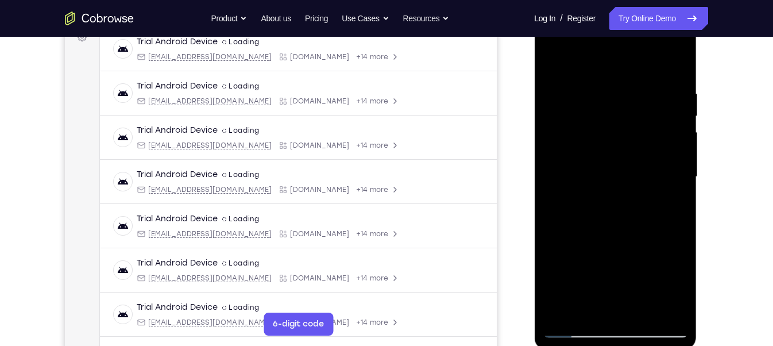
click at [582, 76] on div at bounding box center [614, 176] width 145 height 321
click at [553, 59] on div at bounding box center [614, 176] width 145 height 321
click at [592, 164] on div at bounding box center [614, 176] width 145 height 321
click at [592, 92] on div at bounding box center [614, 176] width 145 height 321
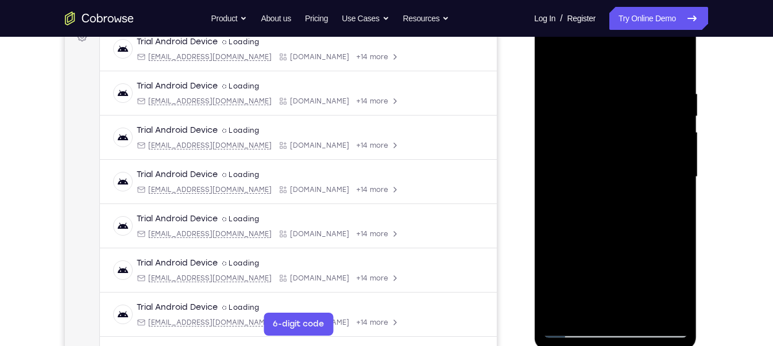
click at [567, 202] on div at bounding box center [614, 176] width 145 height 321
click at [553, 59] on div at bounding box center [614, 176] width 145 height 321
click at [575, 112] on div at bounding box center [614, 176] width 145 height 321
click at [553, 61] on div at bounding box center [614, 176] width 145 height 321
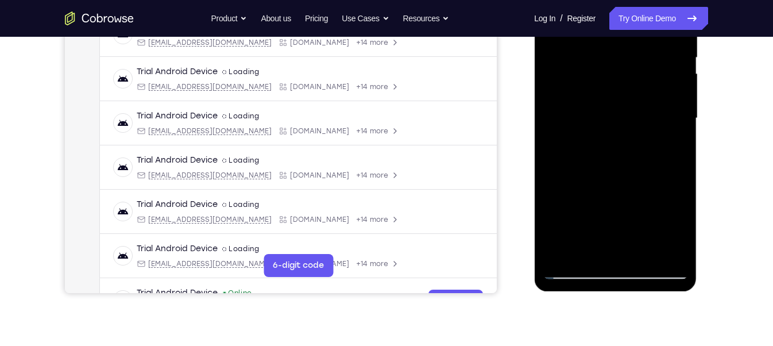
scroll to position [241, 0]
click at [621, 211] on div at bounding box center [614, 118] width 145 height 321
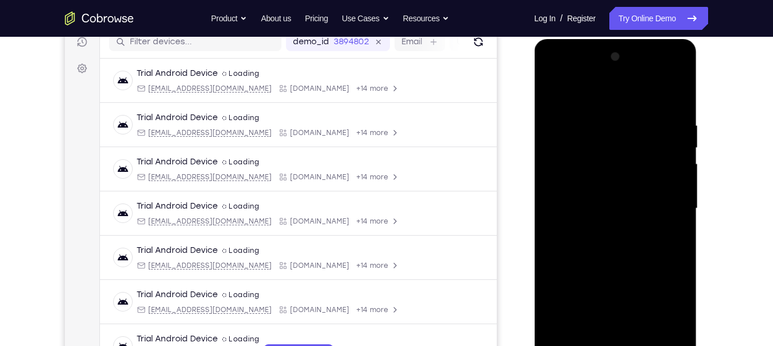
scroll to position [150, 0]
click at [552, 93] on div at bounding box center [614, 208] width 145 height 321
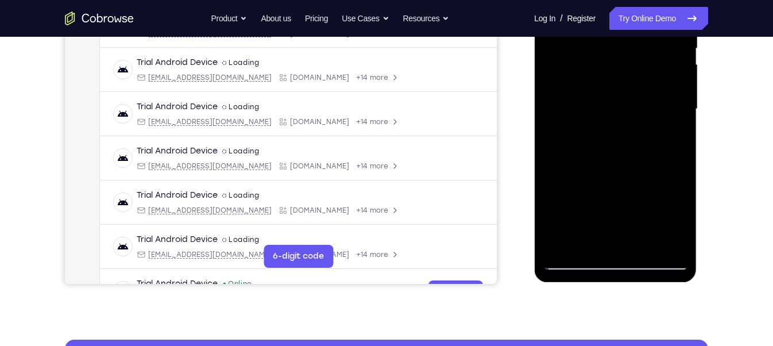
scroll to position [251, 0]
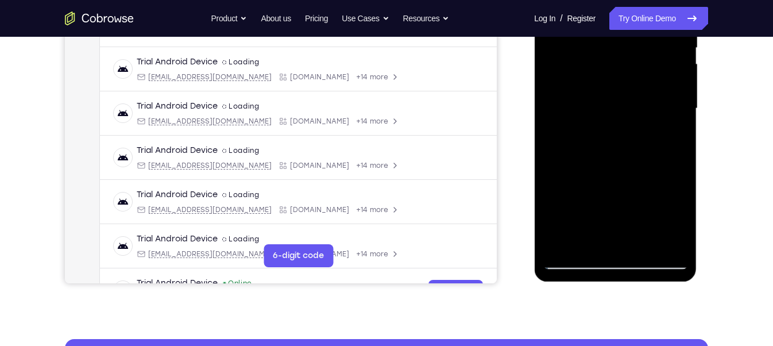
drag, startPoint x: 615, startPoint y: 210, endPoint x: 614, endPoint y: 107, distance: 102.7
click at [614, 107] on div at bounding box center [614, 108] width 145 height 321
drag, startPoint x: 616, startPoint y: 195, endPoint x: 617, endPoint y: 114, distance: 80.9
click at [617, 114] on div at bounding box center [614, 108] width 145 height 321
drag, startPoint x: 615, startPoint y: 180, endPoint x: 618, endPoint y: 125, distance: 55.2
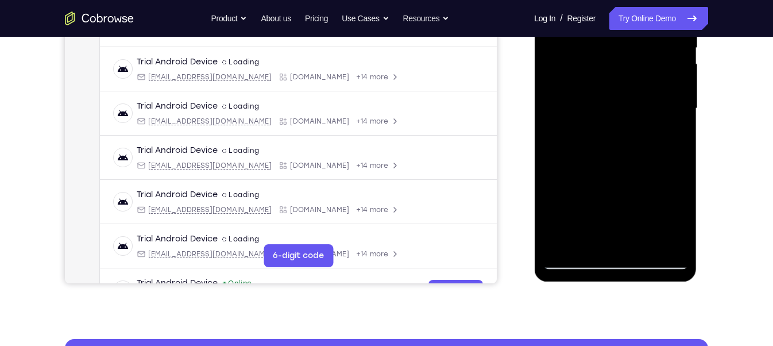
click at [618, 125] on div at bounding box center [614, 108] width 145 height 321
click at [567, 147] on div at bounding box center [614, 108] width 145 height 321
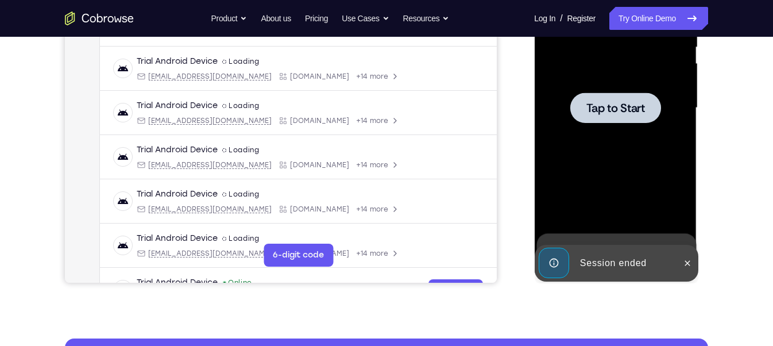
scroll to position [252, 0]
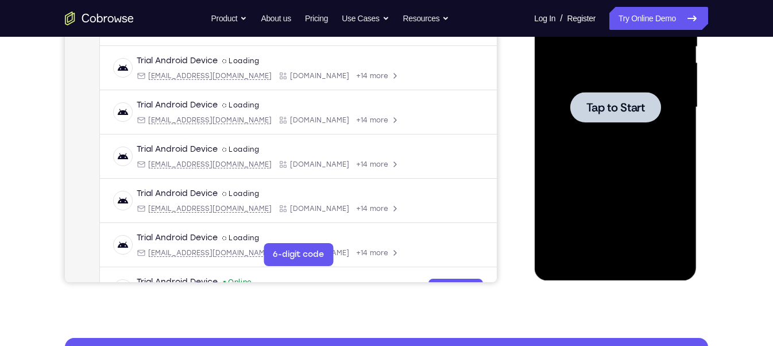
click at [618, 151] on div at bounding box center [614, 107] width 145 height 321
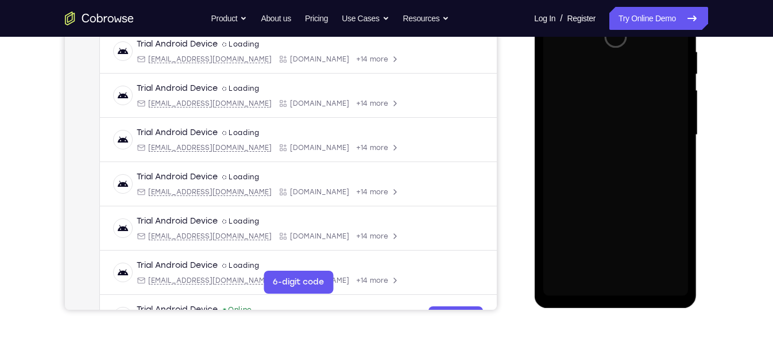
scroll to position [232, 0]
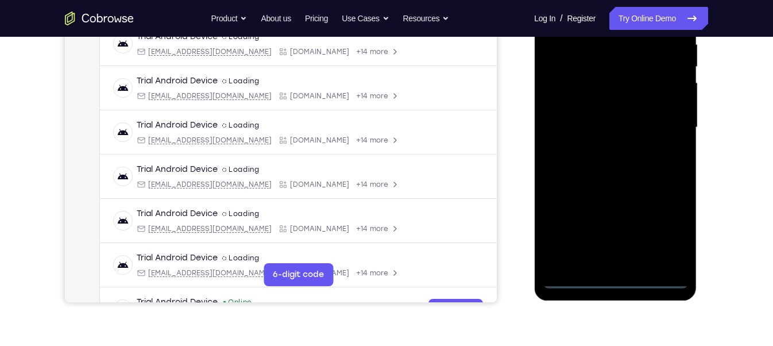
click at [615, 280] on div at bounding box center [614, 127] width 145 height 321
click at [665, 223] on div at bounding box center [614, 127] width 145 height 321
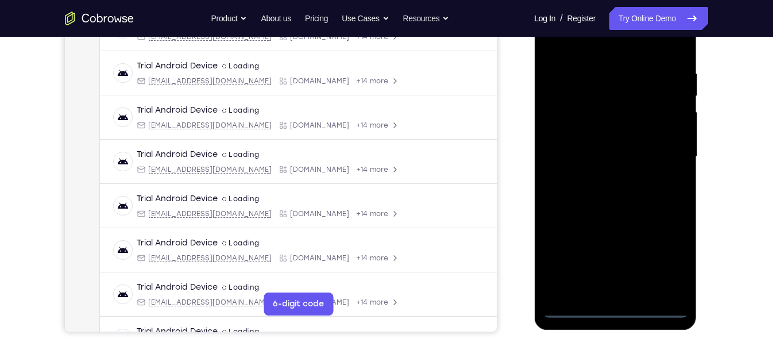
click at [603, 47] on div at bounding box center [614, 156] width 145 height 321
click at [662, 152] on div at bounding box center [614, 156] width 145 height 321
click at [598, 174] on div at bounding box center [614, 156] width 145 height 321
click at [583, 146] on div at bounding box center [614, 156] width 145 height 321
click at [587, 129] on div at bounding box center [614, 156] width 145 height 321
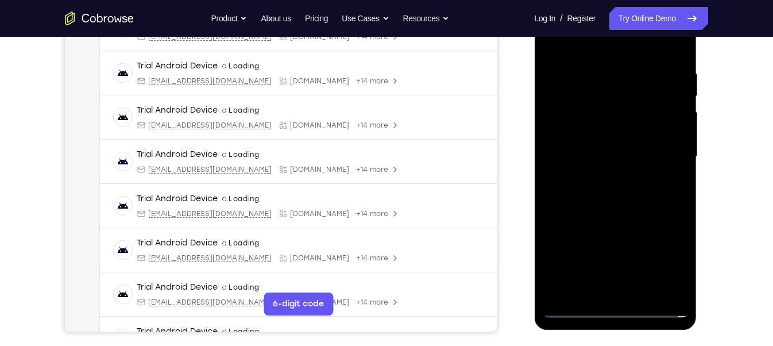
click at [599, 152] on div at bounding box center [614, 156] width 145 height 321
click at [632, 201] on div at bounding box center [614, 156] width 145 height 321
click at [644, 291] on div at bounding box center [614, 156] width 145 height 321
click at [612, 215] on div at bounding box center [614, 156] width 145 height 321
drag, startPoint x: 611, startPoint y: 48, endPoint x: 591, endPoint y: -74, distance: 123.3
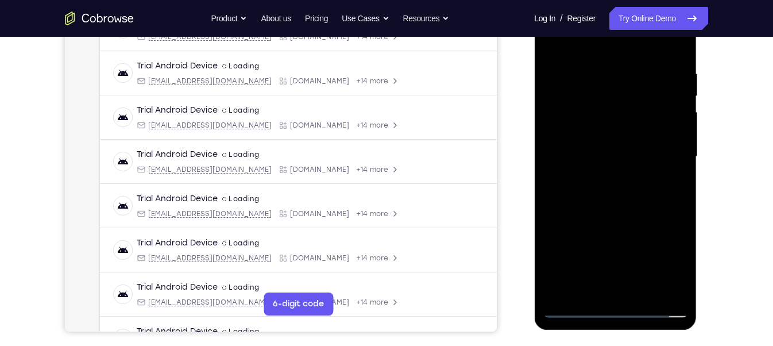
click at [591, 0] on html "Online web based iOS Simulators and Android Emulators. Run iPhone, iPad, Mobile…" at bounding box center [616, 159] width 164 height 344
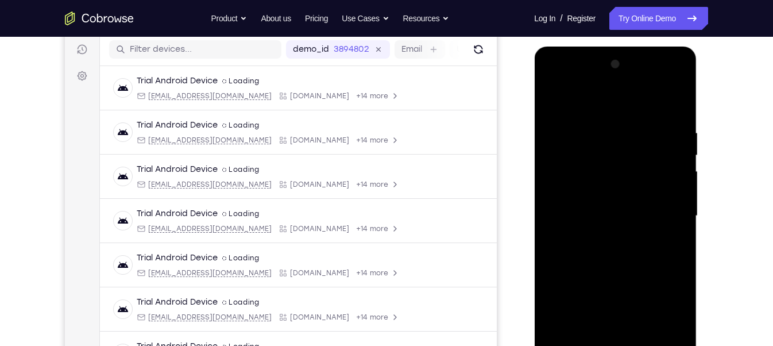
click at [558, 96] on div at bounding box center [614, 215] width 145 height 321
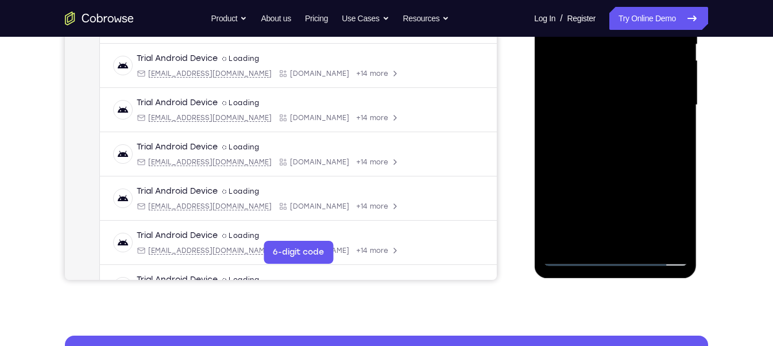
scroll to position [257, 0]
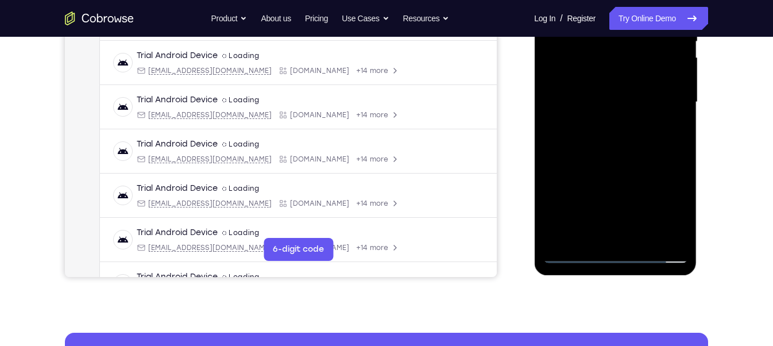
click at [665, 237] on div at bounding box center [614, 101] width 145 height 321
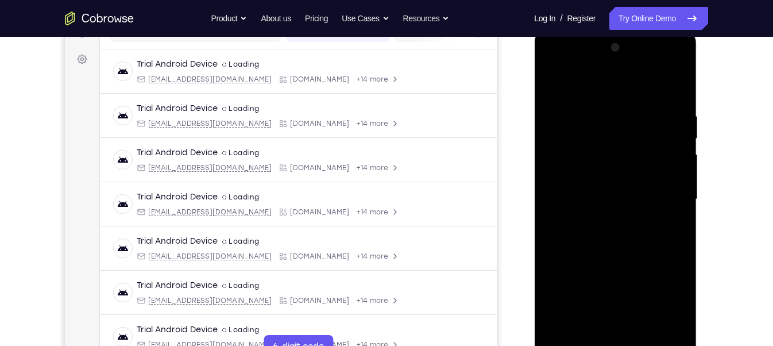
scroll to position [159, 0]
click at [552, 83] on div at bounding box center [614, 200] width 145 height 321
click at [592, 226] on div at bounding box center [614, 200] width 145 height 321
click at [641, 191] on div at bounding box center [614, 200] width 145 height 321
click at [570, 114] on div at bounding box center [614, 200] width 145 height 321
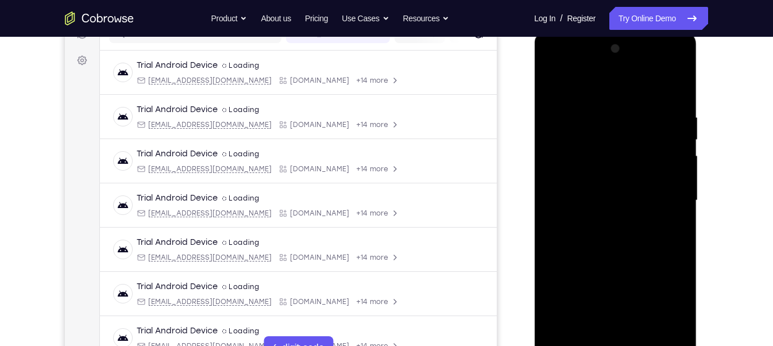
drag, startPoint x: 593, startPoint y: 265, endPoint x: 611, endPoint y: 181, distance: 85.7
click at [611, 181] on div at bounding box center [614, 200] width 145 height 321
drag, startPoint x: 626, startPoint y: 250, endPoint x: 634, endPoint y: 195, distance: 55.6
click at [634, 195] on div at bounding box center [614, 200] width 145 height 321
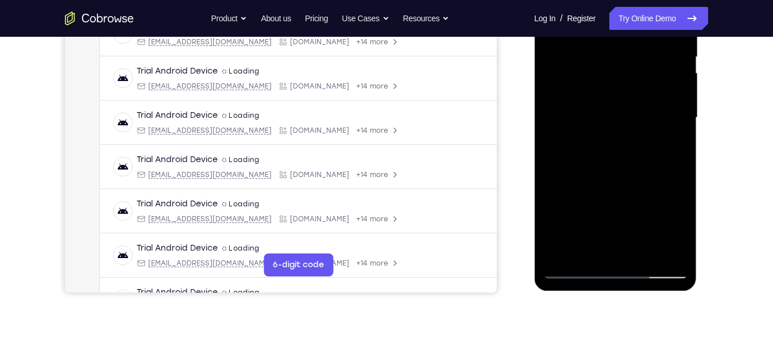
scroll to position [242, 0]
drag, startPoint x: 619, startPoint y: 220, endPoint x: 620, endPoint y: 172, distance: 48.8
click at [620, 172] on div at bounding box center [614, 116] width 145 height 321
drag, startPoint x: 624, startPoint y: 211, endPoint x: 624, endPoint y: 188, distance: 23.0
click at [624, 188] on div at bounding box center [614, 116] width 145 height 321
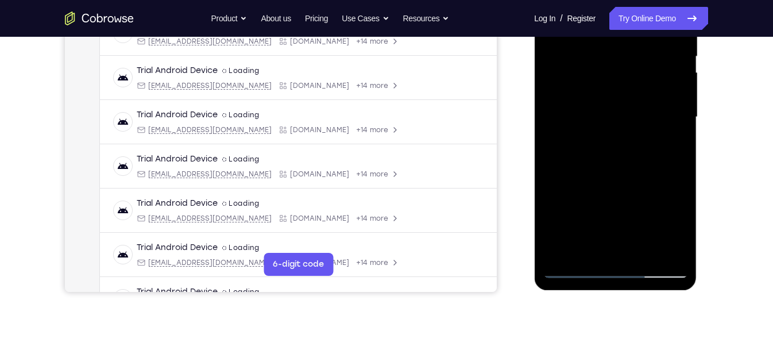
drag, startPoint x: 622, startPoint y: 221, endPoint x: 622, endPoint y: 215, distance: 6.3
click at [622, 215] on div at bounding box center [614, 116] width 145 height 321
drag, startPoint x: 618, startPoint y: 223, endPoint x: 624, endPoint y: 170, distance: 53.2
click at [624, 170] on div at bounding box center [614, 116] width 145 height 321
drag, startPoint x: 612, startPoint y: 218, endPoint x: 615, endPoint y: 196, distance: 22.0
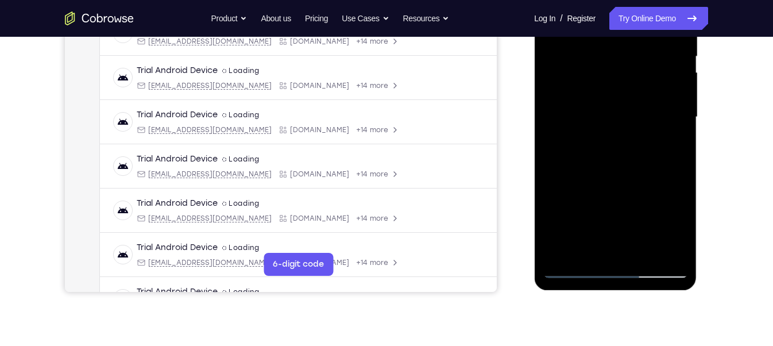
click at [615, 196] on div at bounding box center [614, 116] width 145 height 321
drag, startPoint x: 612, startPoint y: 209, endPoint x: 612, endPoint y: 182, distance: 27.0
click at [612, 182] on div at bounding box center [614, 116] width 145 height 321
click at [630, 211] on div at bounding box center [614, 116] width 145 height 321
drag, startPoint x: 614, startPoint y: 215, endPoint x: 617, endPoint y: 176, distance: 39.2
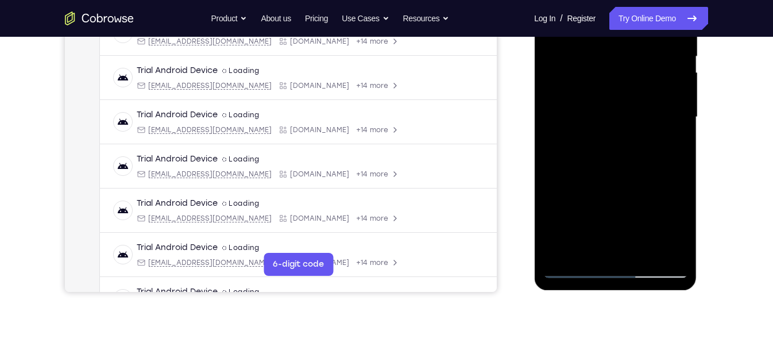
click at [617, 176] on div at bounding box center [614, 116] width 145 height 321
drag, startPoint x: 611, startPoint y: 220, endPoint x: 614, endPoint y: 187, distance: 33.4
click at [614, 187] on div at bounding box center [614, 116] width 145 height 321
drag, startPoint x: 611, startPoint y: 209, endPoint x: 613, endPoint y: 172, distance: 37.3
click at [613, 172] on div at bounding box center [614, 116] width 145 height 321
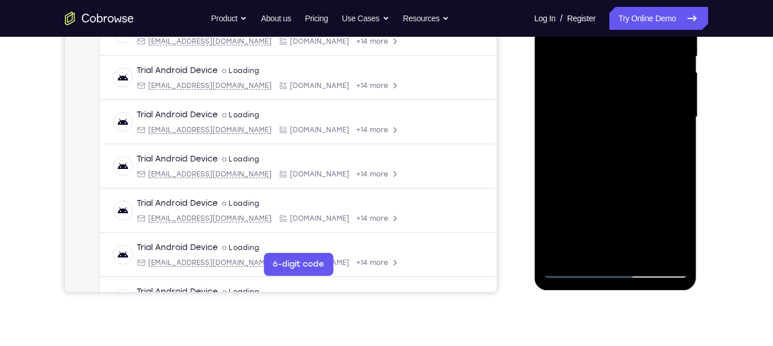
drag, startPoint x: 610, startPoint y: 205, endPoint x: 610, endPoint y: 169, distance: 35.6
click at [610, 169] on div at bounding box center [614, 116] width 145 height 321
drag, startPoint x: 608, startPoint y: 208, endPoint x: 611, endPoint y: 170, distance: 38.6
click at [611, 170] on div at bounding box center [614, 116] width 145 height 321
drag, startPoint x: 610, startPoint y: 212, endPoint x: 614, endPoint y: 176, distance: 35.8
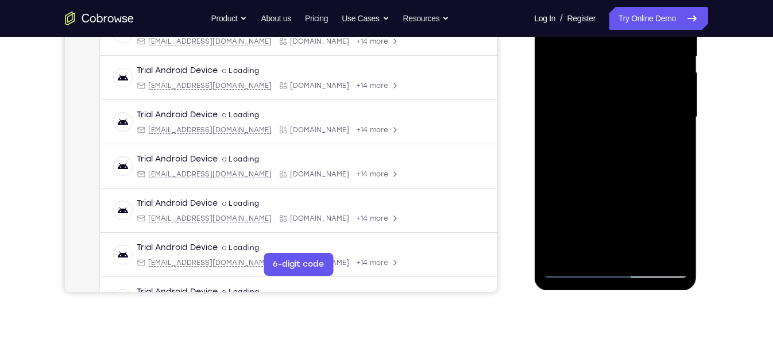
click at [614, 176] on div at bounding box center [614, 116] width 145 height 321
drag, startPoint x: 610, startPoint y: 207, endPoint x: 614, endPoint y: 186, distance: 21.5
click at [614, 186] on div at bounding box center [614, 116] width 145 height 321
drag, startPoint x: 610, startPoint y: 209, endPoint x: 612, endPoint y: 176, distance: 33.4
click at [612, 176] on div at bounding box center [614, 116] width 145 height 321
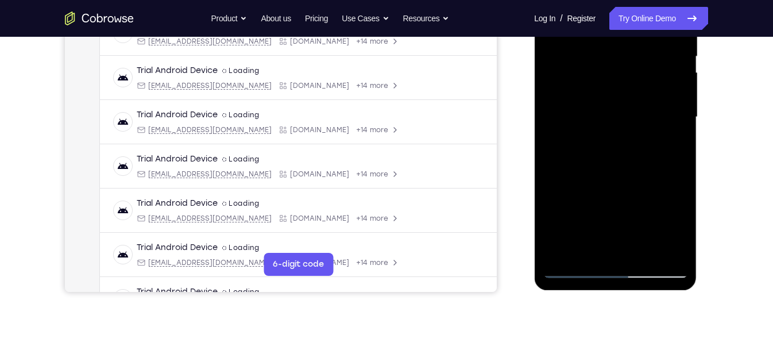
drag, startPoint x: 614, startPoint y: 222, endPoint x: 616, endPoint y: 173, distance: 48.9
click at [616, 173] on div at bounding box center [614, 116] width 145 height 321
drag, startPoint x: 612, startPoint y: 219, endPoint x: 616, endPoint y: 166, distance: 53.5
click at [616, 166] on div at bounding box center [614, 116] width 145 height 321
drag, startPoint x: 609, startPoint y: 220, endPoint x: 613, endPoint y: 164, distance: 55.8
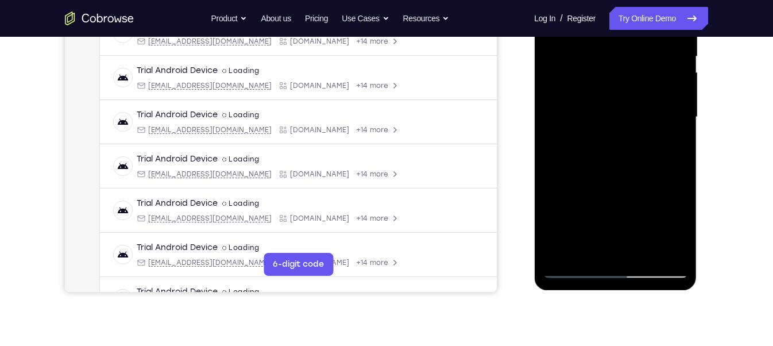
click at [613, 164] on div at bounding box center [614, 116] width 145 height 321
drag, startPoint x: 611, startPoint y: 218, endPoint x: 611, endPoint y: 170, distance: 47.6
click at [611, 170] on div at bounding box center [614, 116] width 145 height 321
click at [615, 191] on div at bounding box center [614, 116] width 145 height 321
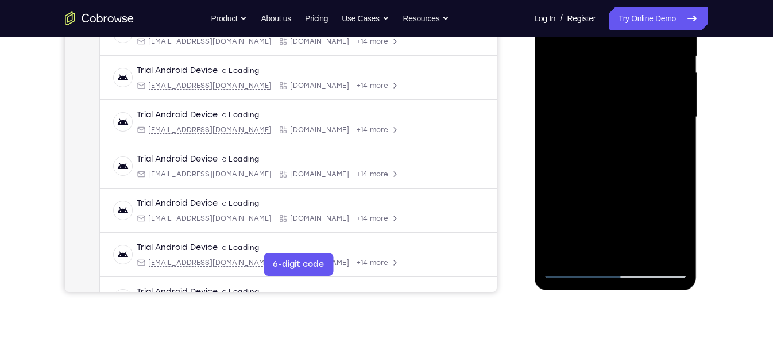
drag, startPoint x: 616, startPoint y: 220, endPoint x: 620, endPoint y: 156, distance: 63.8
click at [620, 156] on div at bounding box center [614, 116] width 145 height 321
drag, startPoint x: 604, startPoint y: 206, endPoint x: 608, endPoint y: 158, distance: 47.9
click at [608, 158] on div at bounding box center [614, 116] width 145 height 321
drag, startPoint x: 615, startPoint y: 213, endPoint x: 620, endPoint y: 158, distance: 54.8
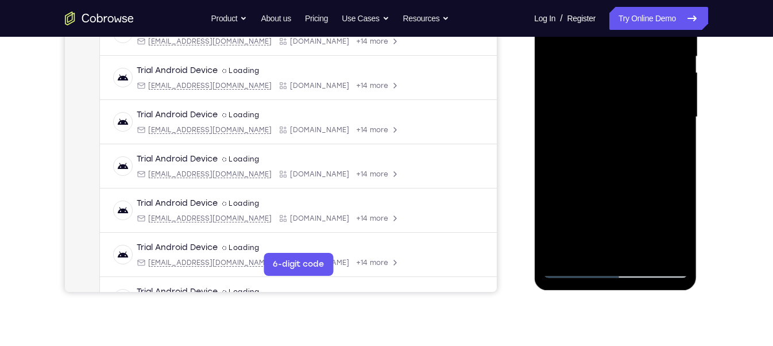
click at [620, 158] on div at bounding box center [614, 116] width 145 height 321
drag, startPoint x: 612, startPoint y: 210, endPoint x: 616, endPoint y: 167, distance: 43.2
click at [616, 167] on div at bounding box center [614, 116] width 145 height 321
drag, startPoint x: 611, startPoint y: 195, endPoint x: 613, endPoint y: 139, distance: 55.1
click at [613, 139] on div at bounding box center [614, 116] width 145 height 321
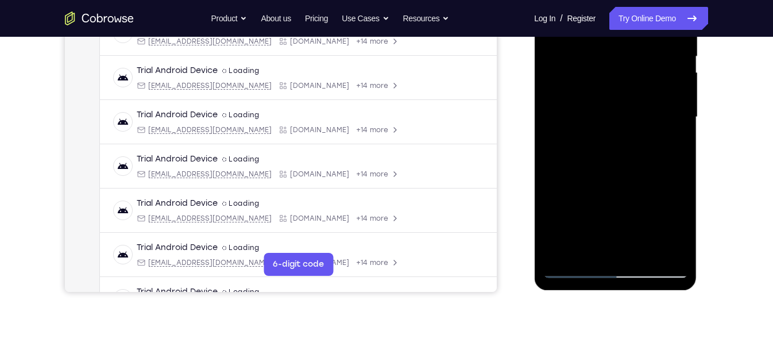
drag, startPoint x: 615, startPoint y: 221, endPoint x: 618, endPoint y: 157, distance: 64.3
click at [618, 157] on div at bounding box center [614, 116] width 145 height 321
drag, startPoint x: 598, startPoint y: 213, endPoint x: 600, endPoint y: 166, distance: 46.5
click at [600, 166] on div at bounding box center [614, 116] width 145 height 321
drag, startPoint x: 611, startPoint y: 218, endPoint x: 613, endPoint y: 162, distance: 55.1
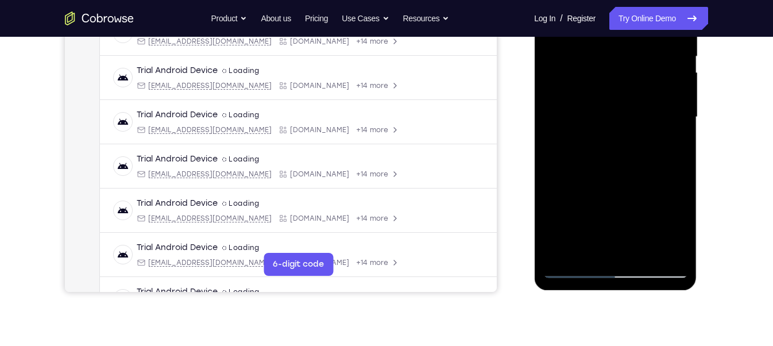
click at [613, 162] on div at bounding box center [614, 116] width 145 height 321
drag, startPoint x: 611, startPoint y: 216, endPoint x: 615, endPoint y: 166, distance: 50.1
click at [615, 166] on div at bounding box center [614, 116] width 145 height 321
drag, startPoint x: 616, startPoint y: 202, endPoint x: 615, endPoint y: 152, distance: 50.5
click at [615, 152] on div at bounding box center [614, 116] width 145 height 321
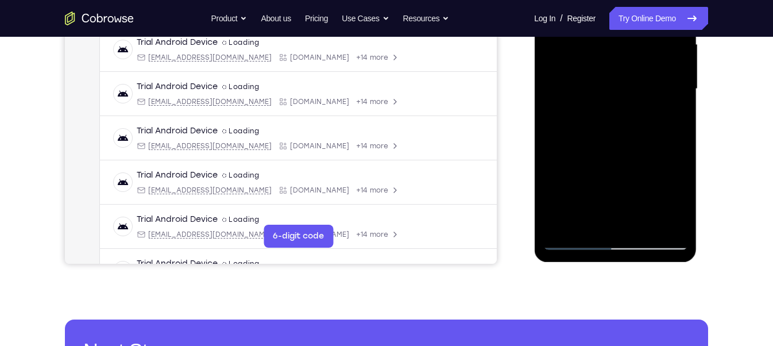
scroll to position [275, 0]
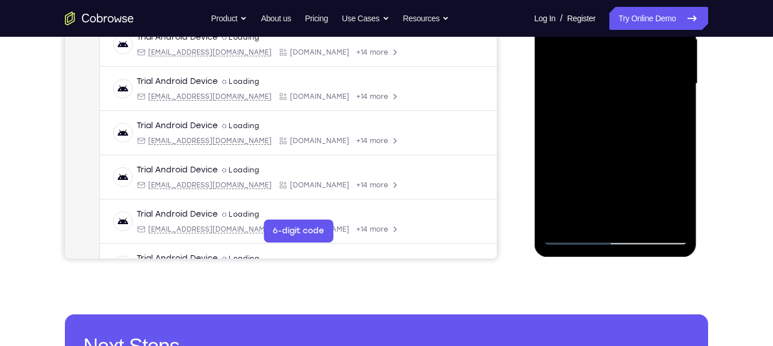
click at [650, 222] on div at bounding box center [614, 83] width 145 height 321
drag, startPoint x: 618, startPoint y: 117, endPoint x: 624, endPoint y: 202, distance: 85.1
click at [624, 202] on div at bounding box center [614, 83] width 145 height 321
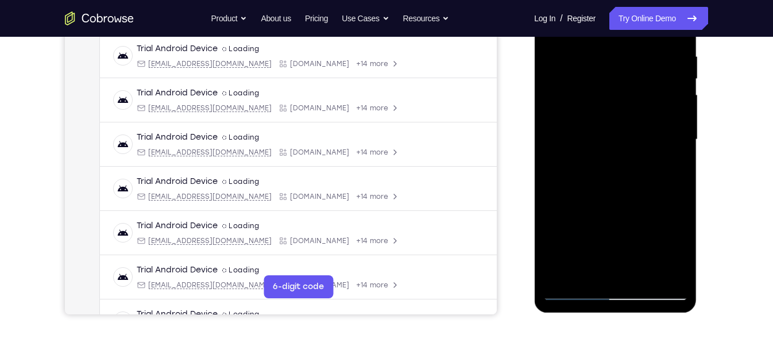
scroll to position [220, 0]
click at [620, 127] on div at bounding box center [614, 138] width 145 height 321
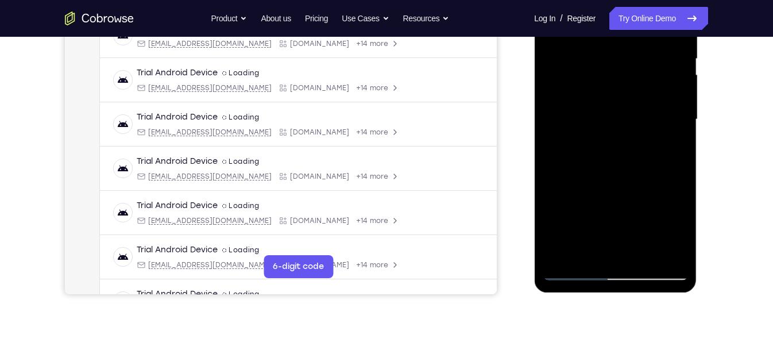
scroll to position [241, 0]
click at [576, 266] on div at bounding box center [614, 118] width 145 height 321
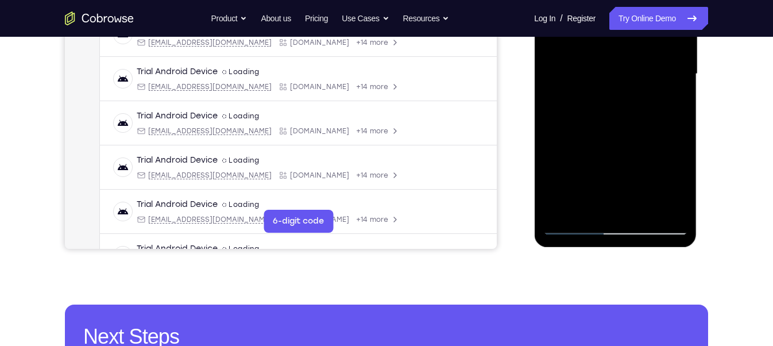
scroll to position [285, 0]
click at [568, 227] on div at bounding box center [614, 73] width 145 height 321
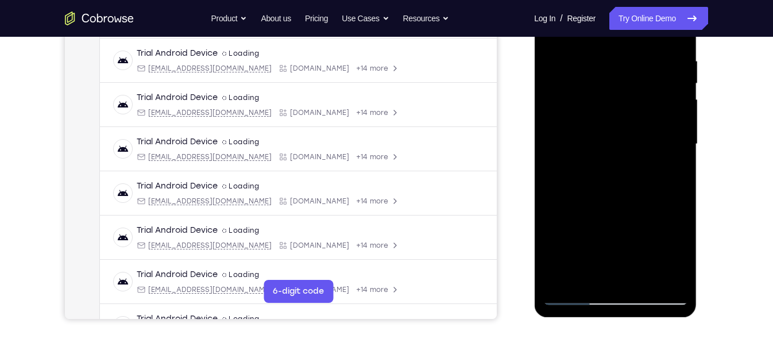
drag, startPoint x: 625, startPoint y: 227, endPoint x: 624, endPoint y: 173, distance: 54.5
click at [624, 173] on div at bounding box center [614, 143] width 145 height 321
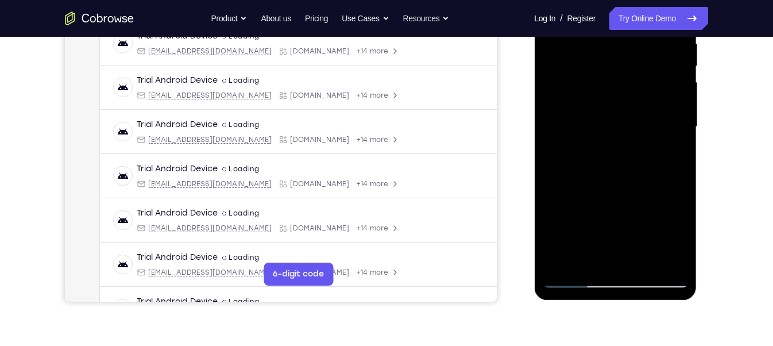
scroll to position [233, 0]
click at [606, 107] on div at bounding box center [614, 126] width 145 height 321
click at [575, 280] on div at bounding box center [614, 126] width 145 height 321
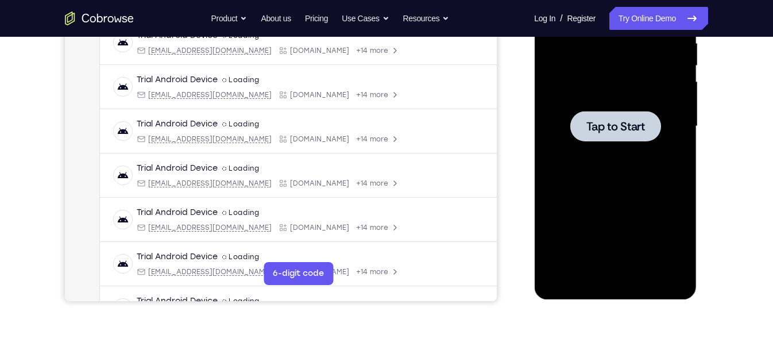
click at [628, 218] on div at bounding box center [614, 126] width 145 height 321
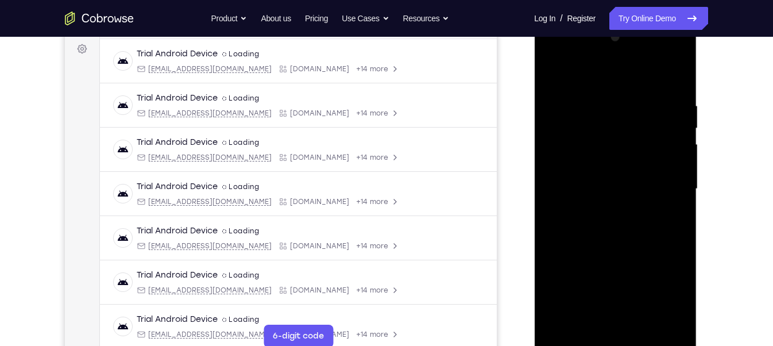
scroll to position [172, 0]
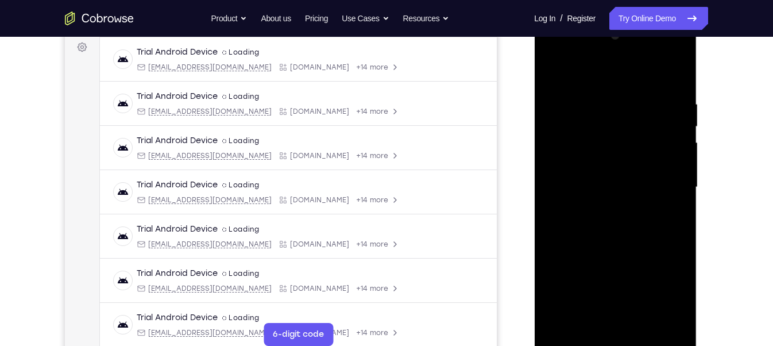
click at [616, 336] on div at bounding box center [614, 186] width 145 height 321
click at [658, 292] on div at bounding box center [614, 186] width 145 height 321
click at [620, 77] on div at bounding box center [614, 186] width 145 height 321
click at [660, 186] on div at bounding box center [614, 186] width 145 height 321
click at [601, 207] on div at bounding box center [614, 186] width 145 height 321
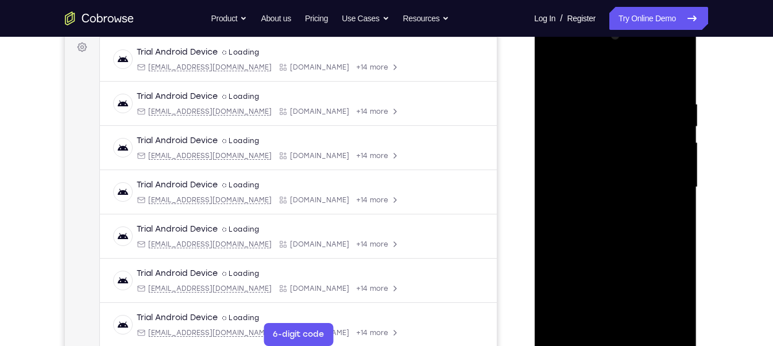
click at [585, 184] on div at bounding box center [614, 186] width 145 height 321
click at [595, 166] on div at bounding box center [614, 186] width 145 height 321
click at [598, 187] on div at bounding box center [614, 186] width 145 height 321
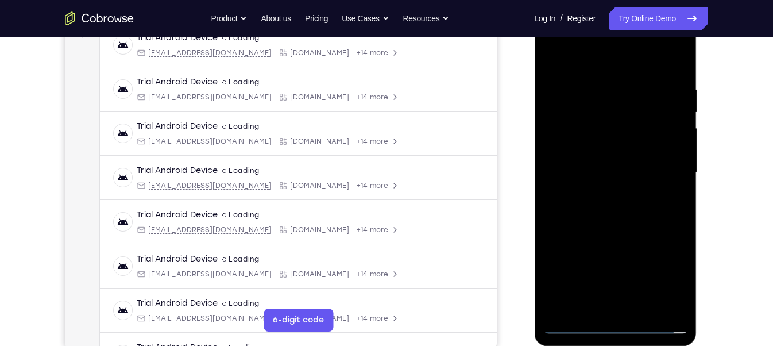
scroll to position [186, 0]
click at [623, 218] on div at bounding box center [614, 173] width 145 height 321
click at [642, 308] on div at bounding box center [614, 173] width 145 height 321
drag, startPoint x: 604, startPoint y: 50, endPoint x: 591, endPoint y: -32, distance: 82.6
click at [591, 4] on html "Online web based iOS Simulators and Android Emulators. Run iPhone, iPad, Mobile…" at bounding box center [616, 176] width 164 height 344
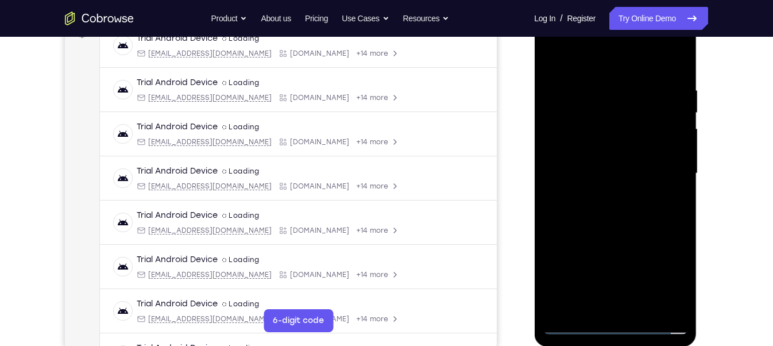
click at [606, 239] on div at bounding box center [614, 173] width 145 height 321
drag, startPoint x: 620, startPoint y: 229, endPoint x: 624, endPoint y: 258, distance: 29.1
click at [624, 258] on div at bounding box center [614, 173] width 145 height 321
click at [585, 156] on div at bounding box center [614, 173] width 145 height 321
click at [554, 57] on div at bounding box center [614, 173] width 145 height 321
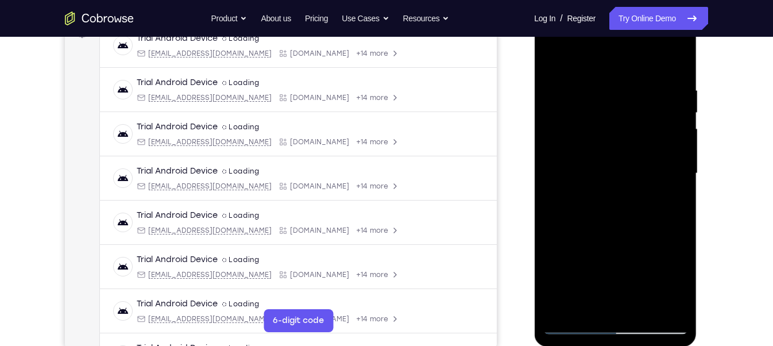
click at [591, 157] on div at bounding box center [614, 173] width 145 height 321
drag, startPoint x: 610, startPoint y: 148, endPoint x: 616, endPoint y: 255, distance: 107.5
click at [616, 255] on div at bounding box center [614, 173] width 145 height 321
drag, startPoint x: 608, startPoint y: 266, endPoint x: 615, endPoint y: 187, distance: 79.5
click at [615, 187] on div at bounding box center [614, 173] width 145 height 321
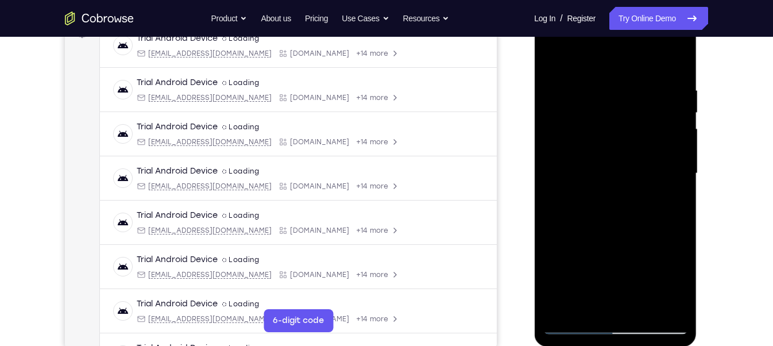
drag, startPoint x: 615, startPoint y: 277, endPoint x: 621, endPoint y: 182, distance: 95.4
click at [621, 182] on div at bounding box center [614, 173] width 145 height 321
click at [573, 327] on div at bounding box center [614, 173] width 145 height 321
click at [619, 159] on div at bounding box center [614, 173] width 145 height 321
click at [575, 323] on div at bounding box center [614, 173] width 145 height 321
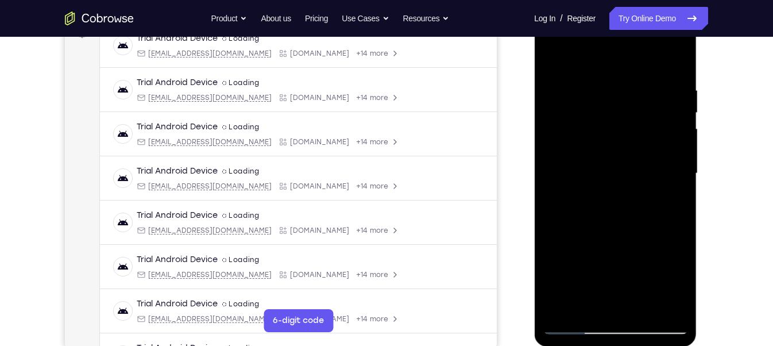
drag, startPoint x: 616, startPoint y: 210, endPoint x: 619, endPoint y: 269, distance: 59.2
click at [619, 269] on div at bounding box center [614, 173] width 145 height 321
drag, startPoint x: 622, startPoint y: 168, endPoint x: 627, endPoint y: 277, distance: 109.1
click at [627, 277] on div at bounding box center [614, 173] width 145 height 321
drag, startPoint x: 617, startPoint y: 97, endPoint x: 624, endPoint y: 280, distance: 182.7
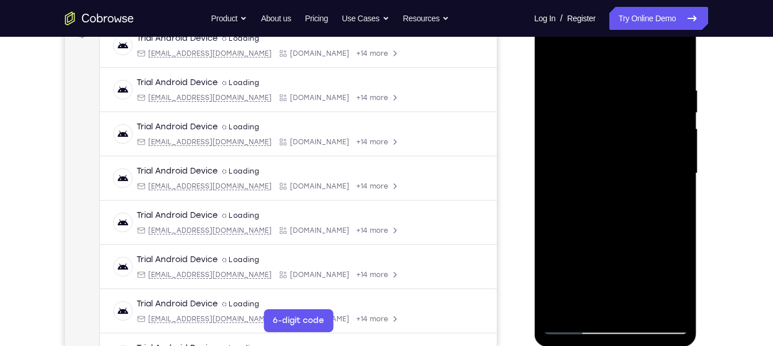
click at [624, 280] on div at bounding box center [614, 173] width 145 height 321
drag, startPoint x: 609, startPoint y: 127, endPoint x: 604, endPoint y: 256, distance: 128.6
click at [604, 256] on div at bounding box center [614, 173] width 145 height 321
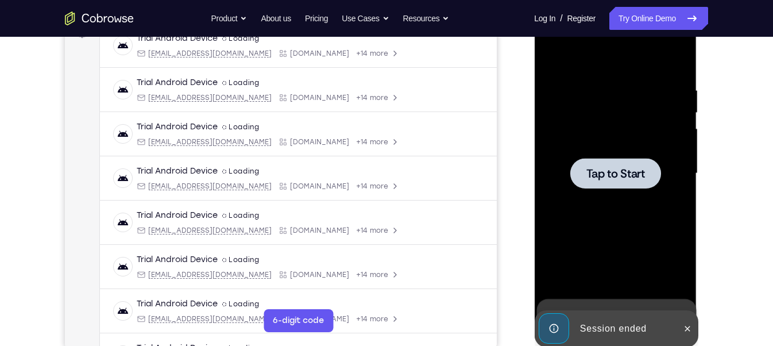
click at [617, 244] on div at bounding box center [614, 173] width 145 height 321
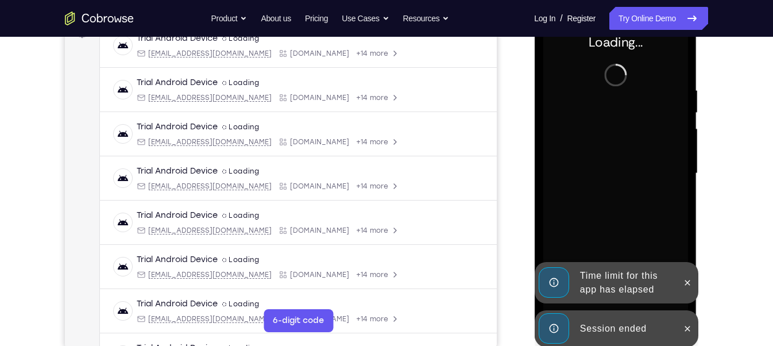
click at [604, 327] on div "Session ended" at bounding box center [625, 328] width 100 height 23
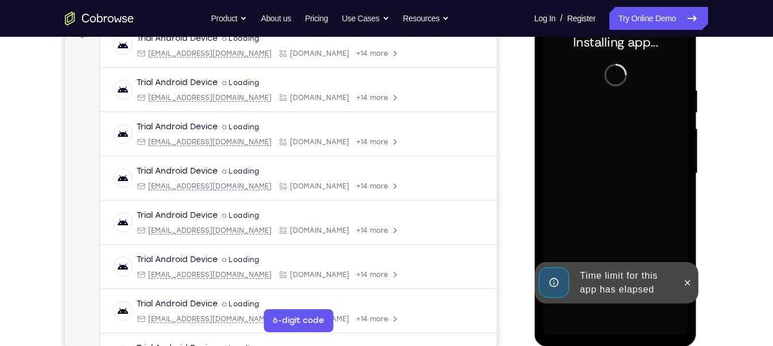
click at [618, 271] on div "Time limit for this app has elapsed" at bounding box center [625, 282] width 100 height 37
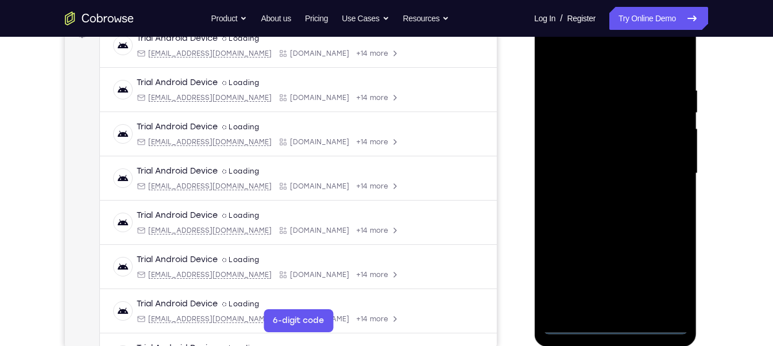
click at [613, 330] on div at bounding box center [614, 173] width 145 height 321
click at [667, 267] on div at bounding box center [614, 173] width 145 height 321
click at [577, 58] on div at bounding box center [614, 173] width 145 height 321
click at [659, 168] on div at bounding box center [614, 173] width 145 height 321
click at [603, 188] on div at bounding box center [614, 173] width 145 height 321
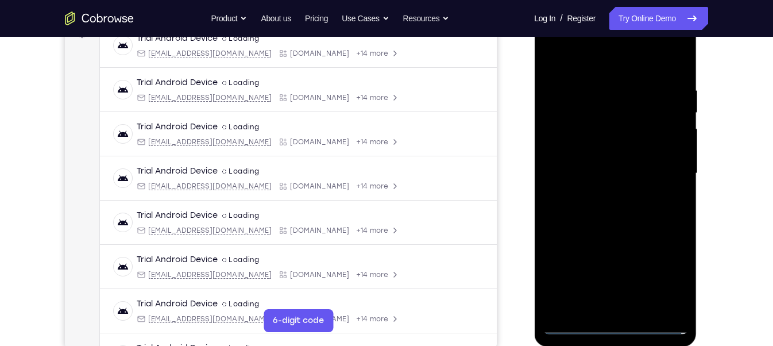
click at [602, 200] on div at bounding box center [614, 173] width 145 height 321
click at [595, 161] on div at bounding box center [614, 173] width 145 height 321
click at [601, 150] on div at bounding box center [614, 173] width 145 height 321
click at [601, 169] on div at bounding box center [614, 173] width 145 height 321
click at [674, 56] on div at bounding box center [614, 173] width 145 height 321
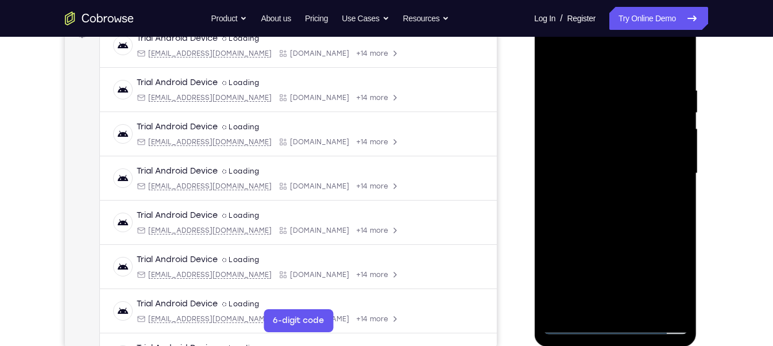
click at [606, 227] on div at bounding box center [614, 173] width 145 height 321
drag, startPoint x: 610, startPoint y: 65, endPoint x: 610, endPoint y: 13, distance: 52.2
click at [610, 13] on div at bounding box center [614, 173] width 145 height 321
click at [643, 306] on div at bounding box center [614, 173] width 145 height 321
click at [619, 232] on div at bounding box center [614, 173] width 145 height 321
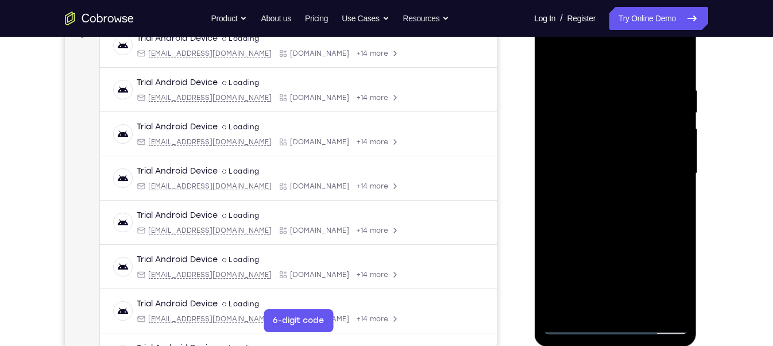
click at [558, 55] on div at bounding box center [614, 173] width 145 height 321
click at [677, 57] on div at bounding box center [614, 173] width 145 height 321
click at [579, 80] on div at bounding box center [614, 173] width 145 height 321
click at [557, 301] on div at bounding box center [614, 173] width 145 height 321
click at [644, 306] on div at bounding box center [614, 173] width 145 height 321
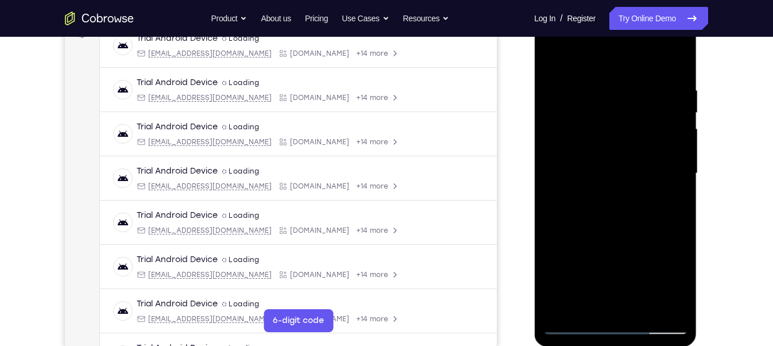
click at [578, 326] on div at bounding box center [614, 173] width 145 height 321
drag, startPoint x: 634, startPoint y: 280, endPoint x: 639, endPoint y: 168, distance: 111.4
click at [639, 168] on div at bounding box center [614, 173] width 145 height 321
drag, startPoint x: 595, startPoint y: 266, endPoint x: 600, endPoint y: 131, distance: 134.4
click at [600, 131] on div at bounding box center [614, 173] width 145 height 321
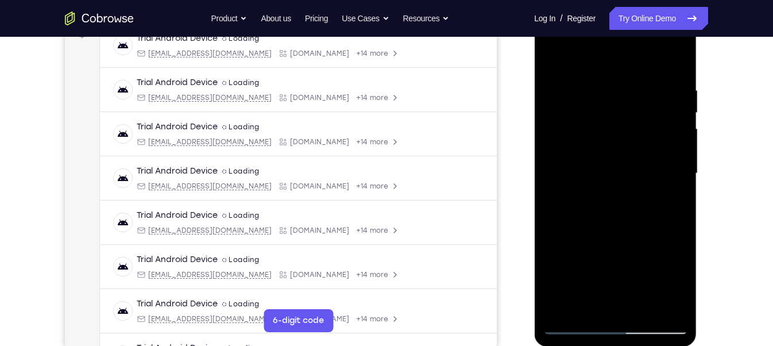
drag, startPoint x: 581, startPoint y: 271, endPoint x: 591, endPoint y: 156, distance: 116.3
click at [591, 156] on div at bounding box center [614, 173] width 145 height 321
drag, startPoint x: 571, startPoint y: 259, endPoint x: 573, endPoint y: 108, distance: 151.0
click at [573, 108] on div at bounding box center [614, 173] width 145 height 321
drag, startPoint x: 589, startPoint y: 275, endPoint x: 597, endPoint y: 148, distance: 127.7
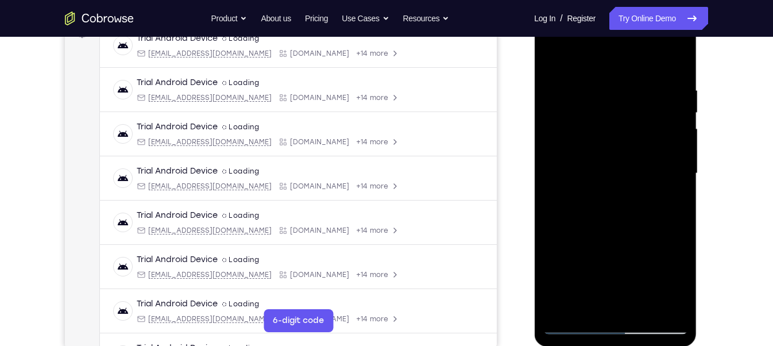
click at [597, 148] on div at bounding box center [614, 173] width 145 height 321
drag, startPoint x: 624, startPoint y: 255, endPoint x: 646, endPoint y: 126, distance: 130.9
click at [646, 126] on div at bounding box center [614, 173] width 145 height 321
drag, startPoint x: 612, startPoint y: 246, endPoint x: 638, endPoint y: 107, distance: 141.8
click at [638, 107] on div at bounding box center [614, 173] width 145 height 321
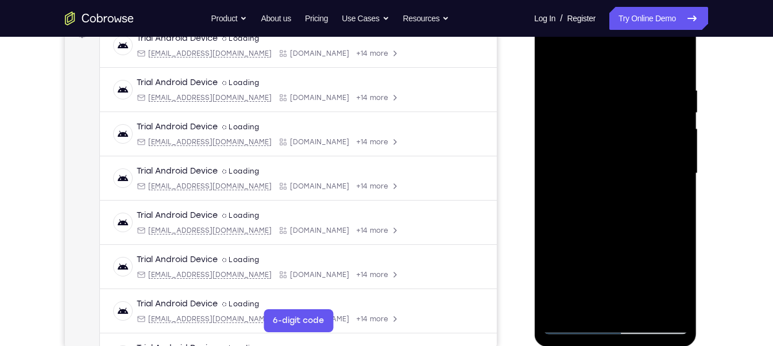
drag, startPoint x: 621, startPoint y: 260, endPoint x: 626, endPoint y: 151, distance: 109.1
click at [626, 151] on div at bounding box center [614, 173] width 145 height 321
drag, startPoint x: 626, startPoint y: 151, endPoint x: 631, endPoint y: 262, distance: 111.5
click at [631, 262] on div at bounding box center [614, 173] width 145 height 321
drag, startPoint x: 621, startPoint y: 291, endPoint x: 605, endPoint y: 49, distance: 242.2
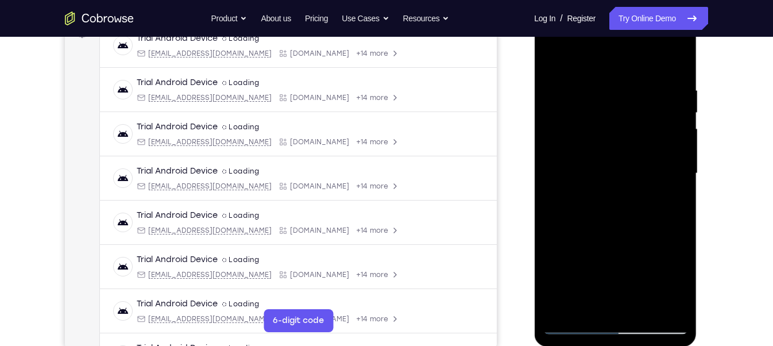
click at [605, 54] on div at bounding box center [614, 173] width 145 height 321
drag, startPoint x: 619, startPoint y: 273, endPoint x: 621, endPoint y: 79, distance: 194.6
click at [621, 79] on div at bounding box center [614, 173] width 145 height 321
drag, startPoint x: 621, startPoint y: 276, endPoint x: 621, endPoint y: 107, distance: 169.3
click at [621, 107] on div at bounding box center [614, 173] width 145 height 321
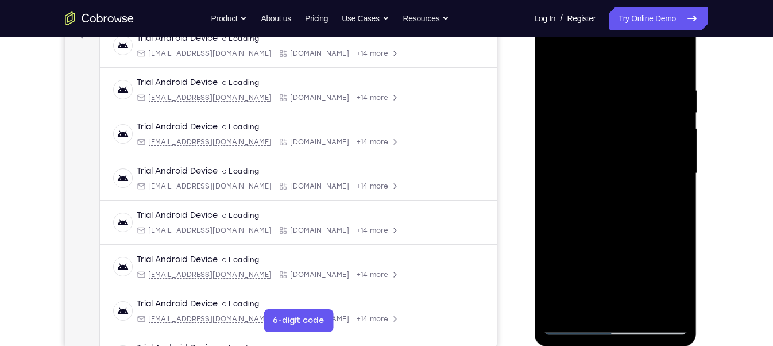
drag, startPoint x: 616, startPoint y: 249, endPoint x: 620, endPoint y: 213, distance: 36.4
click at [620, 213] on div at bounding box center [614, 173] width 145 height 321
click at [677, 178] on div at bounding box center [614, 173] width 145 height 321
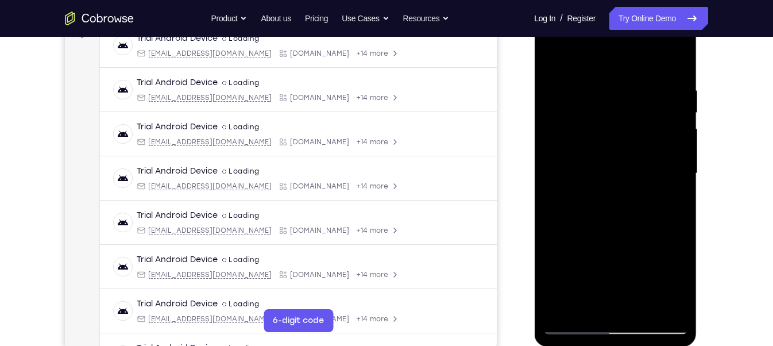
click at [677, 178] on div at bounding box center [614, 173] width 145 height 321
drag, startPoint x: 630, startPoint y: 253, endPoint x: 632, endPoint y: 26, distance: 226.1
click at [632, 26] on div at bounding box center [614, 173] width 145 height 321
drag, startPoint x: 642, startPoint y: 264, endPoint x: 639, endPoint y: 236, distance: 28.3
click at [639, 236] on div at bounding box center [614, 173] width 145 height 321
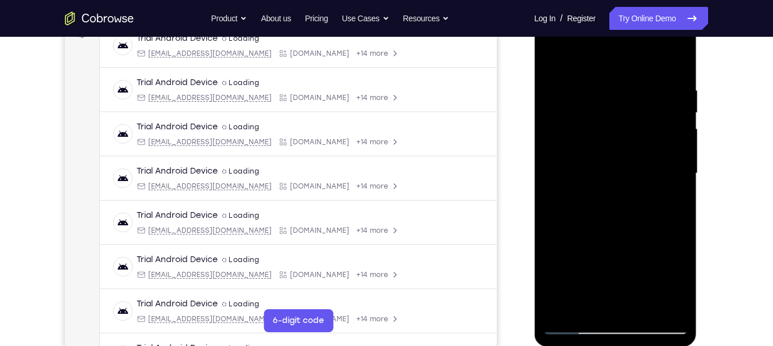
drag, startPoint x: 630, startPoint y: 262, endPoint x: 650, endPoint y: 28, distance: 234.5
click at [650, 28] on div at bounding box center [614, 173] width 145 height 321
drag, startPoint x: 589, startPoint y: 277, endPoint x: 600, endPoint y: 67, distance: 209.8
click at [600, 114] on div at bounding box center [614, 173] width 145 height 321
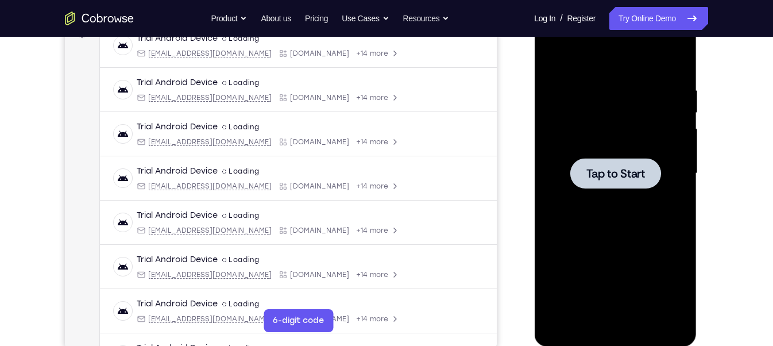
click at [570, 274] on div at bounding box center [614, 173] width 145 height 321
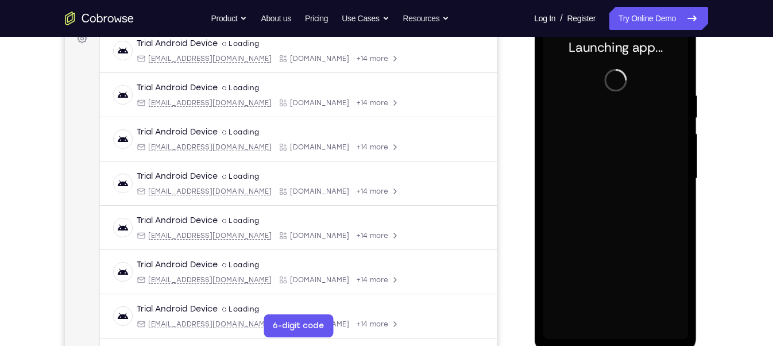
scroll to position [182, 0]
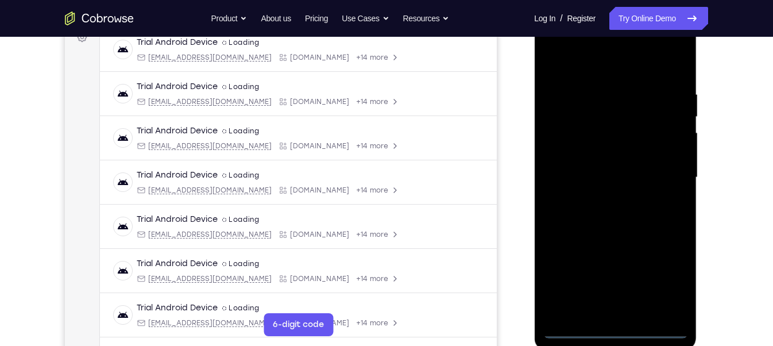
click at [612, 331] on div at bounding box center [614, 177] width 145 height 321
click at [666, 280] on div at bounding box center [614, 177] width 145 height 321
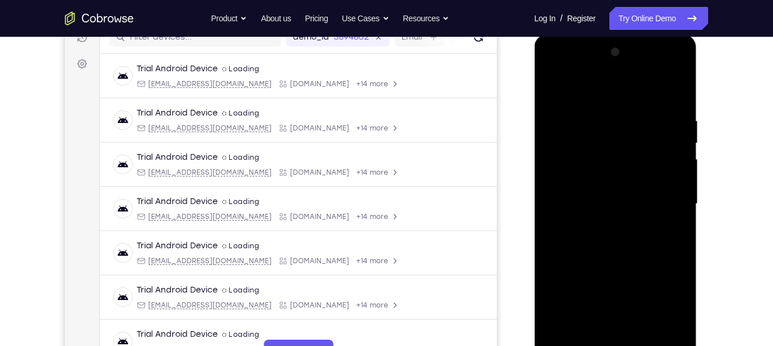
scroll to position [156, 0]
click at [593, 89] on div at bounding box center [614, 202] width 145 height 321
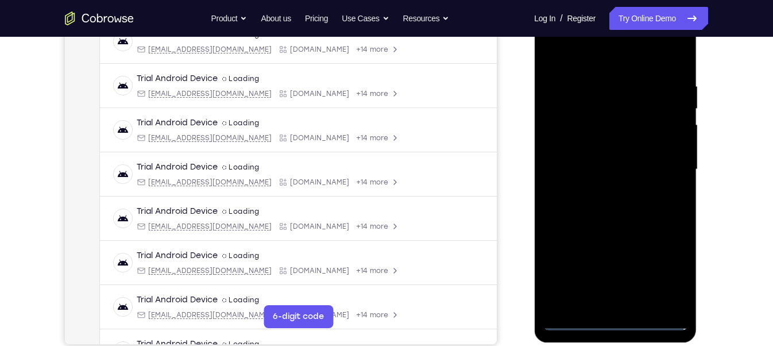
scroll to position [191, 0]
click at [666, 165] on div at bounding box center [614, 168] width 145 height 321
click at [604, 185] on div at bounding box center [614, 168] width 145 height 321
click at [598, 161] on div at bounding box center [614, 168] width 145 height 321
click at [600, 149] on div at bounding box center [614, 168] width 145 height 321
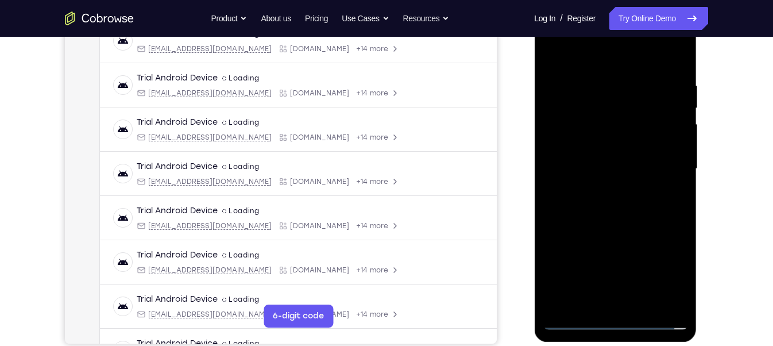
click at [676, 149] on div at bounding box center [614, 168] width 145 height 321
click at [642, 167] on div at bounding box center [614, 168] width 145 height 321
click at [640, 302] on div at bounding box center [614, 168] width 145 height 321
click at [622, 228] on div at bounding box center [614, 168] width 145 height 321
click at [634, 158] on div at bounding box center [614, 168] width 145 height 321
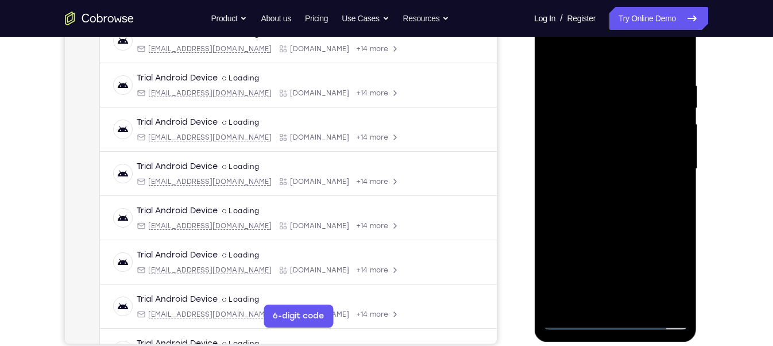
drag, startPoint x: 612, startPoint y: 139, endPoint x: 618, endPoint y: 208, distance: 69.6
click at [618, 208] on div at bounding box center [614, 168] width 145 height 321
drag, startPoint x: 627, startPoint y: 153, endPoint x: 630, endPoint y: 197, distance: 44.3
click at [630, 197] on div at bounding box center [614, 168] width 145 height 321
drag, startPoint x: 627, startPoint y: 126, endPoint x: 626, endPoint y: 161, distance: 34.5
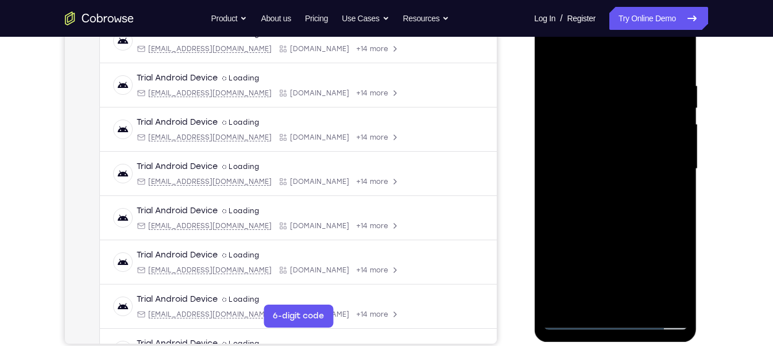
click at [626, 161] on div at bounding box center [614, 168] width 145 height 321
drag, startPoint x: 599, startPoint y: 58, endPoint x: 584, endPoint y: -64, distance: 122.6
click at [584, 0] on html "Online web based iOS Simulators and Android Emulators. Run iPhone, iPad, Mobile…" at bounding box center [616, 171] width 164 height 344
click at [554, 51] on div at bounding box center [614, 168] width 145 height 321
click at [554, 53] on div at bounding box center [614, 168] width 145 height 321
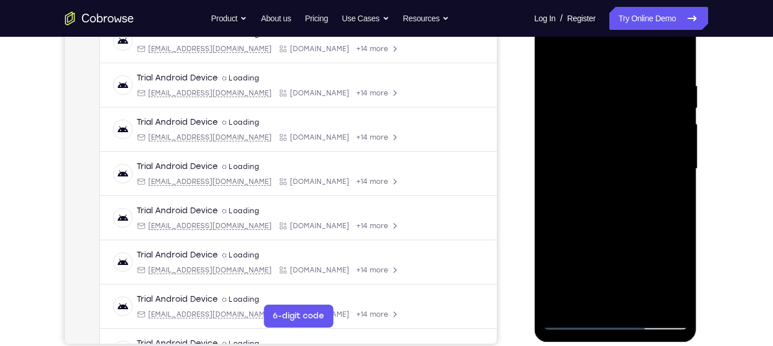
click at [635, 218] on div at bounding box center [614, 168] width 145 height 321
click at [646, 303] on div at bounding box center [614, 168] width 145 height 321
drag, startPoint x: 634, startPoint y: 254, endPoint x: 636, endPoint y: 337, distance: 82.7
click at [636, 337] on div at bounding box center [615, 170] width 162 height 342
drag, startPoint x: 603, startPoint y: 277, endPoint x: 604, endPoint y: 256, distance: 21.3
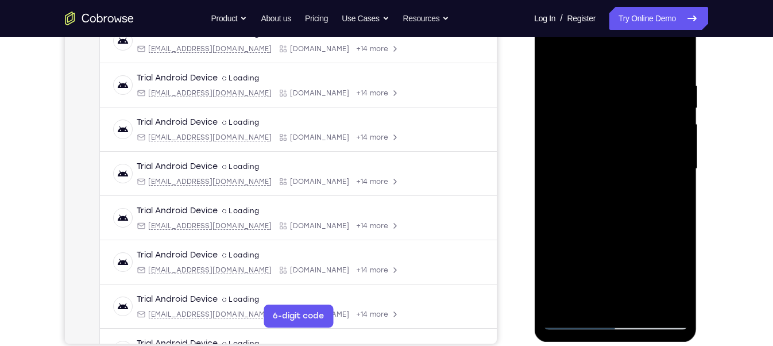
click at [604, 256] on div at bounding box center [614, 168] width 145 height 321
drag, startPoint x: 597, startPoint y: 277, endPoint x: 603, endPoint y: 243, distance: 33.8
click at [603, 243] on div at bounding box center [614, 168] width 145 height 321
drag, startPoint x: 617, startPoint y: 179, endPoint x: 624, endPoint y: 261, distance: 81.8
click at [624, 261] on div at bounding box center [614, 168] width 145 height 321
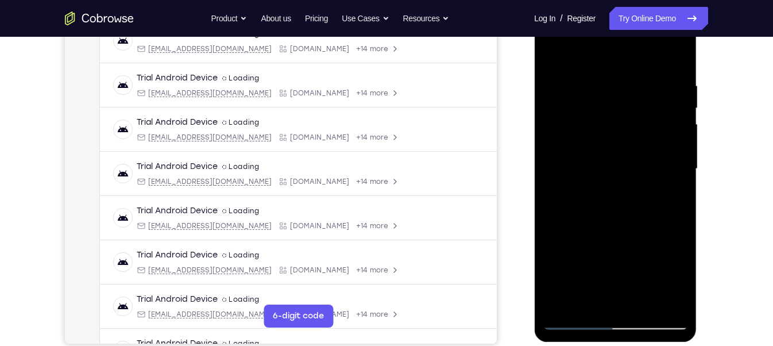
drag, startPoint x: 624, startPoint y: 152, endPoint x: 627, endPoint y: 198, distance: 46.0
click at [627, 198] on div at bounding box center [614, 168] width 145 height 321
drag, startPoint x: 644, startPoint y: 134, endPoint x: 647, endPoint y: 236, distance: 102.2
click at [647, 236] on div at bounding box center [614, 168] width 145 height 321
drag, startPoint x: 613, startPoint y: 265, endPoint x: 614, endPoint y: 299, distance: 34.5
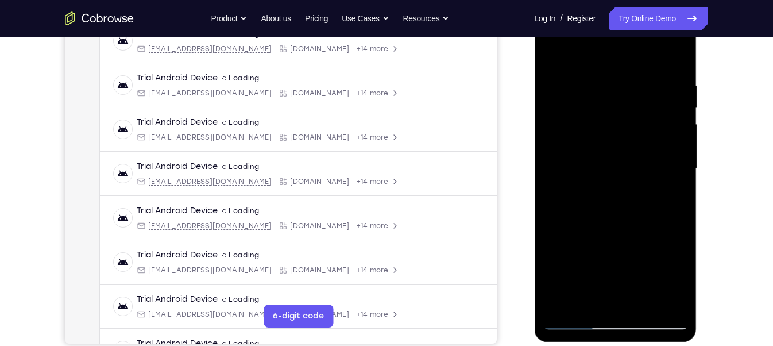
click at [614, 299] on div at bounding box center [614, 168] width 145 height 321
drag, startPoint x: 606, startPoint y: 152, endPoint x: 600, endPoint y: 200, distance: 49.1
click at [600, 200] on div at bounding box center [614, 168] width 145 height 321
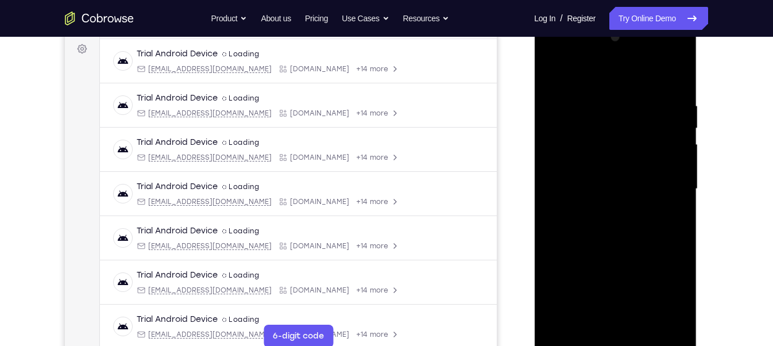
scroll to position [170, 0]
click at [554, 72] on div at bounding box center [614, 188] width 145 height 321
drag, startPoint x: 649, startPoint y: 290, endPoint x: 662, endPoint y: 236, distance: 55.4
click at [662, 236] on div at bounding box center [614, 188] width 145 height 321
drag, startPoint x: 611, startPoint y: 294, endPoint x: 612, endPoint y: 238, distance: 56.8
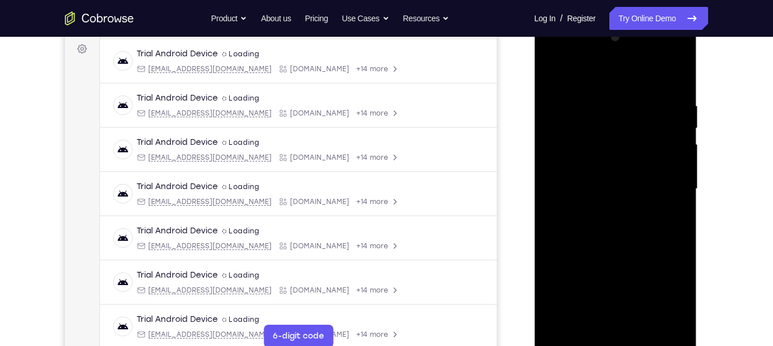
click at [612, 238] on div at bounding box center [614, 188] width 145 height 321
click at [642, 324] on div at bounding box center [614, 188] width 145 height 321
drag, startPoint x: 610, startPoint y: 302, endPoint x: 614, endPoint y: 196, distance: 106.3
click at [614, 196] on div at bounding box center [614, 188] width 145 height 321
click at [579, 232] on div at bounding box center [614, 188] width 145 height 321
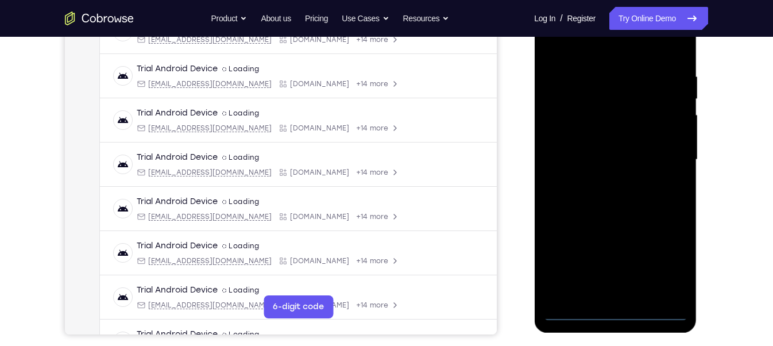
scroll to position [201, 0]
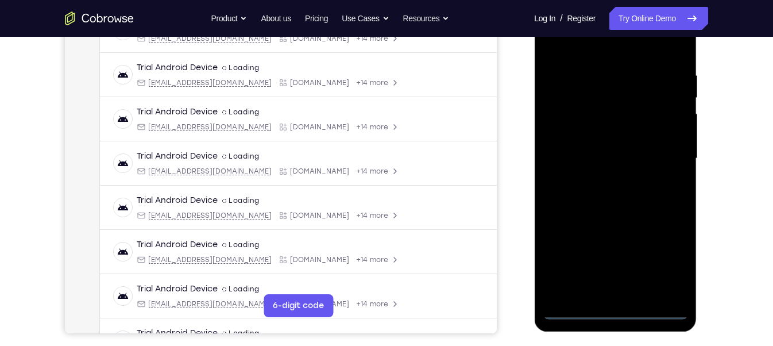
click at [617, 312] on div at bounding box center [614, 158] width 145 height 321
click at [670, 265] on div at bounding box center [614, 158] width 145 height 321
click at [570, 48] on div at bounding box center [614, 158] width 145 height 321
click at [659, 149] on div at bounding box center [614, 158] width 145 height 321
click at [606, 179] on div at bounding box center [614, 158] width 145 height 321
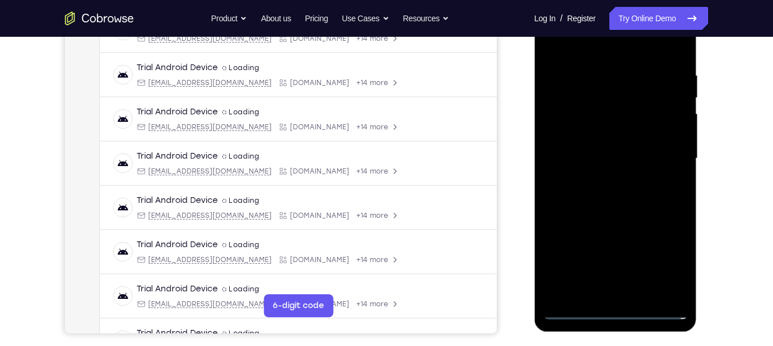
click at [588, 134] on div at bounding box center [614, 158] width 145 height 321
click at [596, 131] on div at bounding box center [614, 158] width 145 height 321
click at [623, 114] on div at bounding box center [614, 158] width 145 height 321
click at [616, 138] on div at bounding box center [614, 158] width 145 height 321
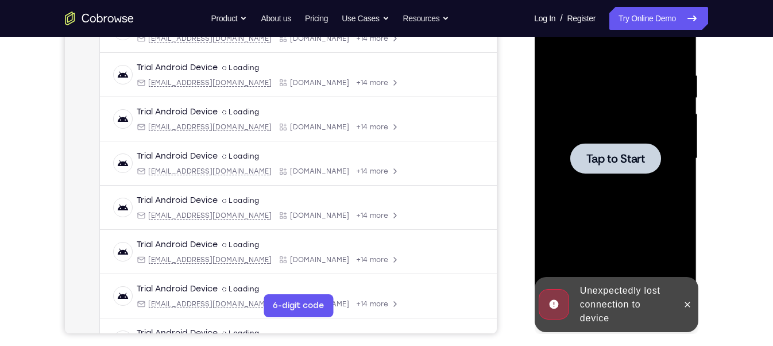
click at [611, 153] on span "Tap to Start" at bounding box center [614, 158] width 59 height 11
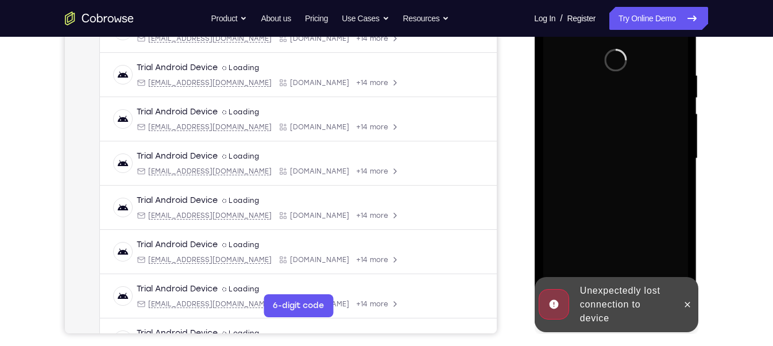
click at [618, 309] on div "Unexpectedly lost connection to device" at bounding box center [625, 304] width 100 height 51
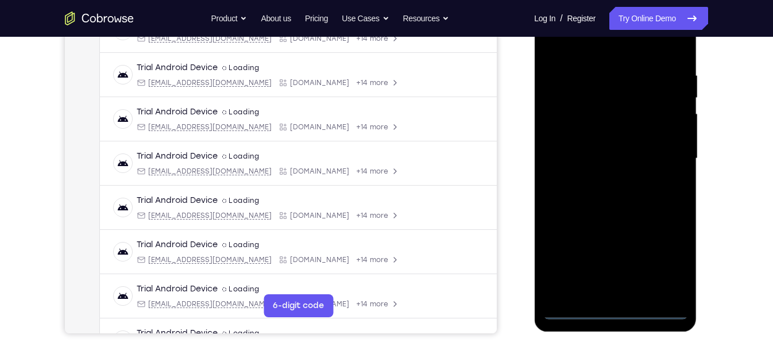
click at [611, 310] on div at bounding box center [614, 158] width 145 height 321
click at [662, 266] on div at bounding box center [614, 158] width 145 height 321
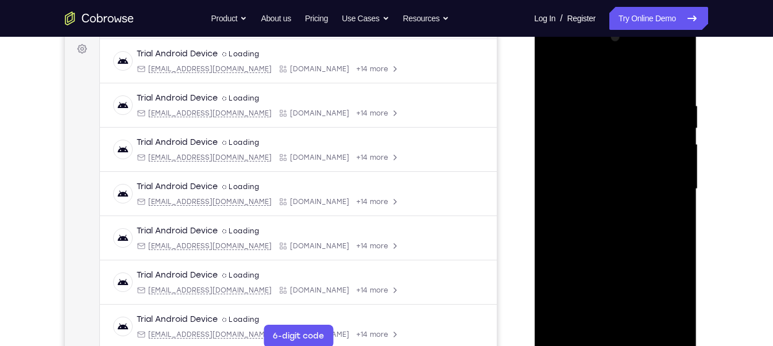
scroll to position [169, 0]
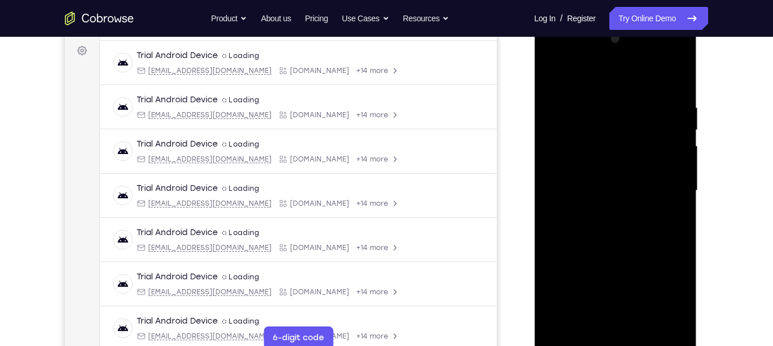
click at [669, 291] on div at bounding box center [614, 190] width 145 height 321
click at [668, 293] on div at bounding box center [614, 190] width 145 height 321
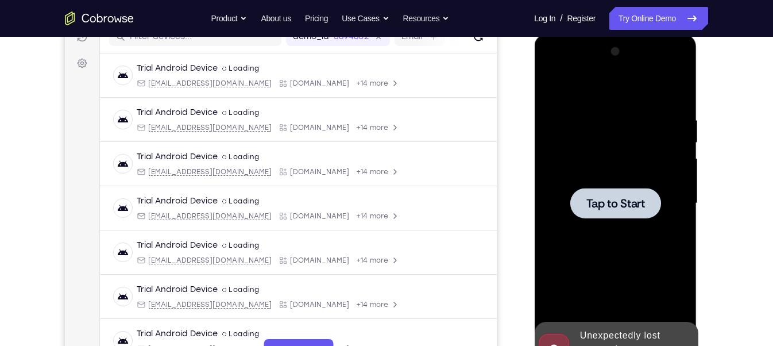
scroll to position [156, 0]
click at [619, 206] on span "Tap to Start" at bounding box center [614, 203] width 59 height 11
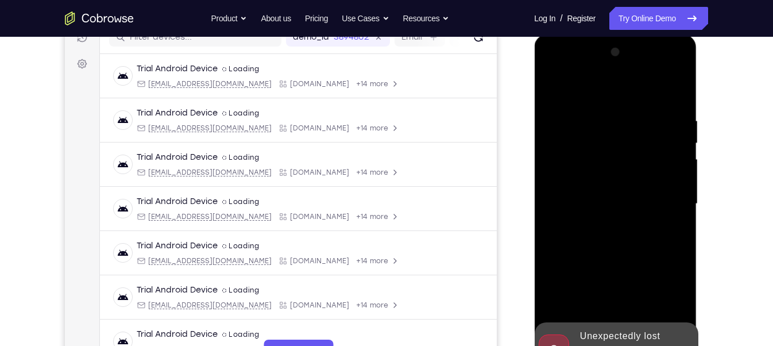
click at [606, 334] on div "Unexpectedly lost connection to device" at bounding box center [625, 349] width 100 height 51
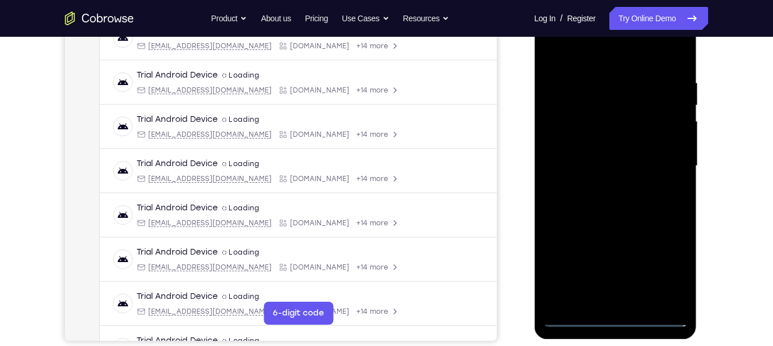
scroll to position [193, 0]
click at [616, 317] on div at bounding box center [614, 165] width 145 height 321
click at [667, 276] on div at bounding box center [614, 165] width 145 height 321
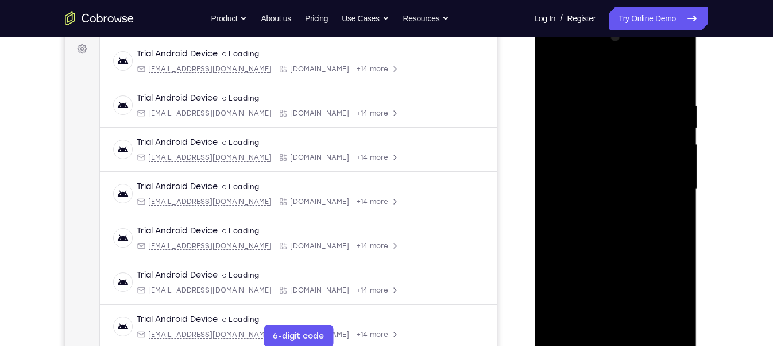
click at [587, 76] on div at bounding box center [614, 188] width 145 height 321
click at [658, 186] on div at bounding box center [614, 188] width 145 height 321
click at [603, 211] on div at bounding box center [614, 188] width 145 height 321
click at [588, 166] on div at bounding box center [614, 188] width 145 height 321
click at [595, 180] on div at bounding box center [614, 188] width 145 height 321
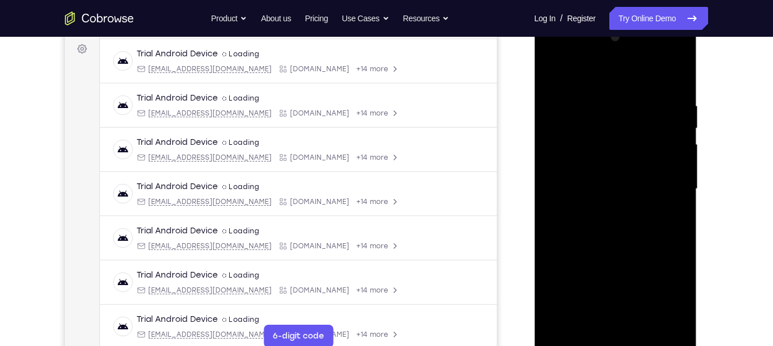
click at [611, 212] on div at bounding box center [614, 188] width 145 height 321
click at [616, 210] on div at bounding box center [614, 188] width 145 height 321
click at [620, 163] on div at bounding box center [614, 188] width 145 height 321
drag, startPoint x: 604, startPoint y: 78, endPoint x: 604, endPoint y: 2, distance: 76.3
click at [604, 20] on html "Online web based iOS Simulators and Android Emulators. Run iPhone, iPad, Mobile…" at bounding box center [616, 192] width 164 height 344
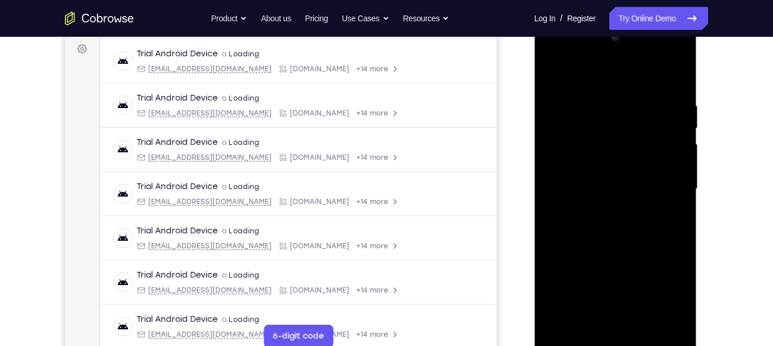
click at [642, 321] on div at bounding box center [614, 188] width 145 height 321
click at [616, 250] on div at bounding box center [614, 188] width 145 height 321
click at [553, 69] on div at bounding box center [614, 188] width 145 height 321
click at [646, 320] on div at bounding box center [614, 188] width 145 height 321
click at [557, 71] on div at bounding box center [614, 188] width 145 height 321
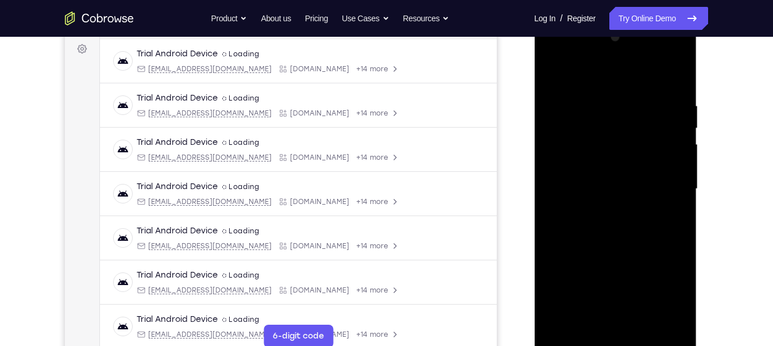
drag, startPoint x: 600, startPoint y: 255, endPoint x: 621, endPoint y: 146, distance: 111.0
click at [621, 146] on div at bounding box center [614, 188] width 145 height 321
drag, startPoint x: 621, startPoint y: 245, endPoint x: 646, endPoint y: 143, distance: 104.5
click at [646, 143] on div at bounding box center [614, 188] width 145 height 321
drag, startPoint x: 633, startPoint y: 226, endPoint x: 645, endPoint y: 143, distance: 82.9
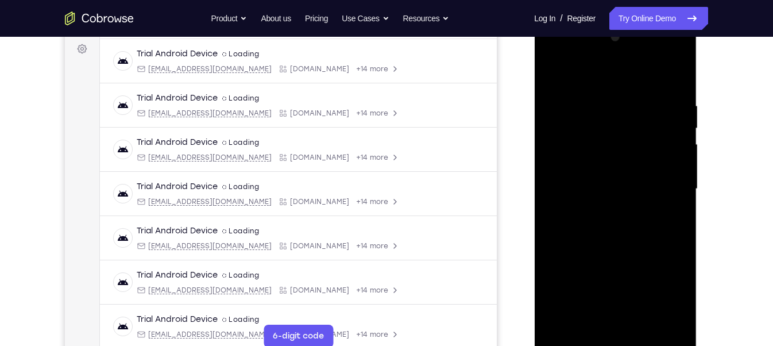
click at [645, 143] on div at bounding box center [614, 188] width 145 height 321
drag, startPoint x: 602, startPoint y: 272, endPoint x: 626, endPoint y: 193, distance: 82.1
click at [626, 193] on div at bounding box center [614, 188] width 145 height 321
drag, startPoint x: 641, startPoint y: 304, endPoint x: 643, endPoint y: 271, distance: 33.4
click at [643, 271] on div at bounding box center [614, 188] width 145 height 321
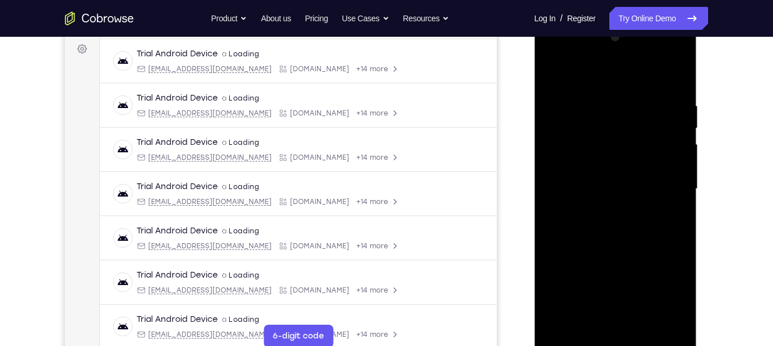
drag, startPoint x: 634, startPoint y: 296, endPoint x: 642, endPoint y: 228, distance: 68.2
click at [642, 228] on div at bounding box center [614, 188] width 145 height 321
drag, startPoint x: 636, startPoint y: 293, endPoint x: 651, endPoint y: 204, distance: 90.2
click at [651, 204] on div at bounding box center [614, 188] width 145 height 321
click at [641, 327] on div at bounding box center [614, 188] width 145 height 321
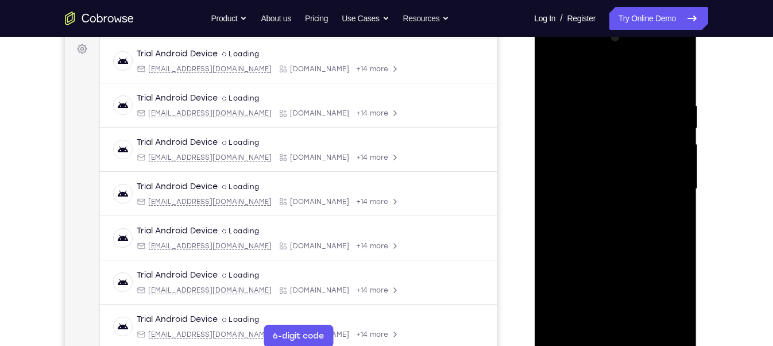
drag, startPoint x: 626, startPoint y: 255, endPoint x: 629, endPoint y: 237, distance: 18.0
click at [629, 237] on div at bounding box center [614, 188] width 145 height 321
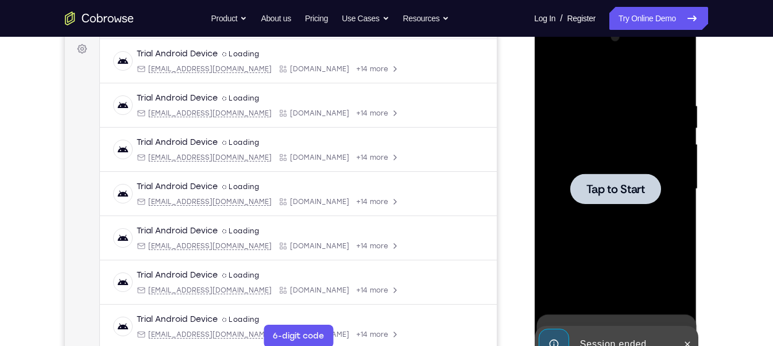
click at [596, 261] on div at bounding box center [614, 188] width 145 height 321
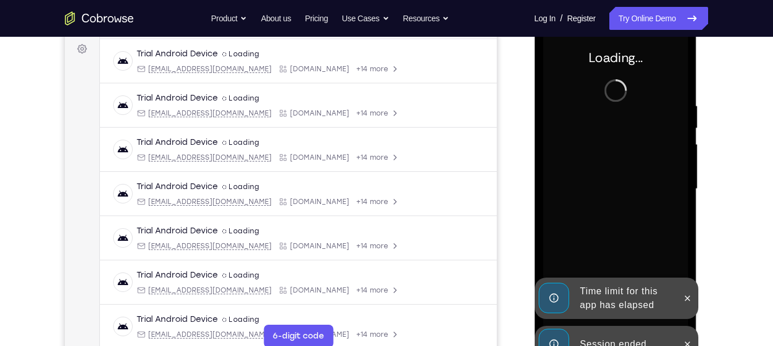
click at [607, 327] on div "Session ended" at bounding box center [606, 343] width 142 height 37
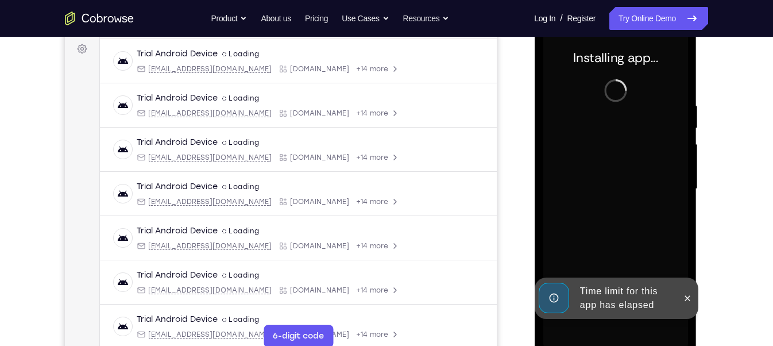
click at [613, 301] on div "Time limit for this app has elapsed" at bounding box center [625, 298] width 100 height 37
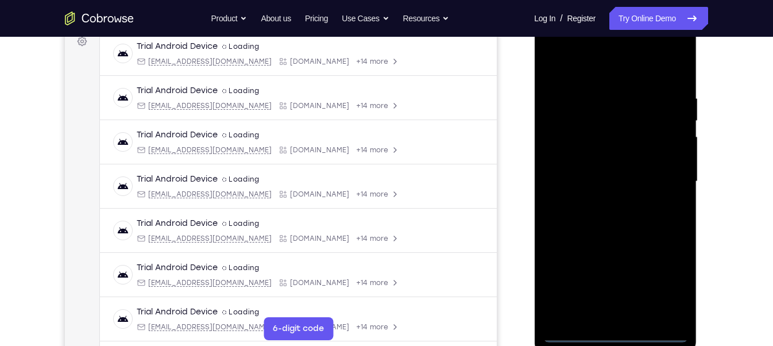
scroll to position [180, 0]
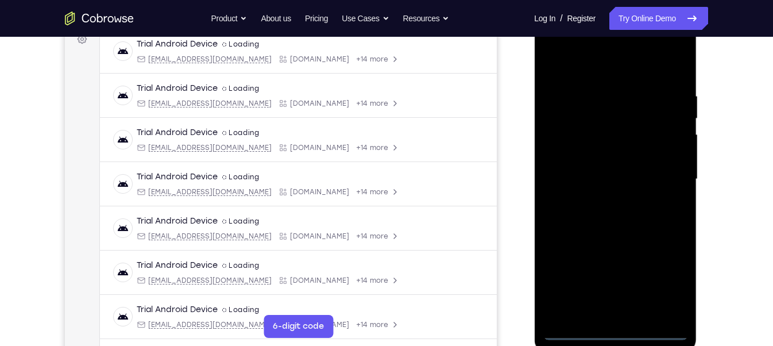
click at [614, 331] on div at bounding box center [614, 178] width 145 height 321
click at [675, 276] on div at bounding box center [614, 178] width 145 height 321
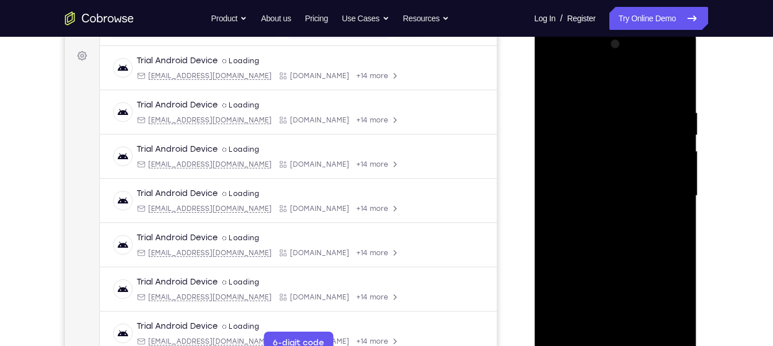
click at [591, 81] on div at bounding box center [614, 195] width 145 height 321
click at [662, 193] on div at bounding box center [614, 195] width 145 height 321
click at [603, 219] on div at bounding box center [614, 195] width 145 height 321
click at [600, 183] on div at bounding box center [614, 195] width 145 height 321
click at [585, 178] on div at bounding box center [614, 195] width 145 height 321
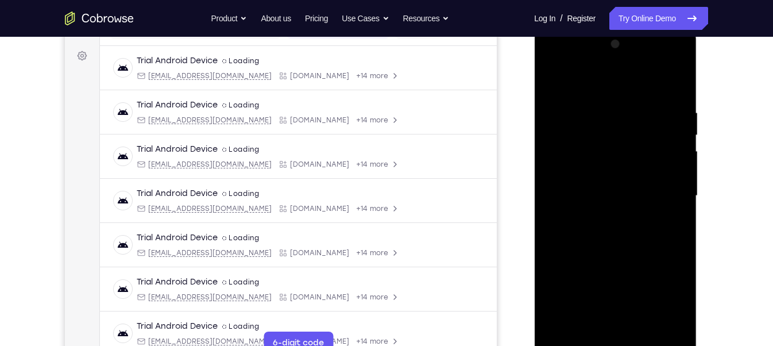
click at [590, 193] on div at bounding box center [614, 195] width 145 height 321
click at [624, 242] on div at bounding box center [614, 195] width 145 height 321
click at [679, 328] on div at bounding box center [614, 195] width 145 height 321
click at [641, 327] on div at bounding box center [614, 195] width 145 height 321
drag, startPoint x: 605, startPoint y: 79, endPoint x: 606, endPoint y: 56, distance: 23.5
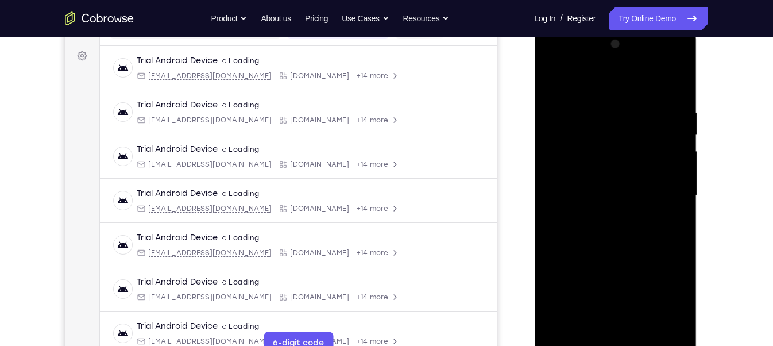
click at [606, 56] on div at bounding box center [614, 195] width 145 height 321
click at [615, 255] on div at bounding box center [614, 195] width 145 height 321
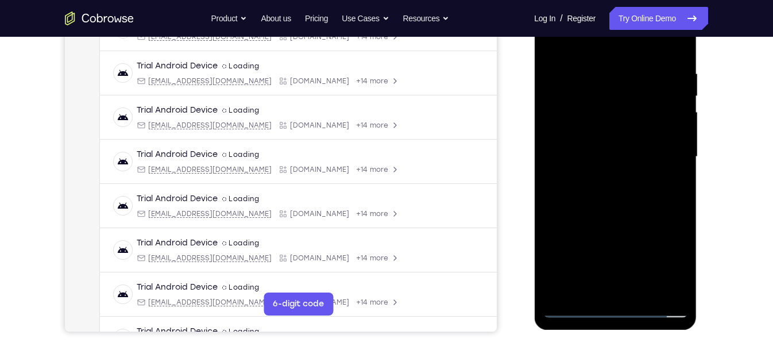
scroll to position [202, 0]
drag, startPoint x: 592, startPoint y: 260, endPoint x: 592, endPoint y: 232, distance: 28.1
click at [592, 232] on div at bounding box center [614, 157] width 145 height 321
drag, startPoint x: 589, startPoint y: 265, endPoint x: 586, endPoint y: 286, distance: 21.5
click at [586, 286] on div at bounding box center [614, 157] width 145 height 321
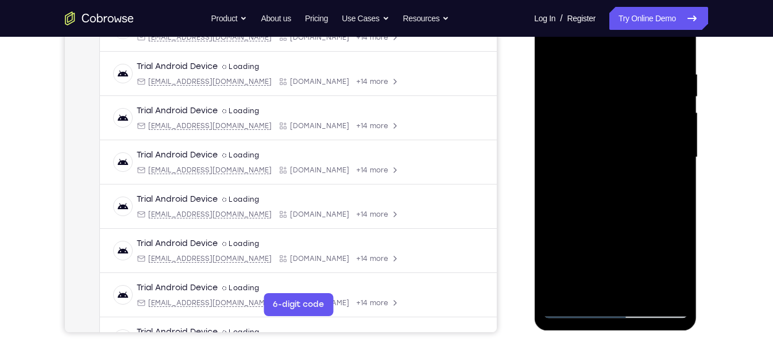
click at [554, 41] on div at bounding box center [614, 157] width 145 height 321
drag, startPoint x: 654, startPoint y: 250, endPoint x: 657, endPoint y: 169, distance: 81.0
click at [644, 289] on div at bounding box center [614, 157] width 145 height 321
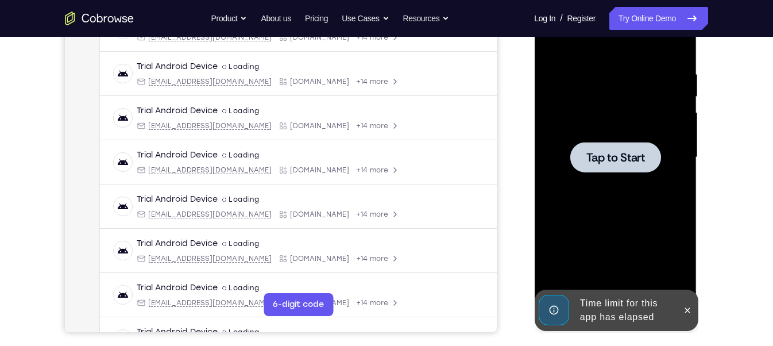
click at [609, 223] on div at bounding box center [614, 157] width 145 height 321
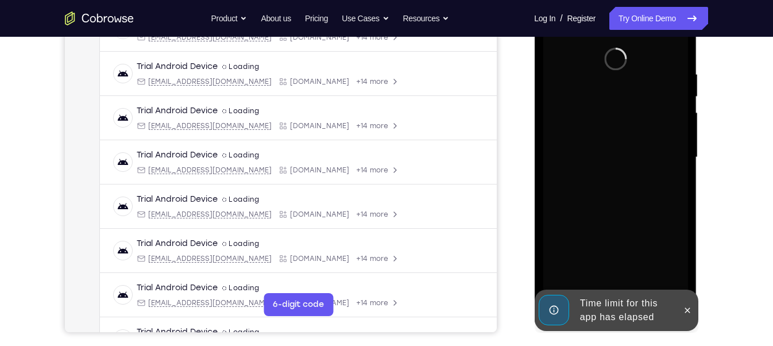
click at [591, 308] on div "Time limit for this app has elapsed" at bounding box center [625, 310] width 100 height 37
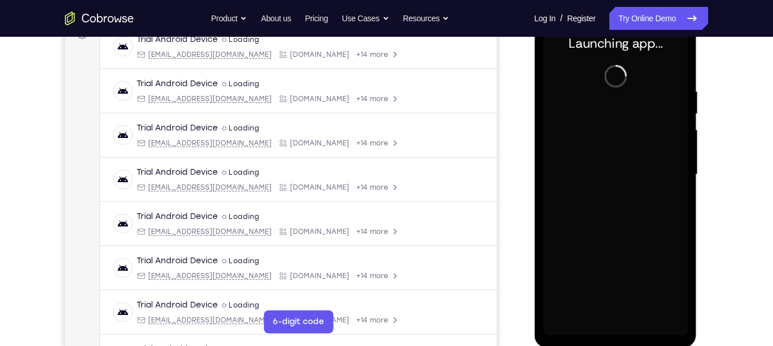
scroll to position [185, 0]
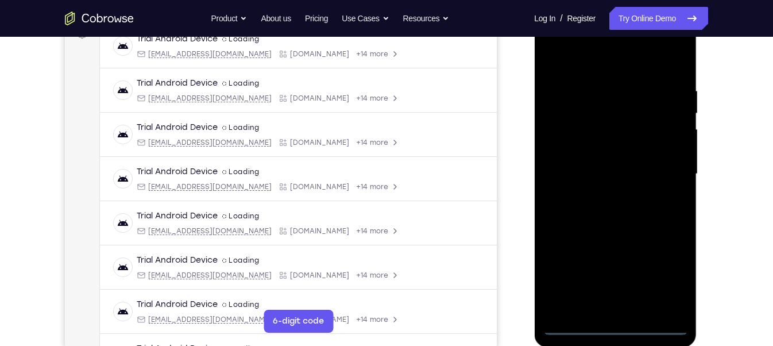
click at [619, 327] on div at bounding box center [614, 173] width 145 height 321
click at [660, 277] on div at bounding box center [614, 173] width 145 height 321
click at [601, 63] on div at bounding box center [614, 173] width 145 height 321
click at [666, 174] on div at bounding box center [614, 173] width 145 height 321
click at [602, 197] on div at bounding box center [614, 173] width 145 height 321
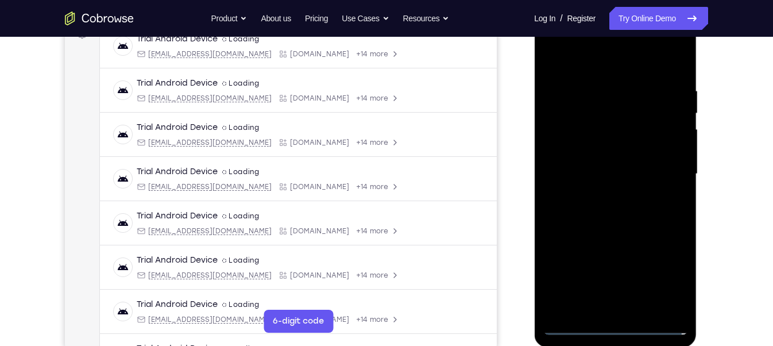
click at [599, 165] on div at bounding box center [614, 173] width 145 height 321
drag, startPoint x: 626, startPoint y: 188, endPoint x: 626, endPoint y: 226, distance: 38.5
click at [626, 226] on div at bounding box center [614, 173] width 145 height 321
click at [607, 149] on div at bounding box center [614, 173] width 145 height 321
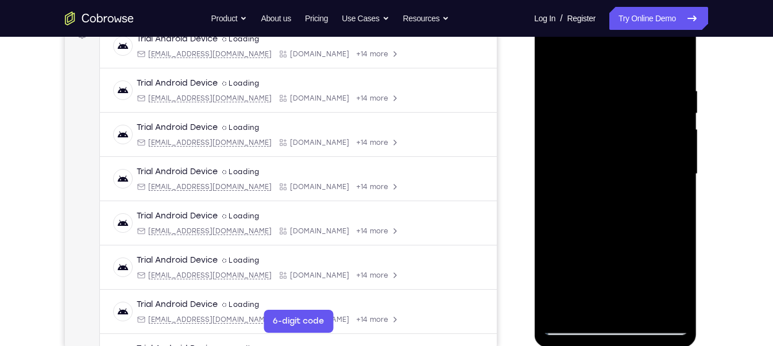
click at [600, 129] on div at bounding box center [614, 173] width 145 height 321
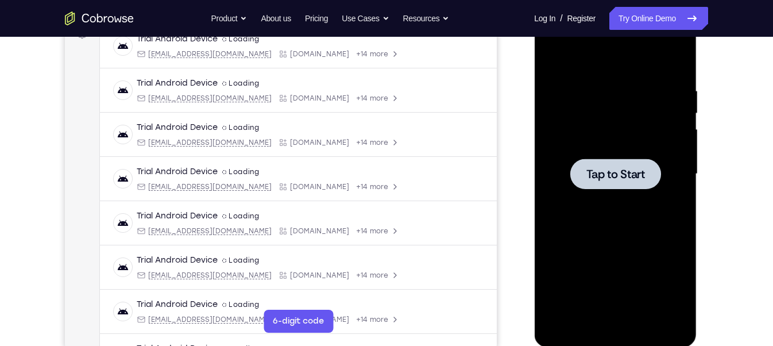
click at [584, 227] on div at bounding box center [614, 173] width 145 height 321
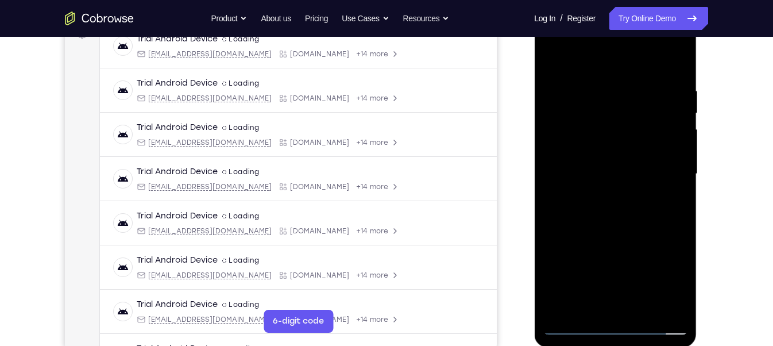
click at [612, 324] on div at bounding box center [614, 173] width 145 height 321
click at [661, 283] on div at bounding box center [614, 173] width 145 height 321
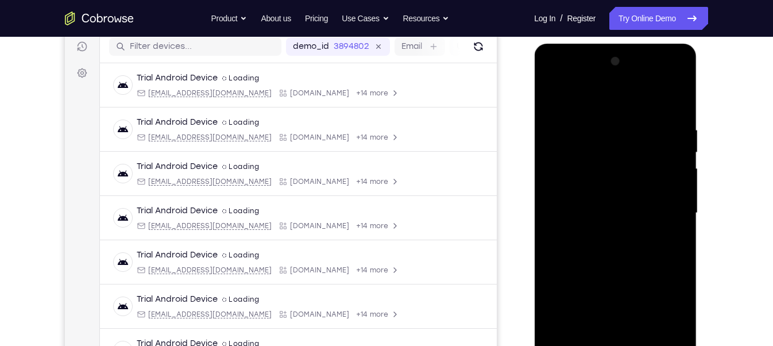
scroll to position [146, 0]
click at [591, 103] on div at bounding box center [614, 213] width 145 height 321
click at [662, 208] on div at bounding box center [614, 213] width 145 height 321
click at [601, 231] on div at bounding box center [614, 213] width 145 height 321
click at [593, 193] on div at bounding box center [614, 213] width 145 height 321
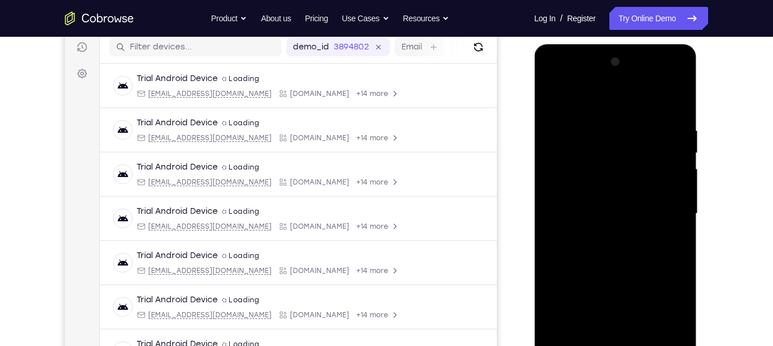
click at [595, 207] on div at bounding box center [614, 213] width 145 height 321
click at [612, 185] on div at bounding box center [614, 213] width 145 height 321
drag, startPoint x: 598, startPoint y: 97, endPoint x: 600, endPoint y: 62, distance: 35.1
click at [600, 62] on div at bounding box center [614, 213] width 145 height 321
click at [642, 344] on div at bounding box center [614, 213] width 145 height 321
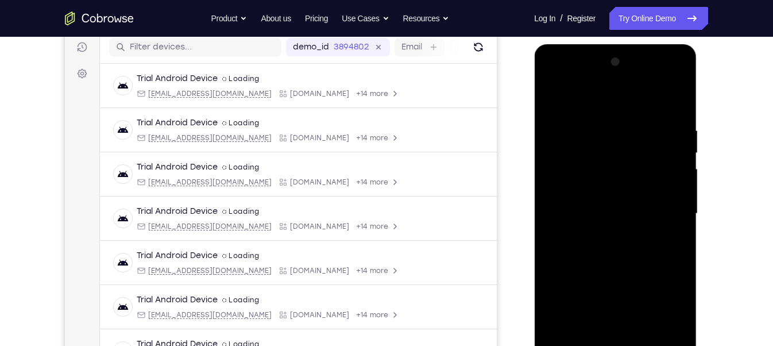
click at [641, 275] on div at bounding box center [614, 213] width 145 height 321
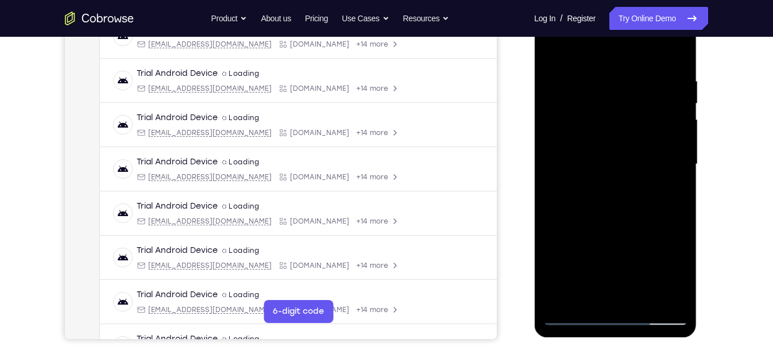
scroll to position [196, 0]
click at [575, 311] on div at bounding box center [614, 163] width 145 height 321
click at [572, 317] on div at bounding box center [614, 163] width 145 height 321
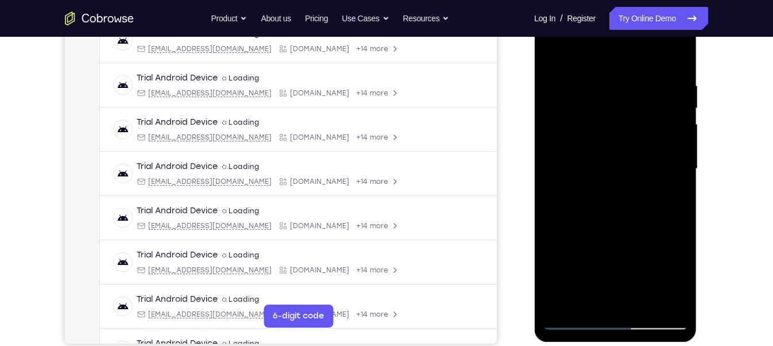
scroll to position [137, 0]
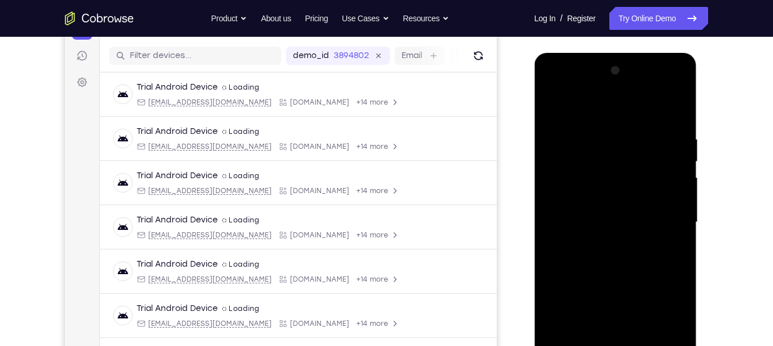
click at [604, 90] on div at bounding box center [614, 221] width 145 height 321
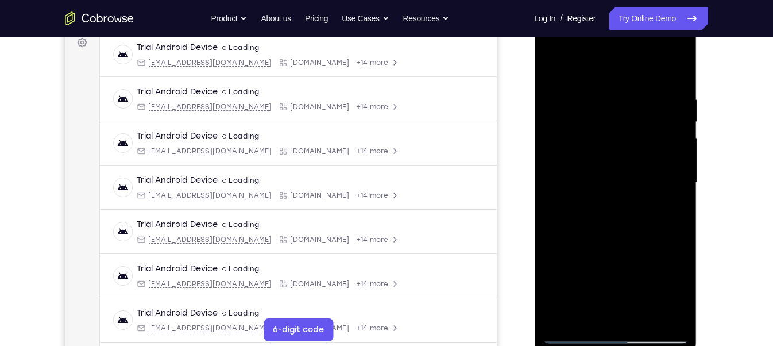
scroll to position [177, 0]
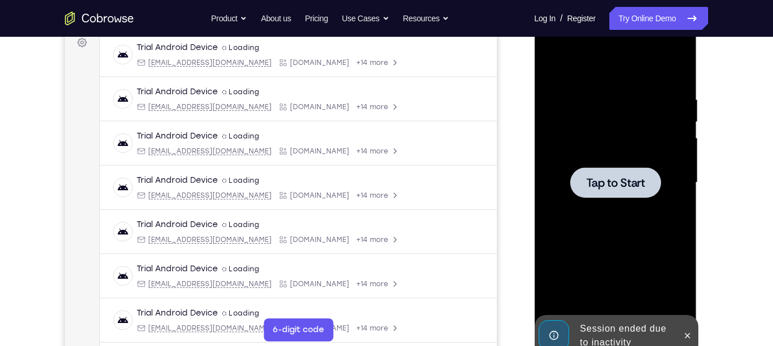
click at [573, 212] on div at bounding box center [614, 182] width 145 height 321
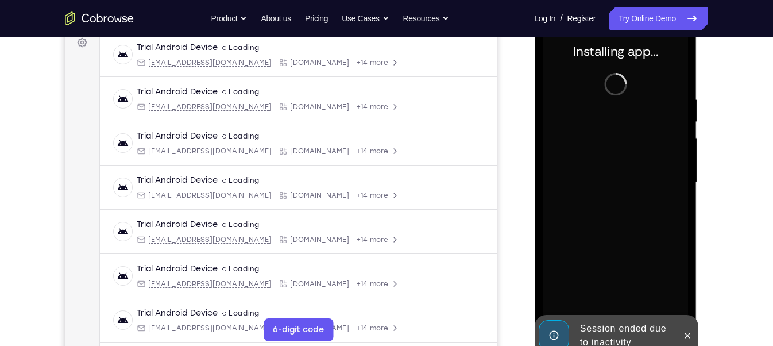
click at [618, 332] on div "Session ended due to inactivity" at bounding box center [625, 335] width 100 height 37
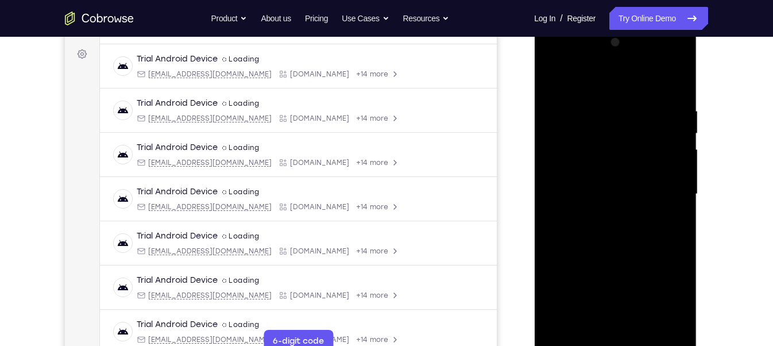
scroll to position [167, 0]
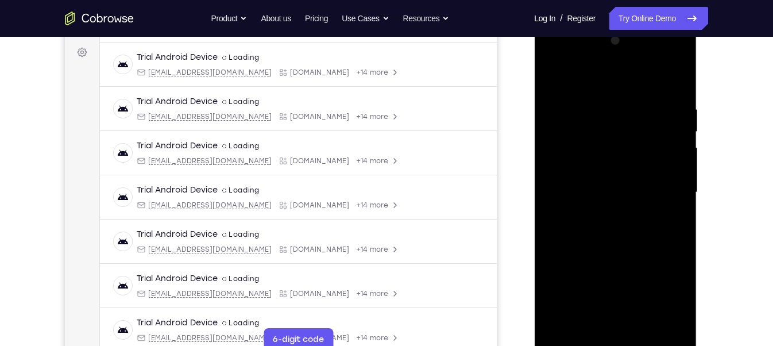
click at [616, 342] on div at bounding box center [614, 192] width 145 height 321
click at [667, 300] on div at bounding box center [614, 192] width 145 height 321
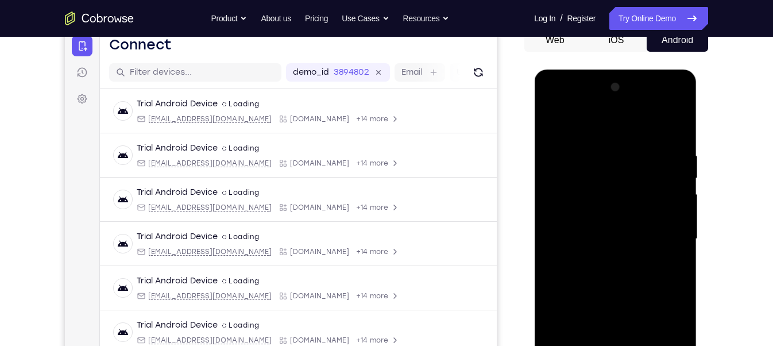
scroll to position [119, 0]
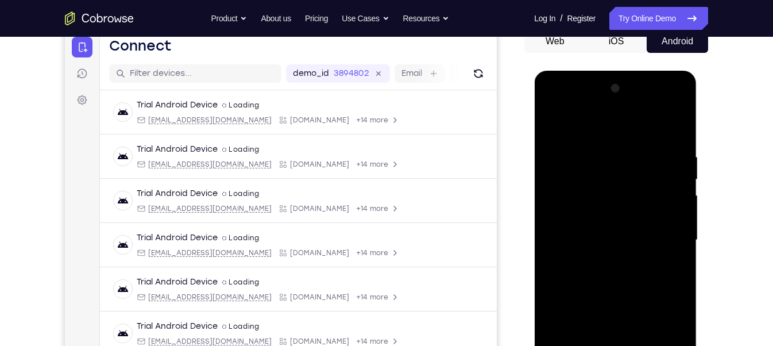
click at [607, 130] on div at bounding box center [614, 239] width 145 height 321
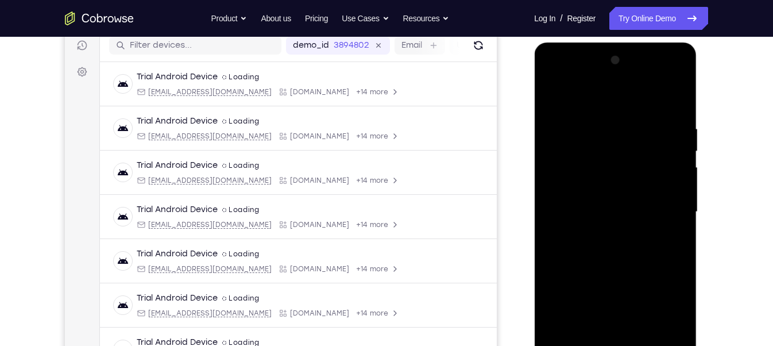
scroll to position [148, 0]
click at [622, 151] on div at bounding box center [614, 211] width 145 height 321
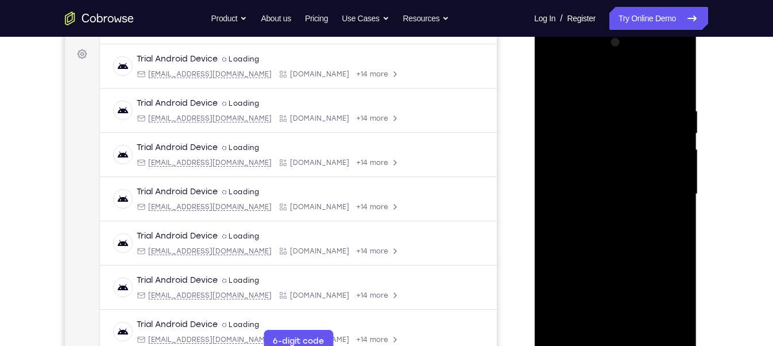
scroll to position [167, 0]
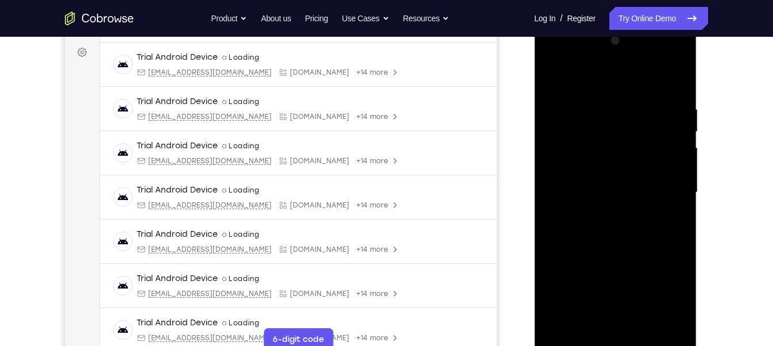
click at [597, 262] on div at bounding box center [614, 192] width 145 height 321
click at [603, 215] on div at bounding box center [614, 192] width 145 height 321
click at [623, 185] on div at bounding box center [614, 192] width 145 height 321
click at [553, 76] on div at bounding box center [614, 192] width 145 height 321
click at [587, 130] on div at bounding box center [614, 192] width 145 height 321
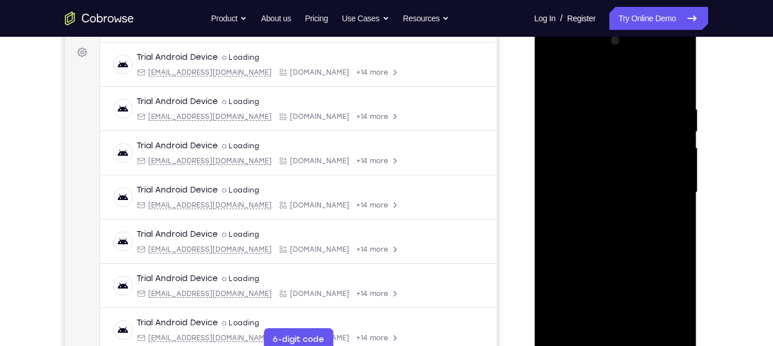
drag, startPoint x: 670, startPoint y: 281, endPoint x: 532, endPoint y: 305, distance: 140.3
click at [534, 305] on html "Online web based iOS Simulators and Android Emulators. Run iPhone, iPad, Mobile…" at bounding box center [616, 195] width 164 height 344
drag, startPoint x: 669, startPoint y: 276, endPoint x: 580, endPoint y: 275, distance: 89.0
click at [580, 275] on div at bounding box center [614, 192] width 145 height 321
click at [675, 277] on div at bounding box center [614, 192] width 145 height 321
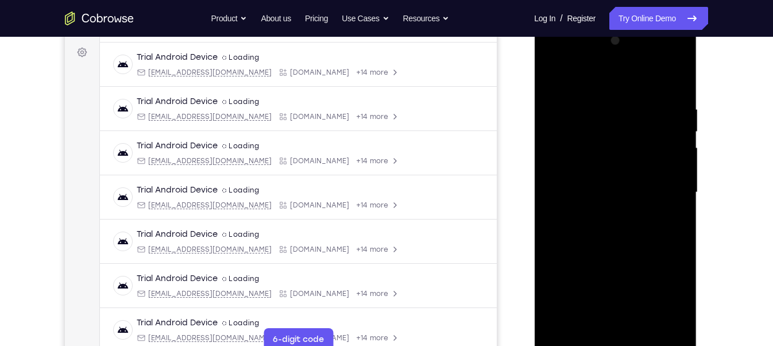
drag, startPoint x: 603, startPoint y: 306, endPoint x: 603, endPoint y: 168, distance: 138.3
click at [603, 168] on div at bounding box center [614, 192] width 145 height 321
drag, startPoint x: 597, startPoint y: 294, endPoint x: 608, endPoint y: 85, distance: 209.7
click at [608, 85] on div at bounding box center [614, 192] width 145 height 321
drag, startPoint x: 608, startPoint y: 265, endPoint x: 603, endPoint y: 112, distance: 152.8
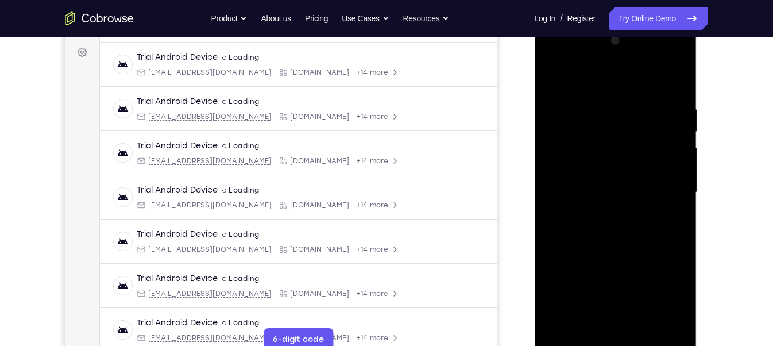
click at [603, 112] on div at bounding box center [614, 192] width 145 height 321
drag, startPoint x: 603, startPoint y: 273, endPoint x: 602, endPoint y: 23, distance: 249.7
click at [602, 23] on div at bounding box center [615, 194] width 162 height 342
drag, startPoint x: 606, startPoint y: 301, endPoint x: 612, endPoint y: 37, distance: 264.7
click at [612, 37] on div at bounding box center [614, 192] width 145 height 321
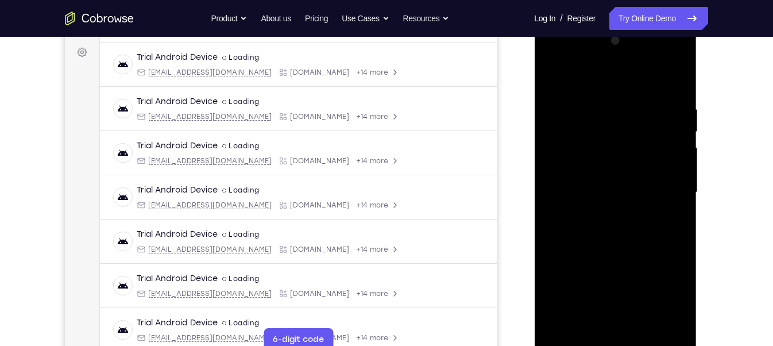
drag, startPoint x: 618, startPoint y: 225, endPoint x: 621, endPoint y: 271, distance: 46.0
click at [621, 271] on div at bounding box center [614, 192] width 145 height 321
click at [554, 178] on div at bounding box center [614, 192] width 145 height 321
drag, startPoint x: 595, startPoint y: 283, endPoint x: 601, endPoint y: 153, distance: 129.9
click at [601, 153] on div at bounding box center [614, 192] width 145 height 321
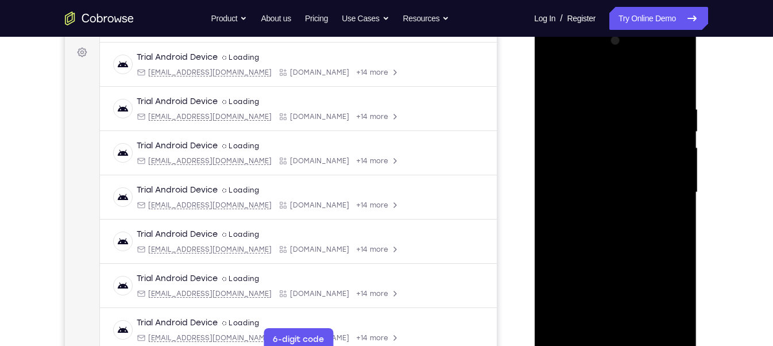
drag, startPoint x: 602, startPoint y: 291, endPoint x: 602, endPoint y: 152, distance: 139.5
click at [602, 152] on div at bounding box center [614, 192] width 145 height 321
drag, startPoint x: 598, startPoint y: 251, endPoint x: 600, endPoint y: 186, distance: 64.9
click at [600, 186] on div at bounding box center [614, 192] width 145 height 321
drag, startPoint x: 604, startPoint y: 280, endPoint x: 615, endPoint y: 180, distance: 100.4
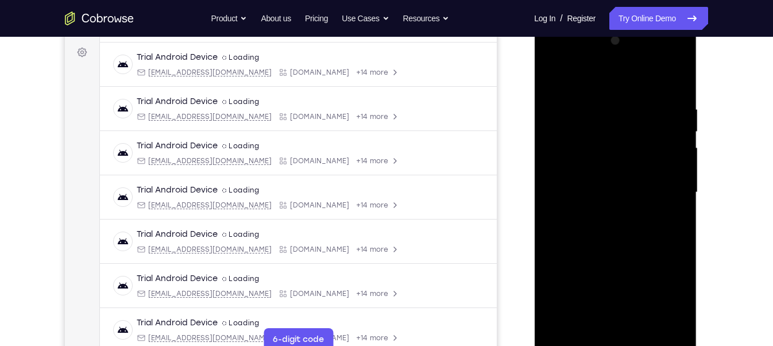
click at [615, 180] on div at bounding box center [614, 192] width 145 height 321
drag, startPoint x: 608, startPoint y: 290, endPoint x: 619, endPoint y: 145, distance: 146.2
click at [619, 145] on div at bounding box center [614, 192] width 145 height 321
click at [598, 246] on div at bounding box center [614, 192] width 145 height 321
click at [596, 234] on div at bounding box center [614, 192] width 145 height 321
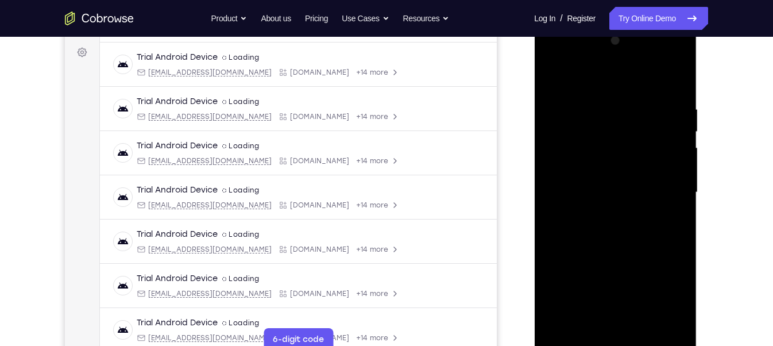
click at [630, 232] on div at bounding box center [614, 192] width 145 height 321
click at [552, 249] on div at bounding box center [614, 192] width 145 height 321
click at [556, 247] on div at bounding box center [614, 192] width 145 height 321
click at [554, 248] on div at bounding box center [614, 192] width 145 height 321
click at [560, 240] on div at bounding box center [614, 192] width 145 height 321
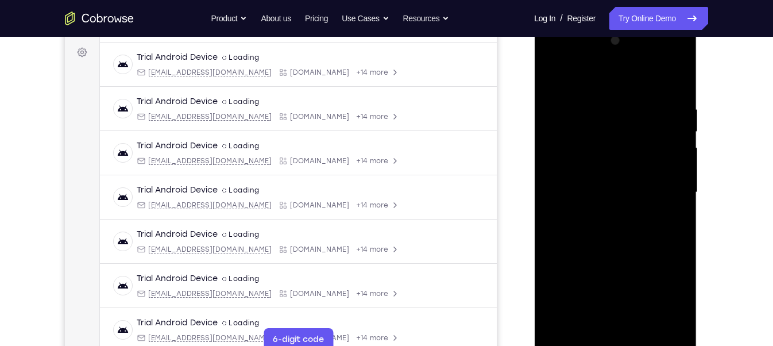
click at [558, 248] on div at bounding box center [614, 192] width 145 height 321
click at [561, 247] on div at bounding box center [614, 192] width 145 height 321
click at [560, 248] on div at bounding box center [614, 192] width 145 height 321
click at [555, 248] on div at bounding box center [614, 192] width 145 height 321
click at [619, 240] on div at bounding box center [614, 192] width 145 height 321
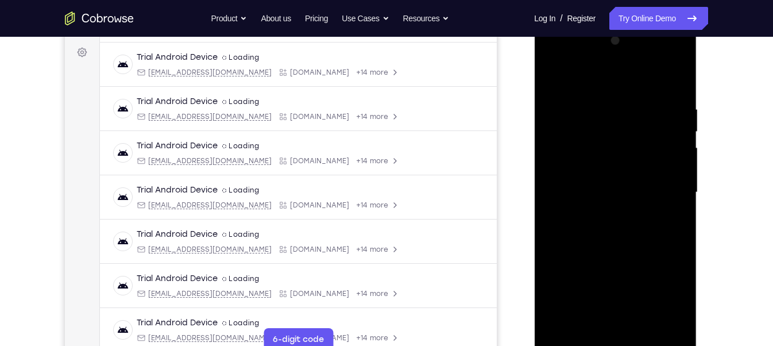
click at [561, 246] on div at bounding box center [614, 192] width 145 height 321
click at [562, 247] on div at bounding box center [614, 192] width 145 height 321
click at [563, 247] on div at bounding box center [614, 192] width 145 height 321
click at [565, 248] on div at bounding box center [614, 192] width 145 height 321
click at [568, 248] on div at bounding box center [614, 192] width 145 height 321
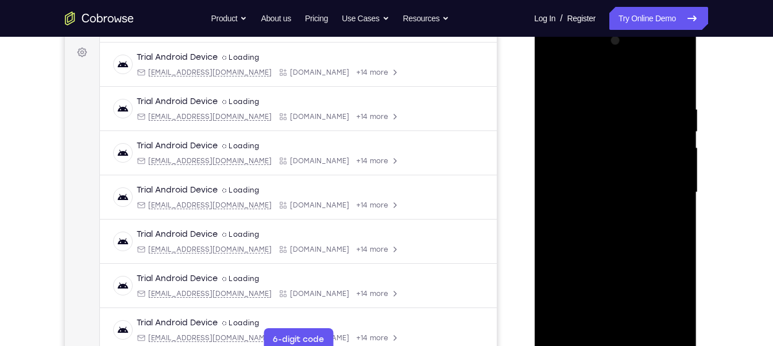
click at [571, 247] on div at bounding box center [614, 192] width 145 height 321
click at [566, 248] on div at bounding box center [614, 192] width 145 height 321
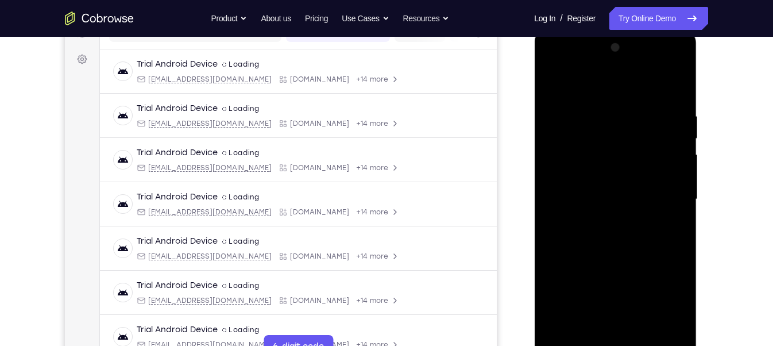
scroll to position [161, 0]
click at [632, 241] on div at bounding box center [614, 198] width 145 height 321
click at [578, 254] on div at bounding box center [614, 198] width 145 height 321
click at [601, 246] on div at bounding box center [614, 198] width 145 height 321
click at [581, 254] on div at bounding box center [614, 198] width 145 height 321
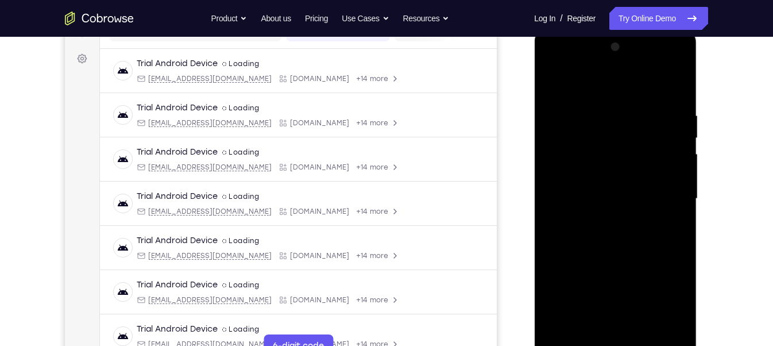
click at [585, 254] on div at bounding box center [614, 198] width 145 height 321
click at [592, 250] on div at bounding box center [614, 198] width 145 height 321
click at [592, 254] on div at bounding box center [614, 198] width 145 height 321
